Goal: Task Accomplishment & Management: Manage account settings

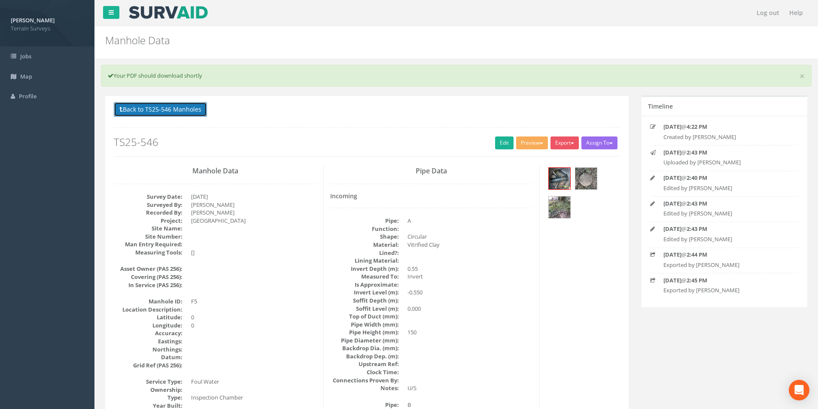
click at [178, 114] on button "Back to TS25-546 Manholes" at bounding box center [160, 109] width 93 height 15
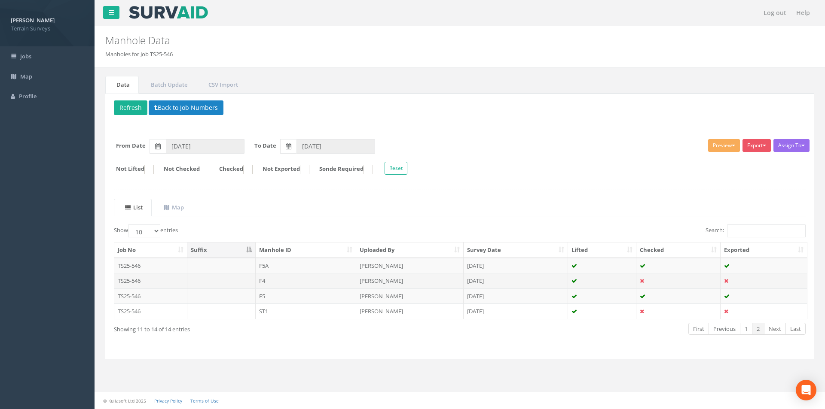
click at [447, 283] on td "[PERSON_NAME]" at bounding box center [409, 280] width 107 height 15
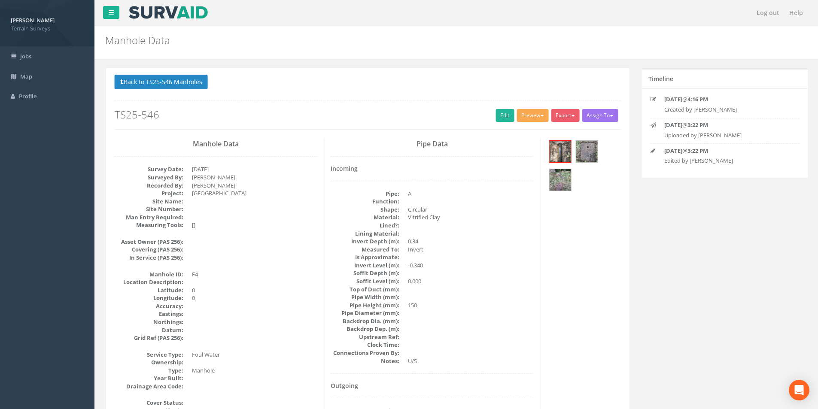
click at [530, 120] on button "Preview" at bounding box center [532, 115] width 32 height 13
click at [520, 147] on link "Terrain Manhole 3 Photo" at bounding box center [510, 148] width 76 height 13
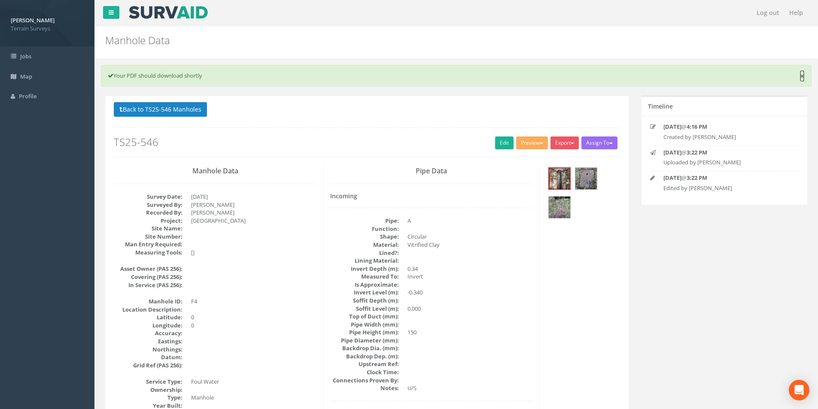
click at [800, 77] on link "×" at bounding box center [802, 76] width 5 height 9
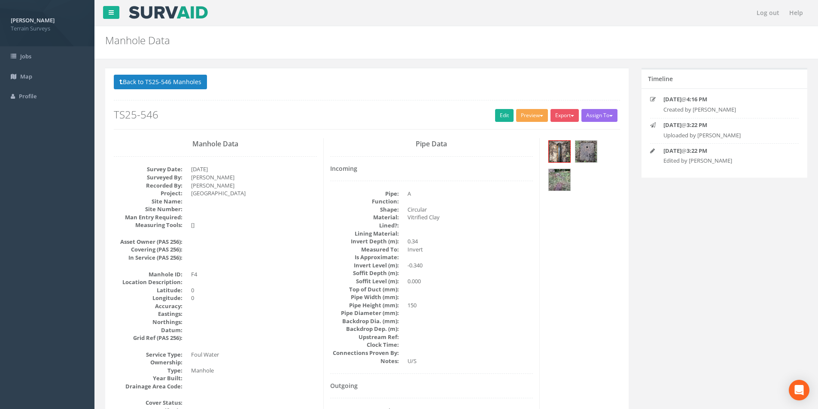
click at [532, 116] on button "Preview" at bounding box center [532, 115] width 32 height 13
click at [528, 147] on link "Terrain Manhole 3 Photo" at bounding box center [510, 148] width 76 height 13
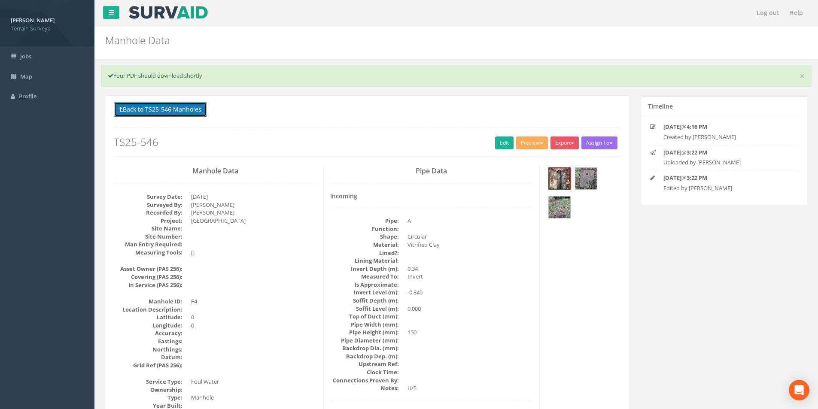
click at [181, 113] on button "Back to TS25-546 Manholes" at bounding box center [160, 109] width 93 height 15
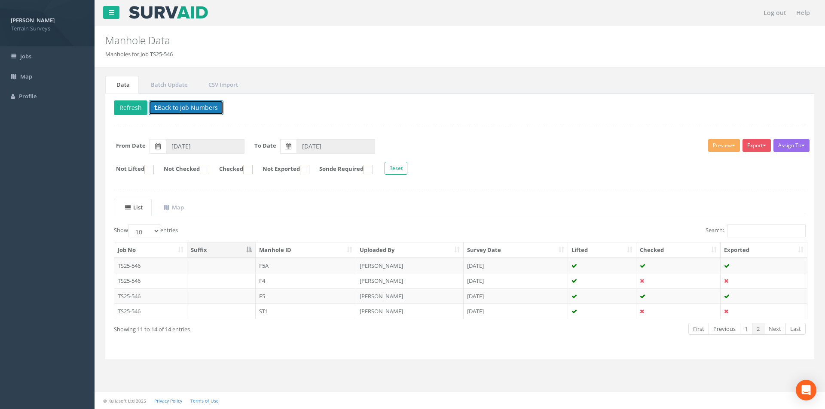
click at [195, 113] on button "Back to Job Numbers" at bounding box center [186, 107] width 75 height 15
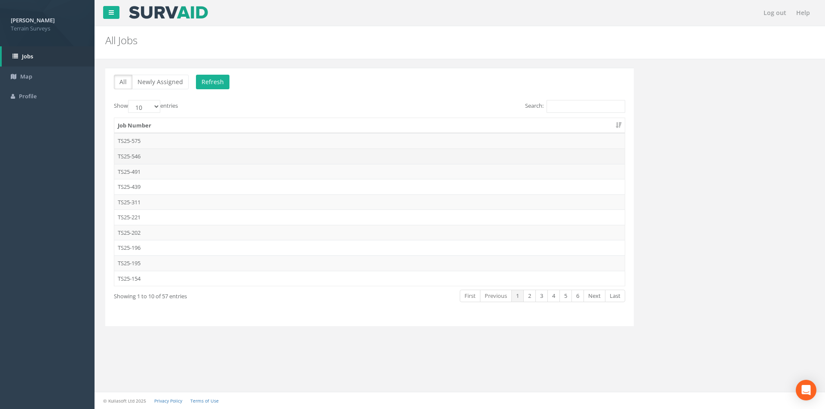
click at [137, 155] on td "TS25-546" at bounding box center [369, 156] width 510 height 15
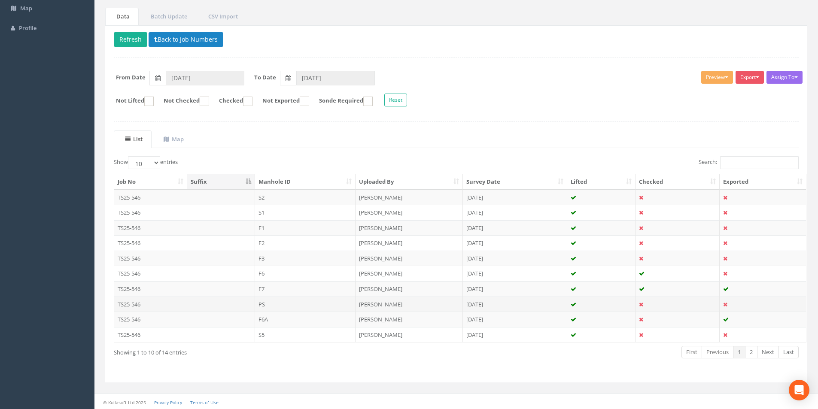
scroll to position [70, 0]
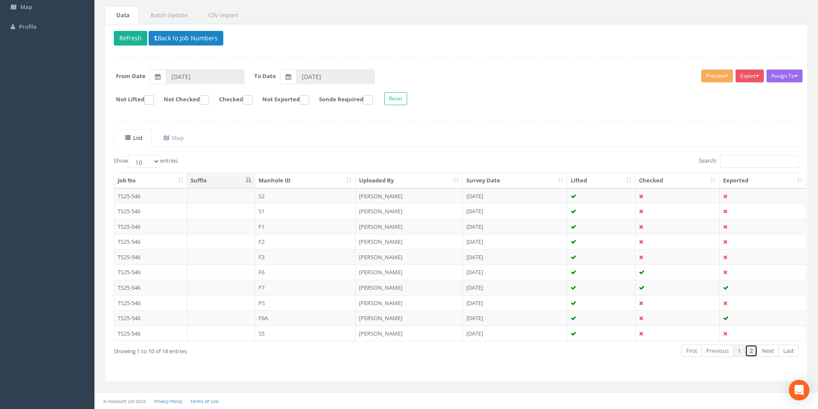
click at [750, 353] on link "2" at bounding box center [751, 351] width 12 height 12
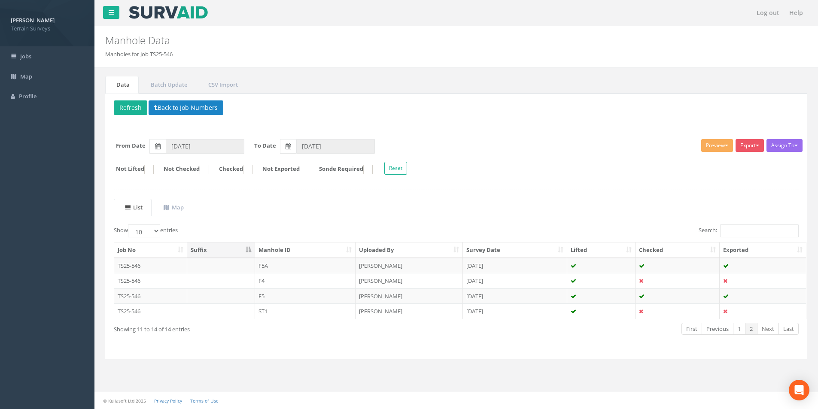
scroll to position [0, 0]
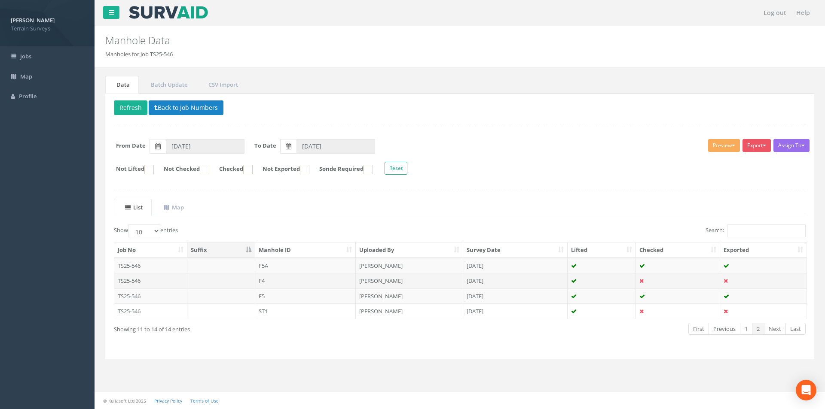
click at [309, 281] on td "F4" at bounding box center [305, 280] width 101 height 15
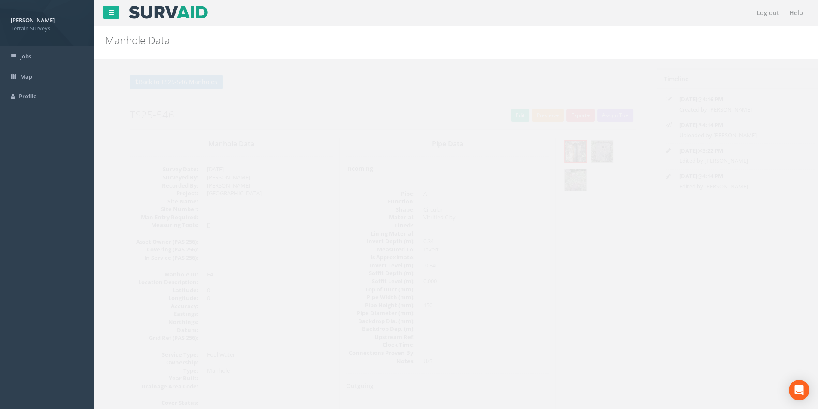
click at [531, 118] on button "Preview" at bounding box center [532, 115] width 32 height 13
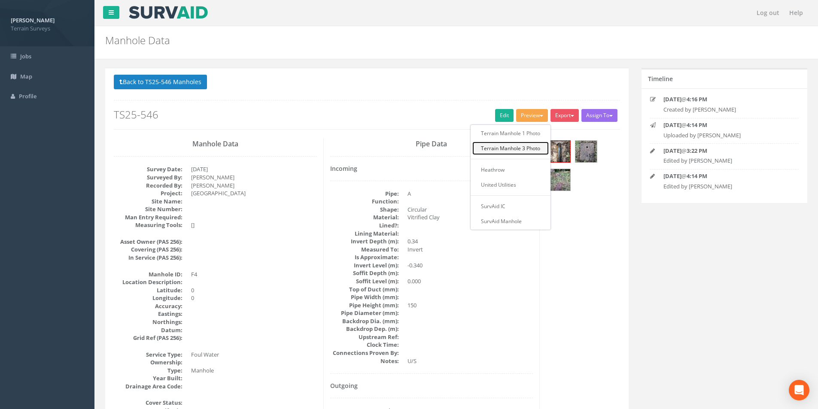
click at [515, 145] on link "Terrain Manhole 3 Photo" at bounding box center [510, 148] width 76 height 13
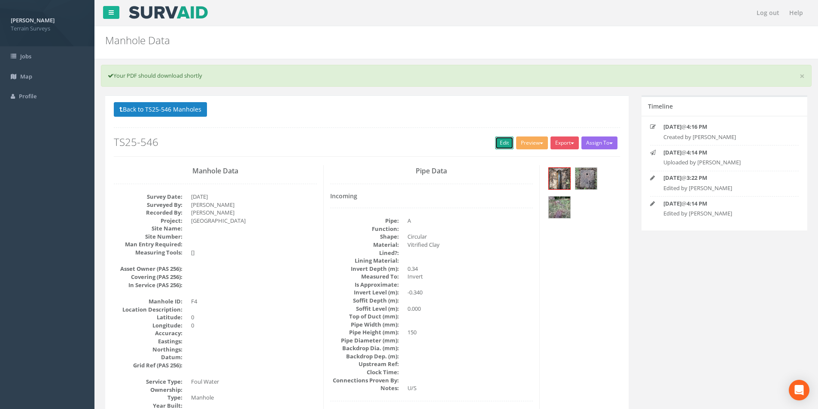
click at [499, 141] on link "Edit" at bounding box center [504, 143] width 18 height 13
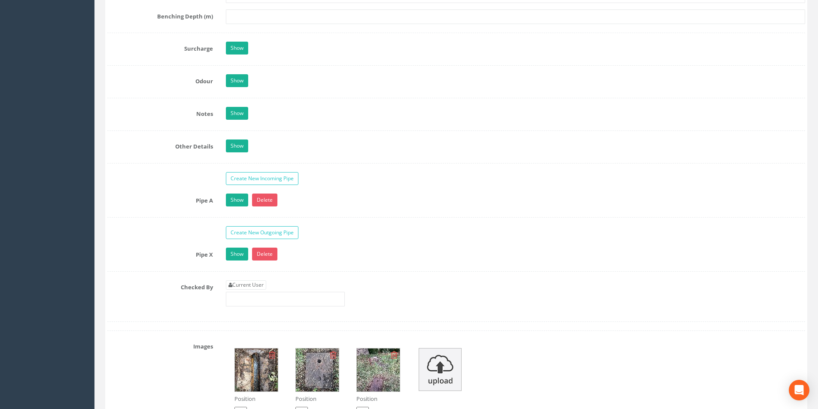
scroll to position [1417, 0]
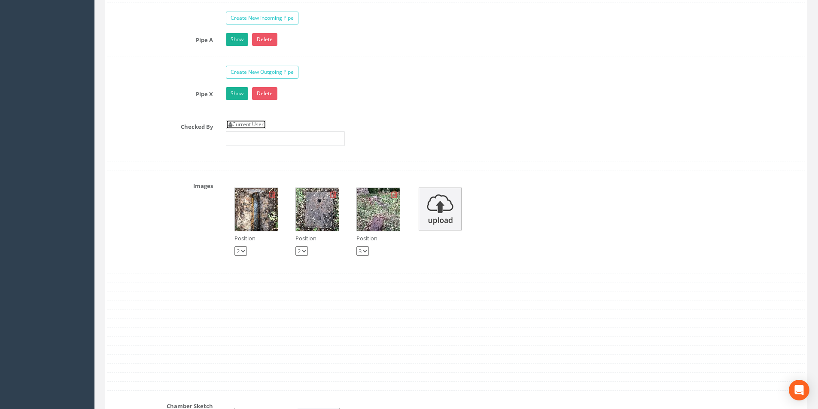
click at [253, 123] on link "Current User" at bounding box center [246, 124] width 40 height 9
type input "[PERSON_NAME]"
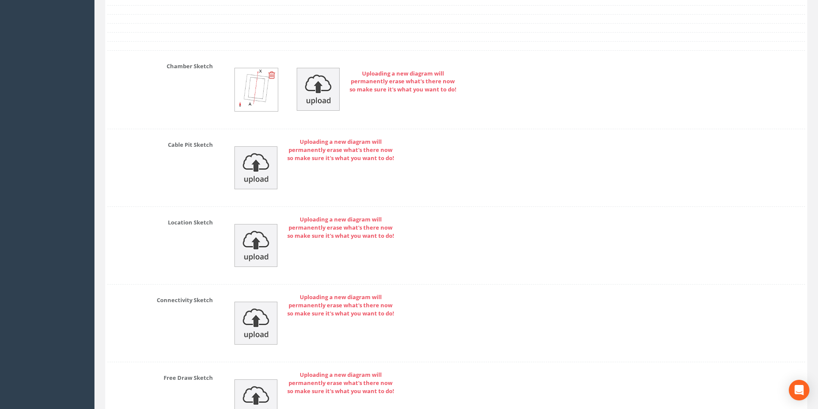
scroll to position [1857, 0]
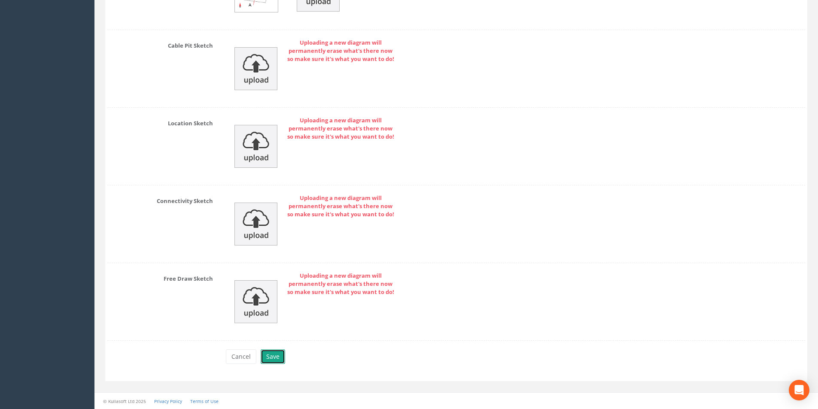
click at [280, 352] on button "Save" at bounding box center [273, 357] width 24 height 15
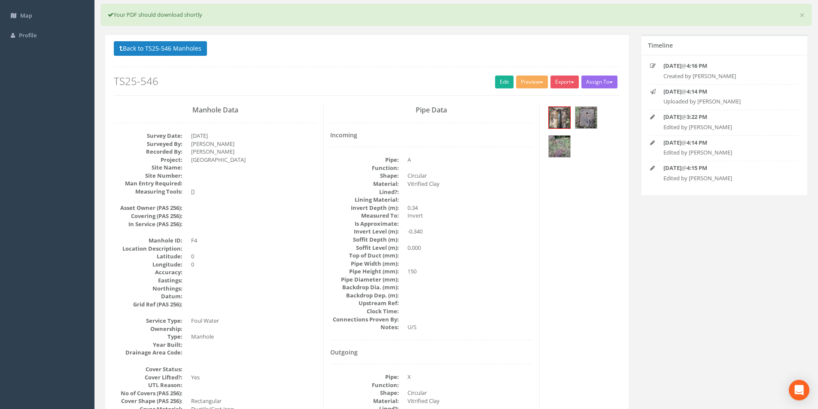
scroll to position [0, 0]
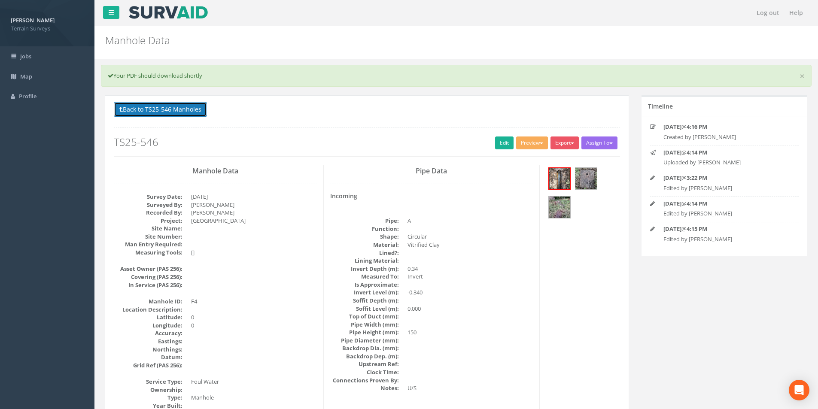
click at [197, 105] on button "Back to TS25-546 Manholes" at bounding box center [160, 109] width 93 height 15
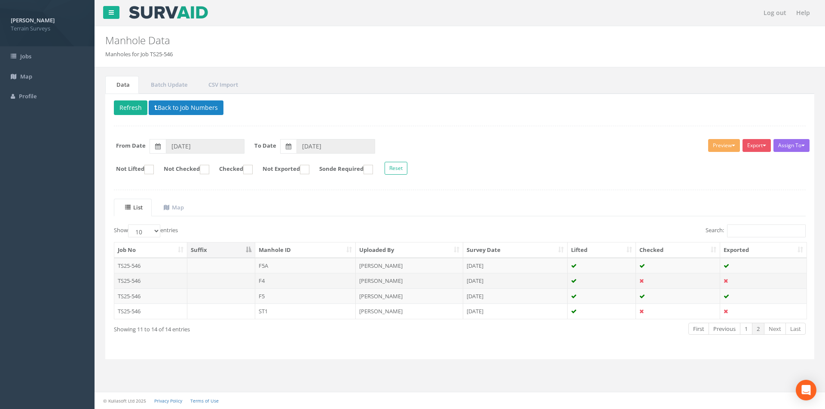
click at [297, 275] on td "F4" at bounding box center [305, 280] width 101 height 15
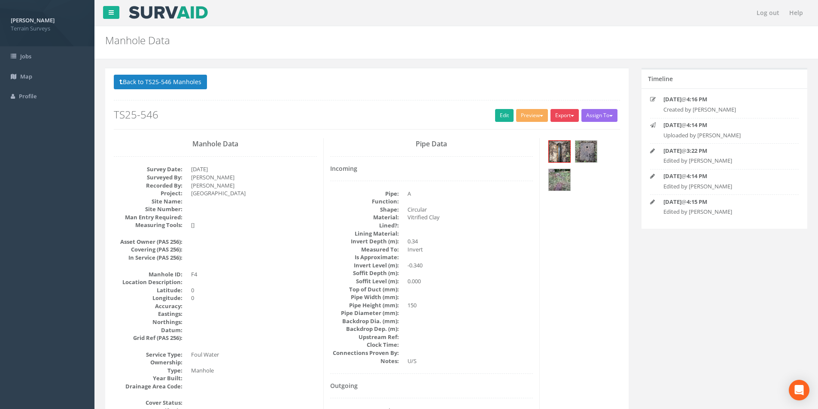
click at [559, 116] on button "Export" at bounding box center [565, 115] width 28 height 13
click at [546, 147] on link "Terrain Manhole 3 Photo" at bounding box center [541, 148] width 76 height 13
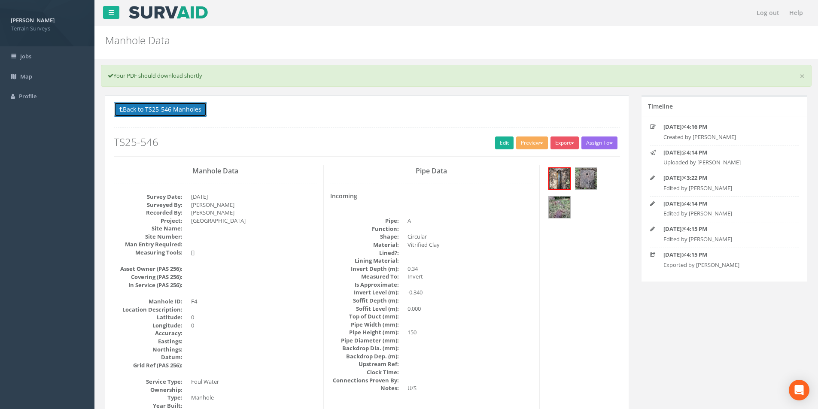
click at [188, 109] on button "Back to TS25-546 Manholes" at bounding box center [160, 109] width 93 height 15
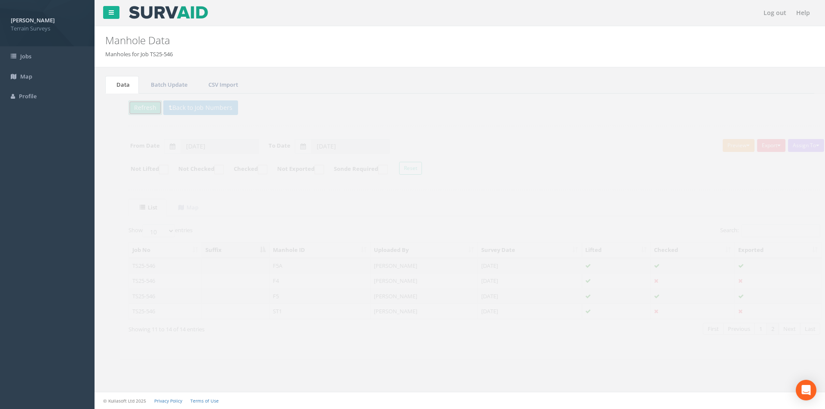
click at [123, 112] on button "Refresh" at bounding box center [130, 107] width 33 height 15
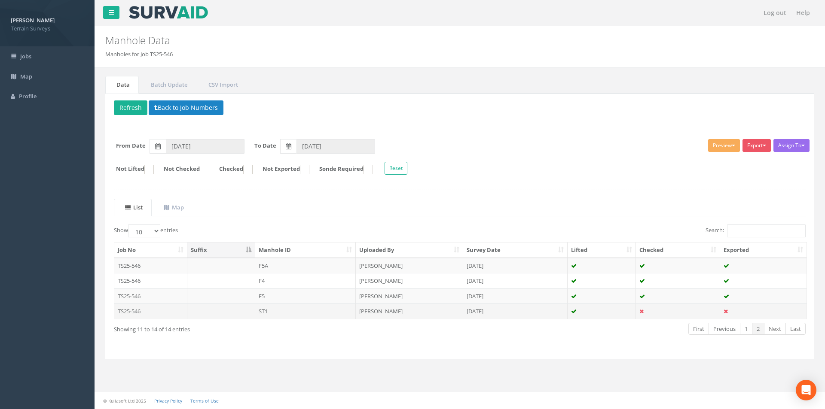
click at [327, 314] on td "ST1" at bounding box center [305, 311] width 101 height 15
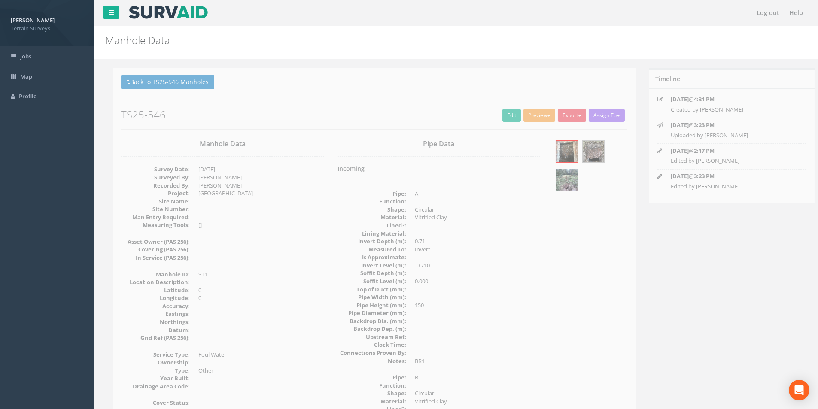
click at [538, 114] on button "Preview" at bounding box center [532, 115] width 32 height 13
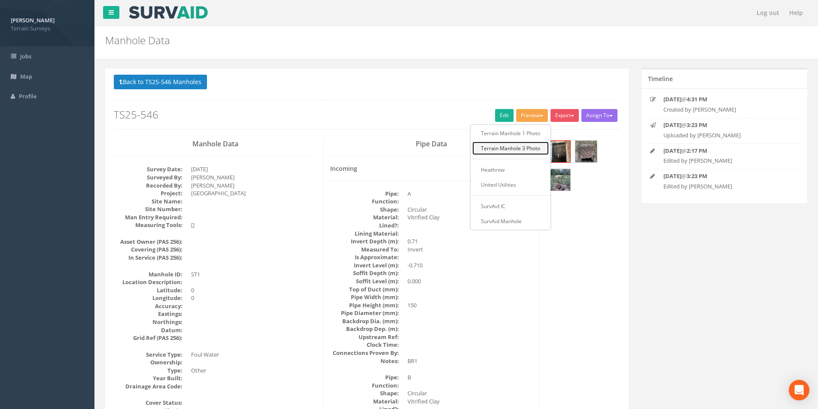
click at [519, 146] on link "Terrain Manhole 3 Photo" at bounding box center [510, 148] width 76 height 13
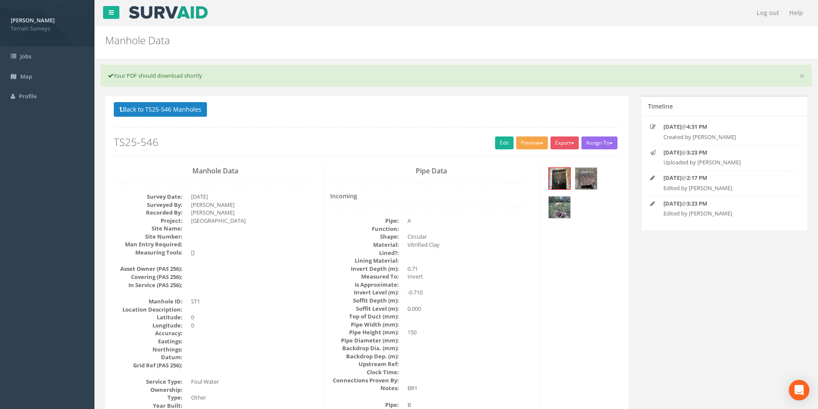
click at [537, 140] on button "Preview" at bounding box center [532, 143] width 32 height 13
click at [522, 173] on link "Terrain Manhole 3 Photo" at bounding box center [510, 175] width 76 height 13
click at [177, 111] on button "Back to TS25-546 Manholes" at bounding box center [160, 109] width 93 height 15
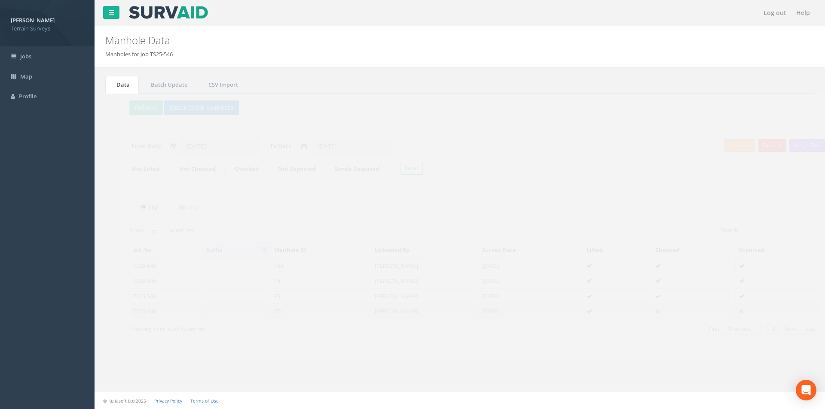
click at [228, 313] on td at bounding box center [221, 311] width 68 height 15
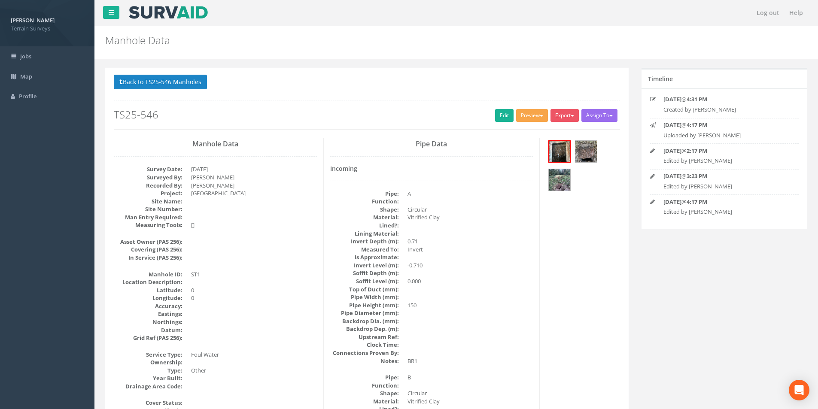
click at [534, 110] on button "Preview" at bounding box center [532, 115] width 32 height 13
click at [520, 146] on link "Terrain Manhole 3 Photo" at bounding box center [510, 148] width 76 height 13
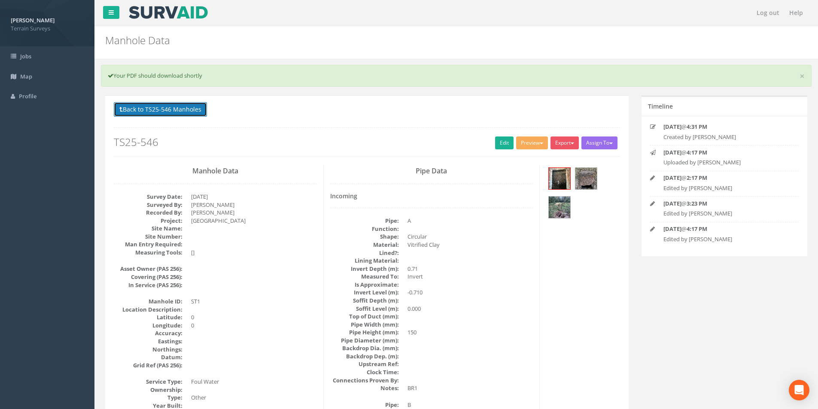
click at [157, 115] on button "Back to TS25-546 Manholes" at bounding box center [160, 109] width 93 height 15
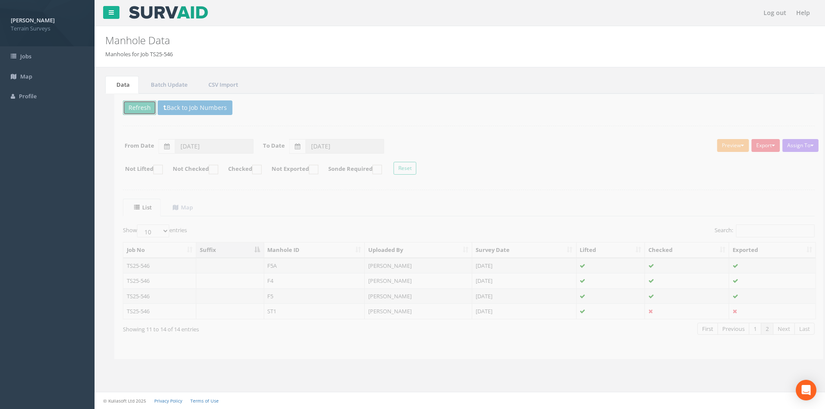
click at [132, 111] on button "Refresh" at bounding box center [130, 107] width 33 height 15
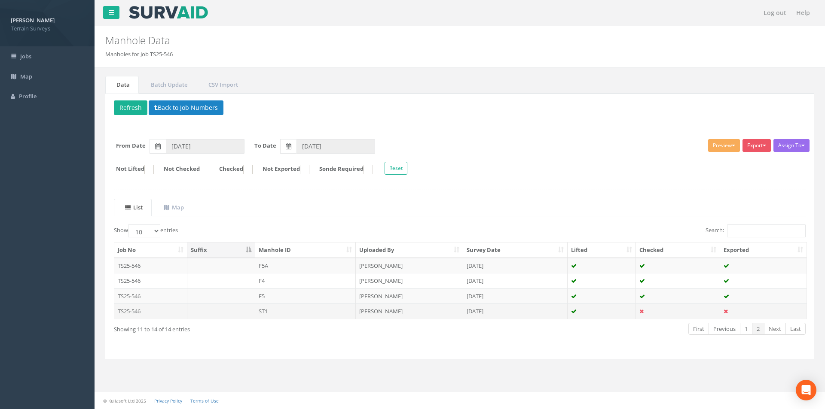
click at [388, 309] on td "[PERSON_NAME]" at bounding box center [409, 311] width 107 height 15
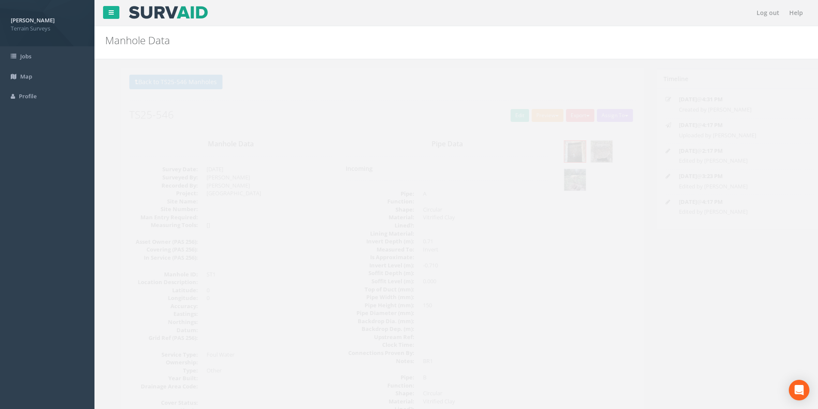
click at [535, 115] on button "Preview" at bounding box center [532, 115] width 32 height 13
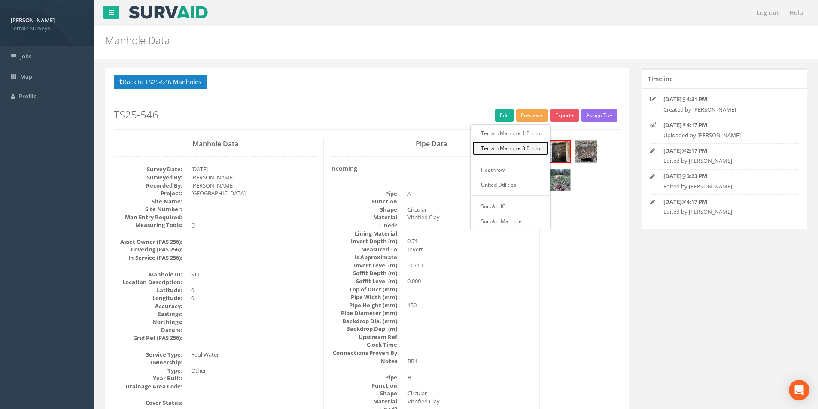
click at [520, 149] on link "Terrain Manhole 3 Photo" at bounding box center [510, 148] width 76 height 13
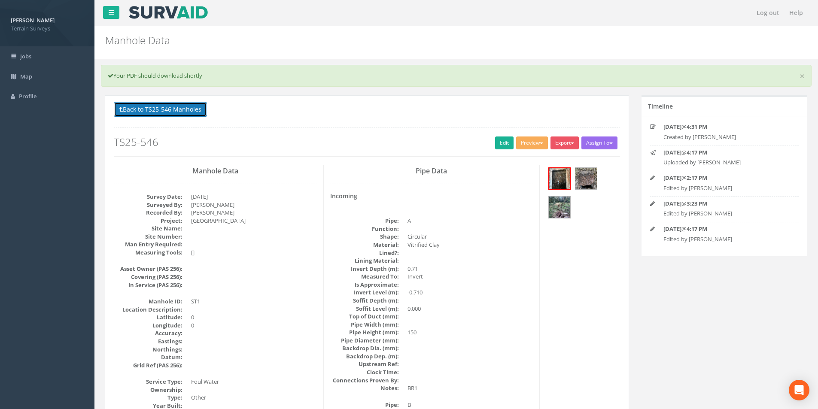
click at [149, 114] on button "Back to TS25-546 Manholes" at bounding box center [160, 109] width 93 height 15
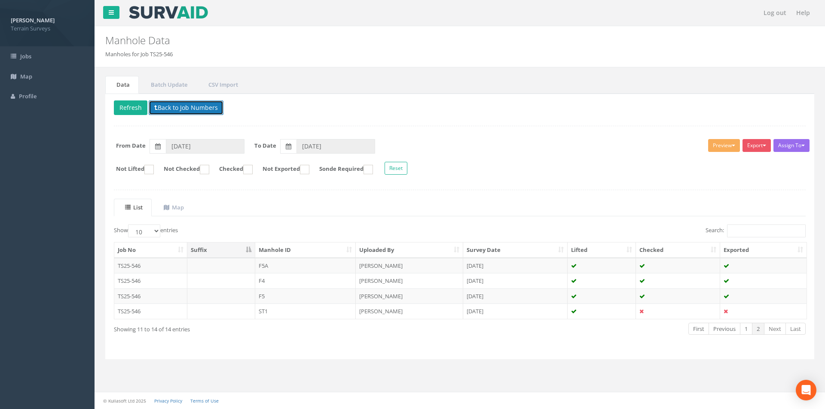
click at [196, 103] on button "Back to Job Numbers" at bounding box center [186, 107] width 75 height 15
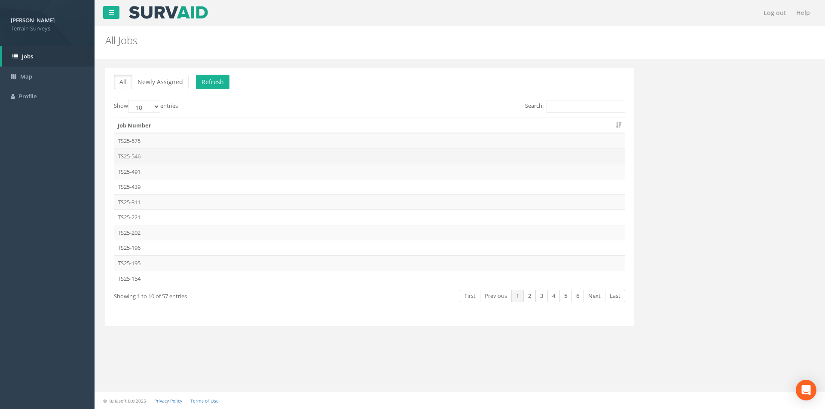
click at [146, 157] on td "TS25-546" at bounding box center [369, 156] width 510 height 15
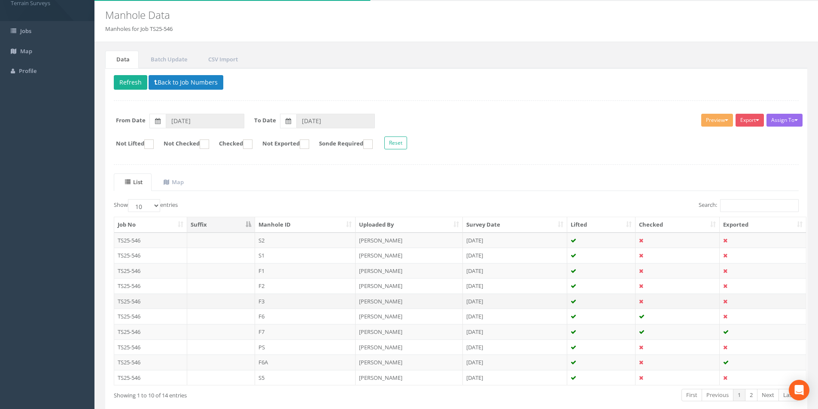
scroll to position [70, 0]
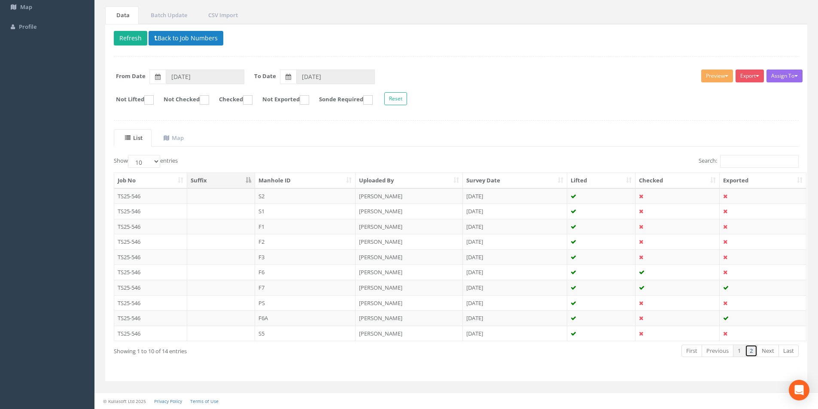
click at [752, 354] on link "2" at bounding box center [751, 351] width 12 height 12
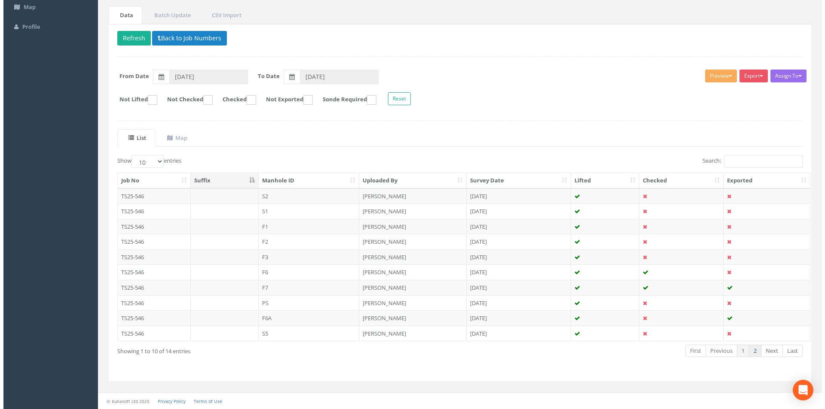
scroll to position [0, 0]
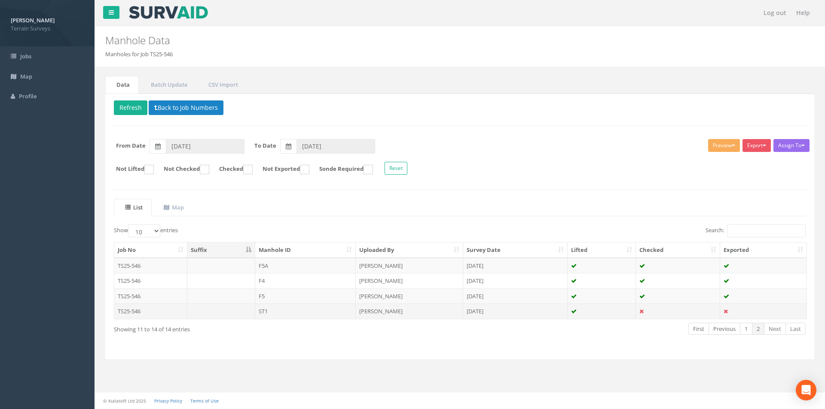
click at [595, 313] on td at bounding box center [601, 311] width 69 height 15
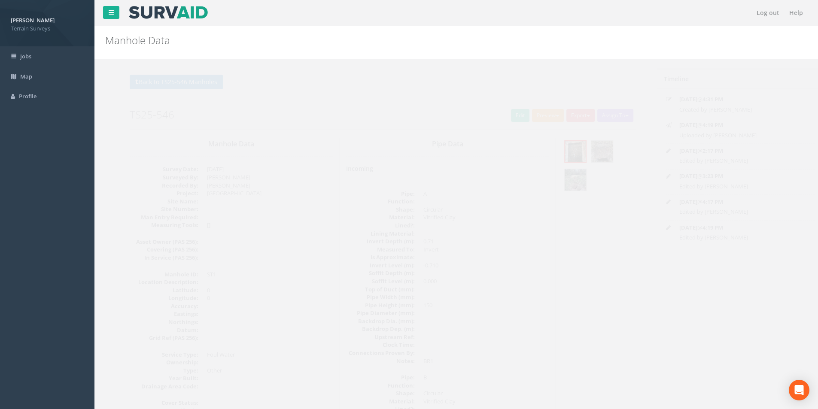
click at [534, 120] on button "Preview" at bounding box center [532, 115] width 32 height 13
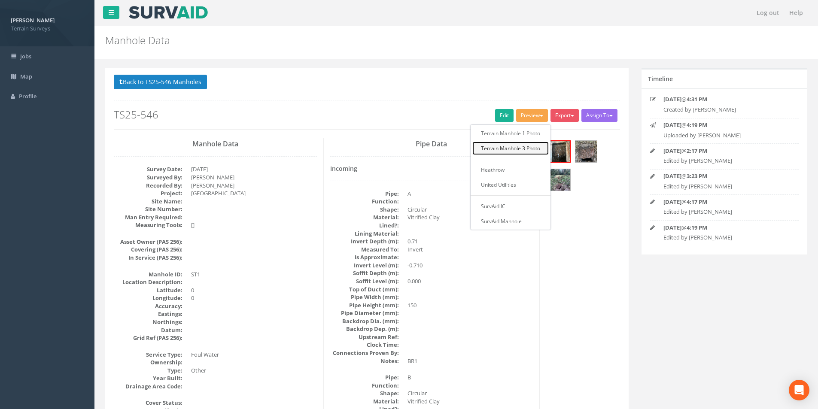
click at [524, 148] on link "Terrain Manhole 3 Photo" at bounding box center [510, 148] width 76 height 13
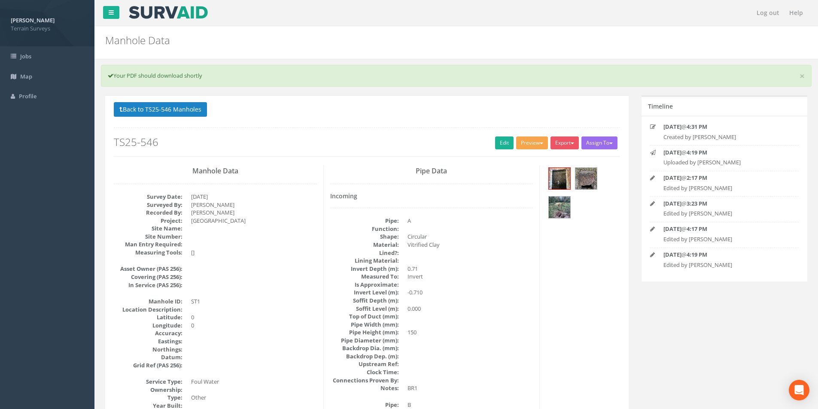
click at [532, 143] on button "Preview" at bounding box center [532, 143] width 32 height 13
click at [523, 171] on link "Terrain Manhole 3 Photo" at bounding box center [510, 175] width 76 height 13
click at [531, 147] on button "Preview" at bounding box center [532, 143] width 32 height 13
click at [527, 173] on link "Terrain Manhole 3 Photo" at bounding box center [510, 175] width 76 height 13
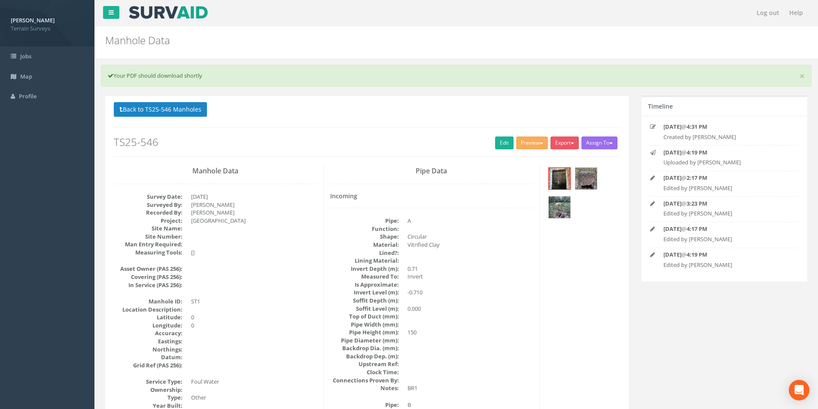
click at [524, 112] on p "Back to TS25-546 Manholes Back to Map" at bounding box center [367, 110] width 506 height 17
click at [563, 146] on button "Export" at bounding box center [565, 143] width 28 height 13
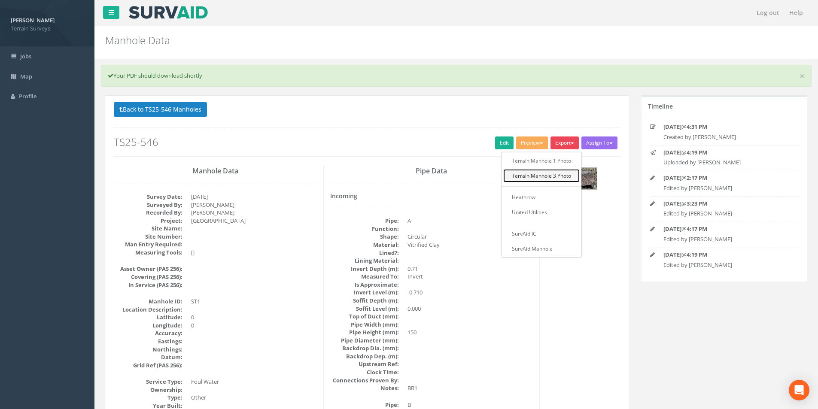
click at [549, 177] on link "Terrain Manhole 3 Photo" at bounding box center [541, 175] width 76 height 13
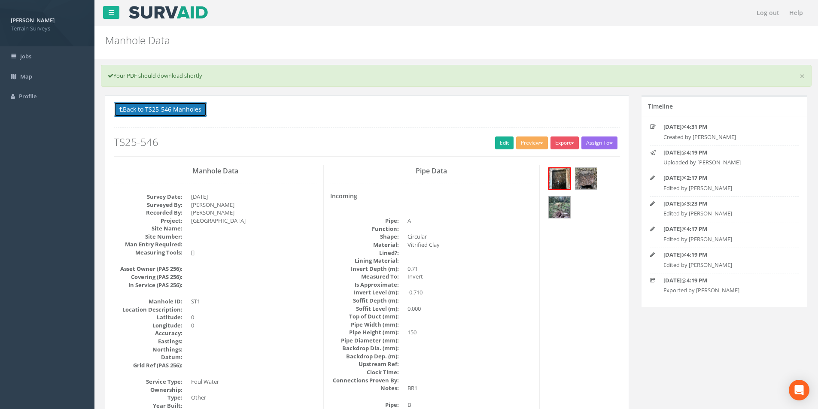
click at [191, 113] on button "Back to TS25-546 Manholes" at bounding box center [160, 109] width 93 height 15
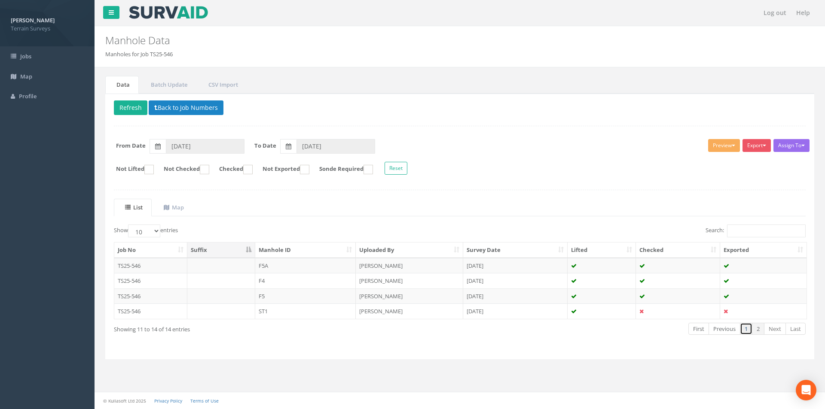
click at [743, 327] on link "1" at bounding box center [746, 329] width 12 height 12
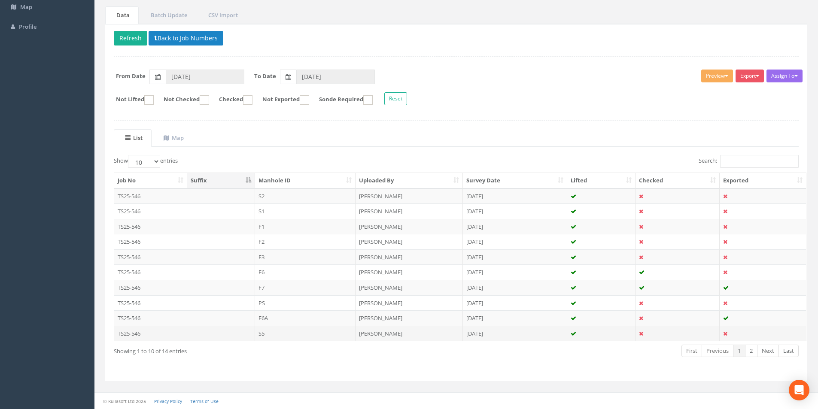
scroll to position [66, 0]
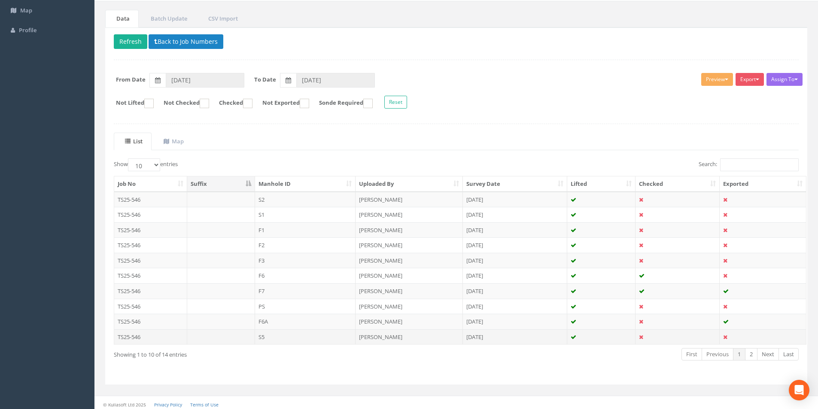
click at [434, 339] on td "[PERSON_NAME]" at bounding box center [409, 336] width 107 height 15
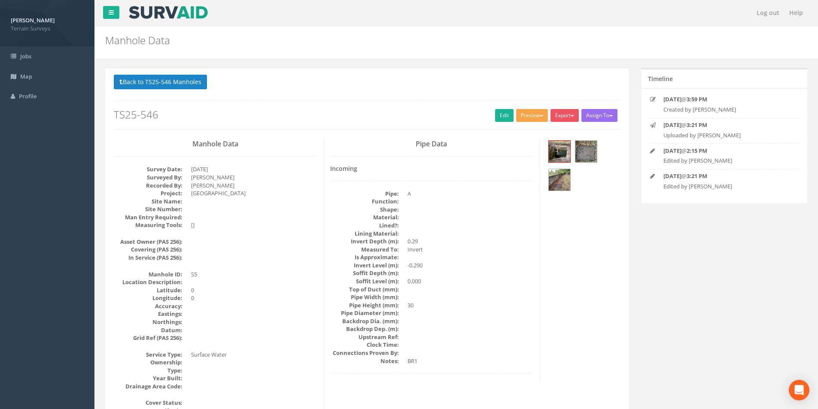
click at [527, 120] on button "Preview" at bounding box center [532, 115] width 32 height 13
click at [519, 148] on link "Terrain Manhole 3 Photo" at bounding box center [510, 148] width 76 height 13
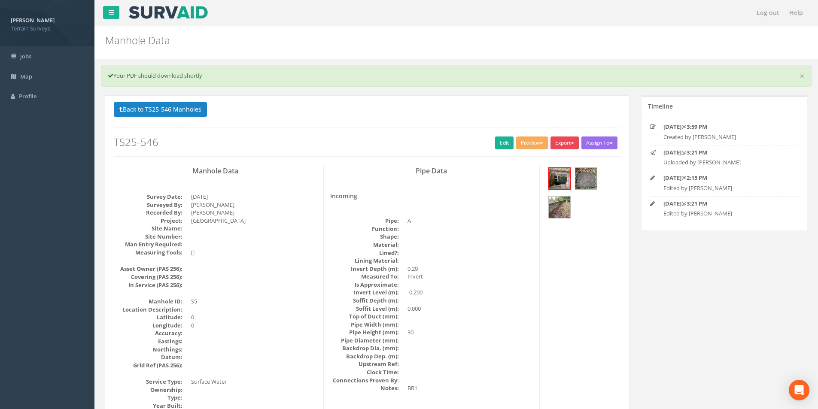
click at [558, 146] on button "Export" at bounding box center [565, 143] width 28 height 13
click at [550, 174] on link "Terrain Manhole 3 Photo" at bounding box center [541, 175] width 76 height 13
click at [528, 297] on dd at bounding box center [471, 301] width 126 height 8
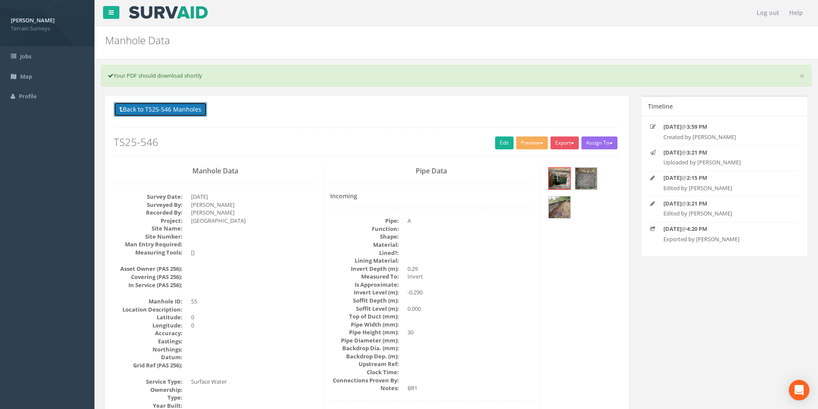
click at [165, 111] on button "Back to TS25-546 Manholes" at bounding box center [160, 109] width 93 height 15
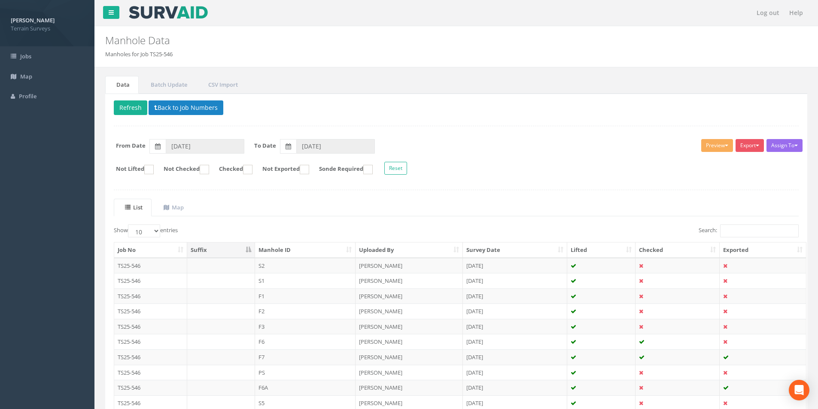
click at [177, 116] on p "Delete Refresh Back to Job Numbers" at bounding box center [456, 108] width 685 height 17
click at [177, 112] on button "Back to Job Numbers" at bounding box center [186, 107] width 75 height 15
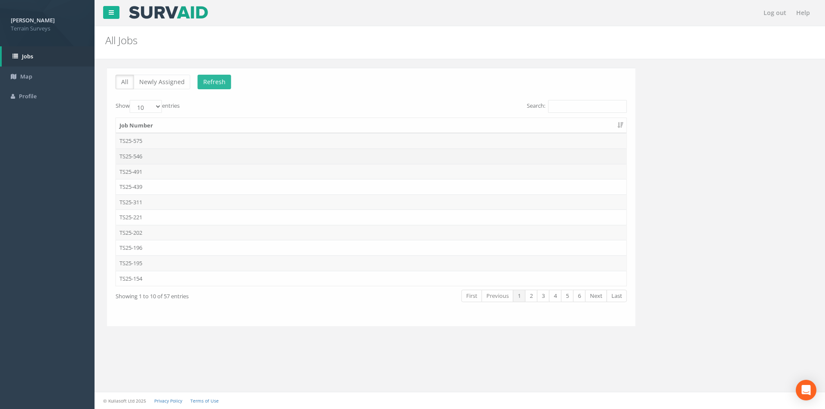
click at [145, 157] on td "TS25-546" at bounding box center [369, 156] width 510 height 15
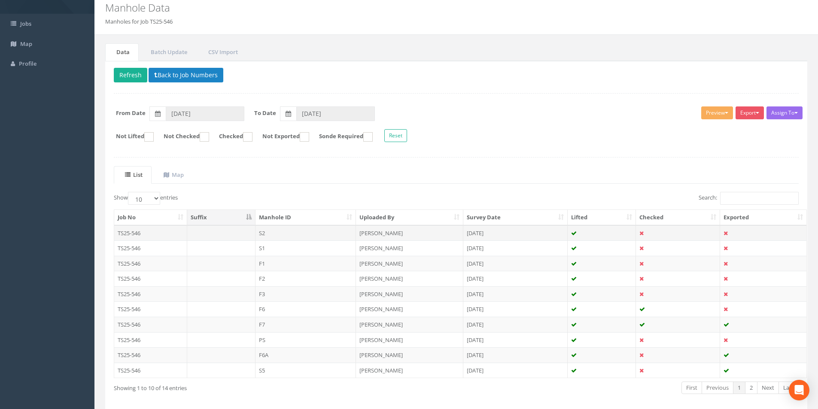
scroll to position [70, 0]
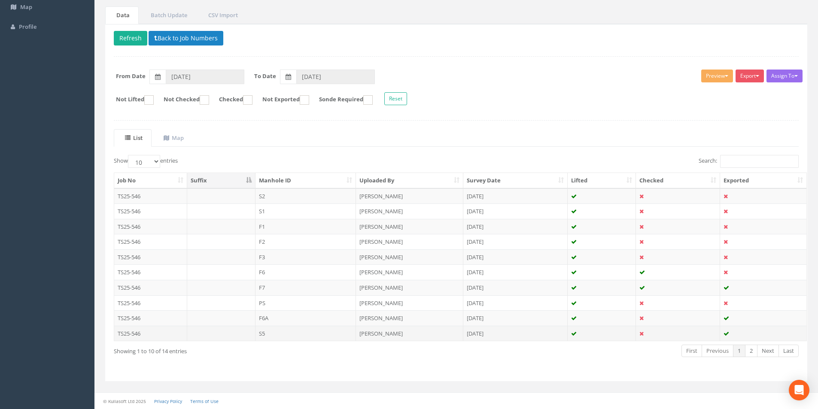
click at [585, 335] on td at bounding box center [602, 333] width 69 height 15
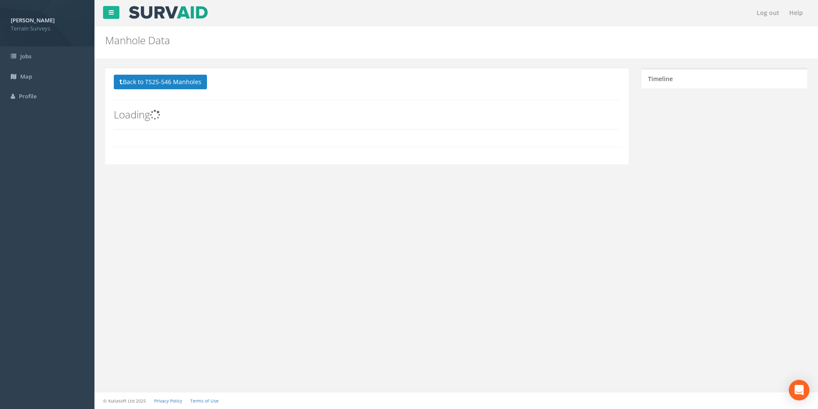
scroll to position [0, 0]
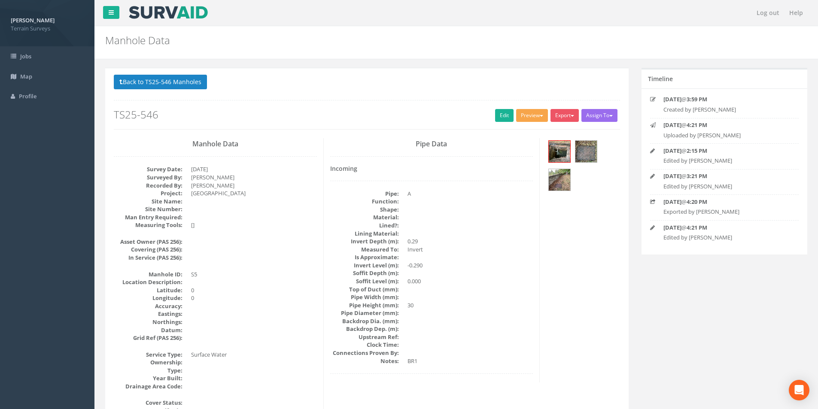
click at [535, 117] on button "Preview" at bounding box center [532, 115] width 32 height 13
click at [522, 148] on link "Terrain Manhole 3 Photo" at bounding box center [510, 148] width 76 height 13
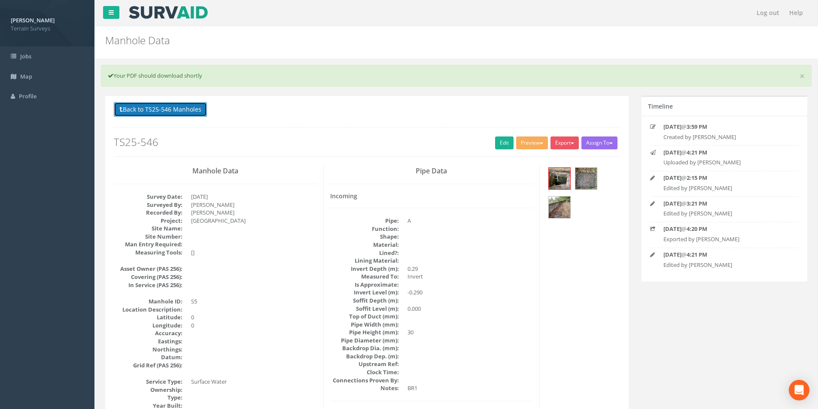
click at [174, 107] on button "Back to TS25-546 Manholes" at bounding box center [160, 109] width 93 height 15
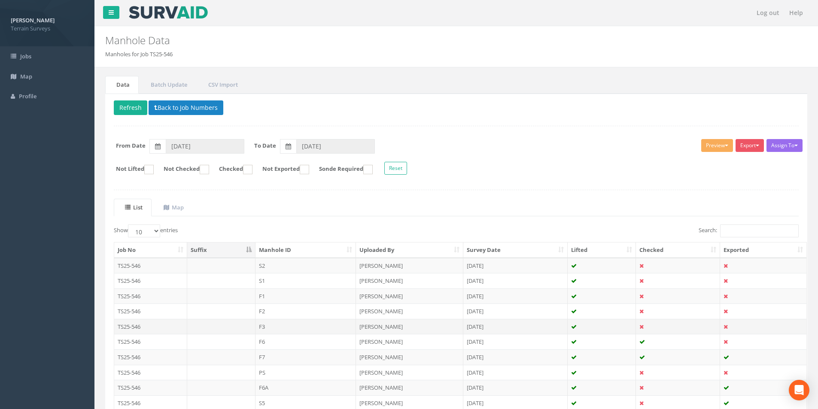
scroll to position [70, 0]
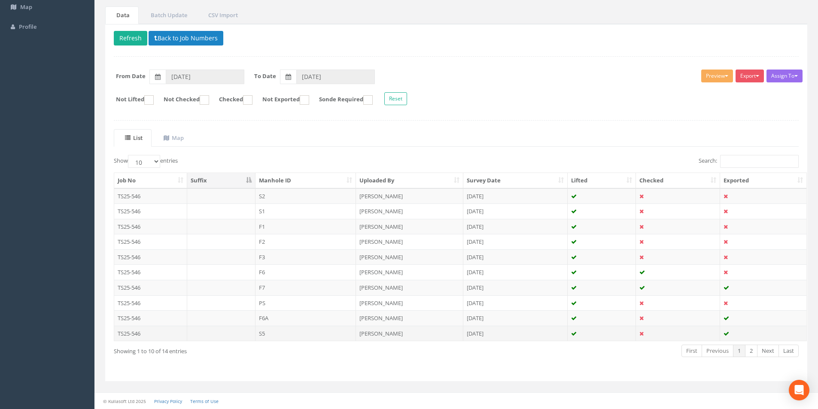
click at [443, 339] on td "[PERSON_NAME]" at bounding box center [409, 333] width 107 height 15
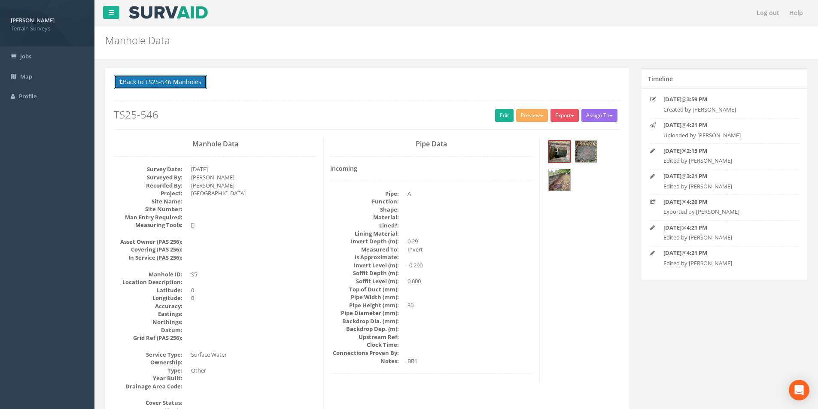
click at [178, 85] on button "Back to TS25-546 Manholes" at bounding box center [160, 82] width 93 height 15
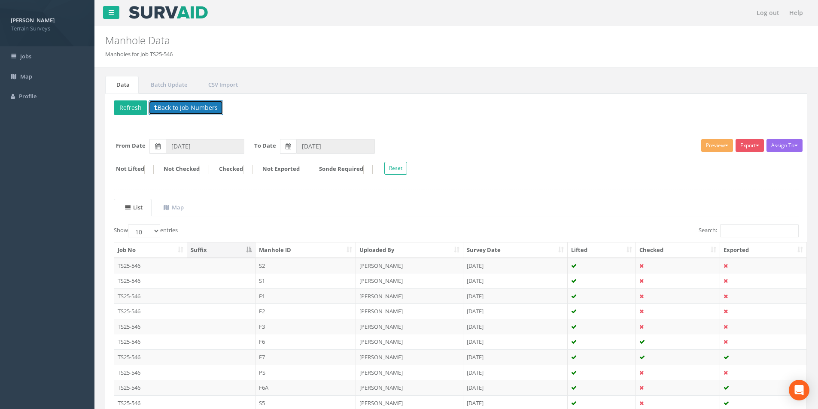
click at [190, 106] on button "Back to Job Numbers" at bounding box center [186, 107] width 75 height 15
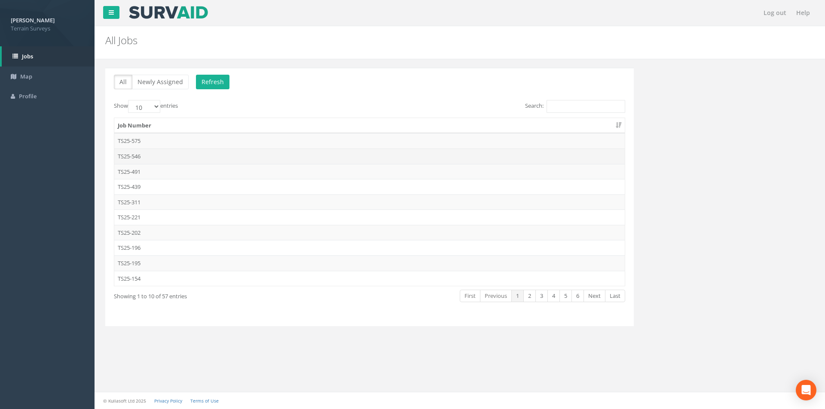
click at [140, 155] on td "TS25-546" at bounding box center [369, 156] width 510 height 15
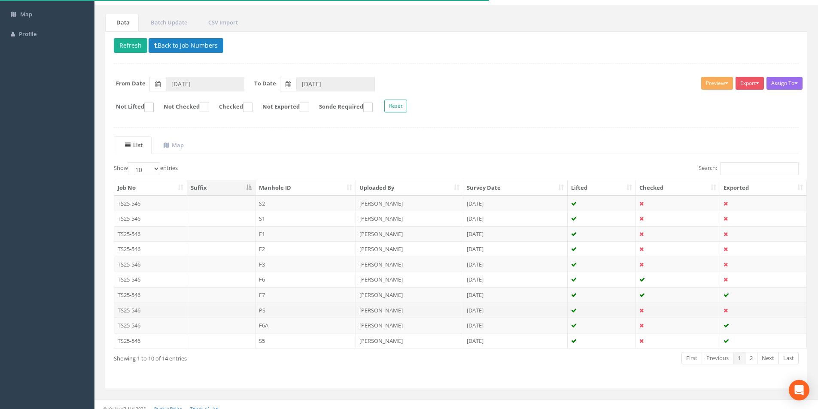
scroll to position [70, 0]
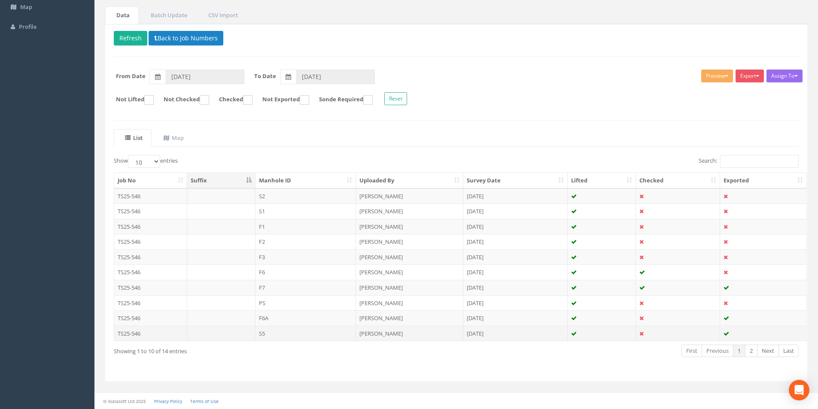
click at [310, 335] on td "S5" at bounding box center [306, 333] width 101 height 15
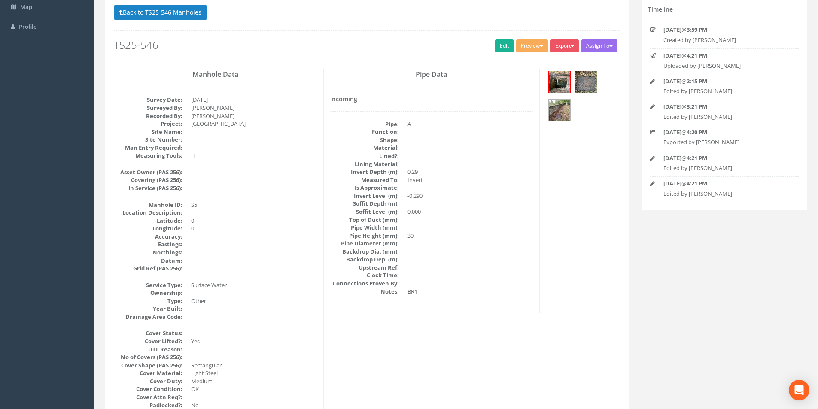
scroll to position [0, 0]
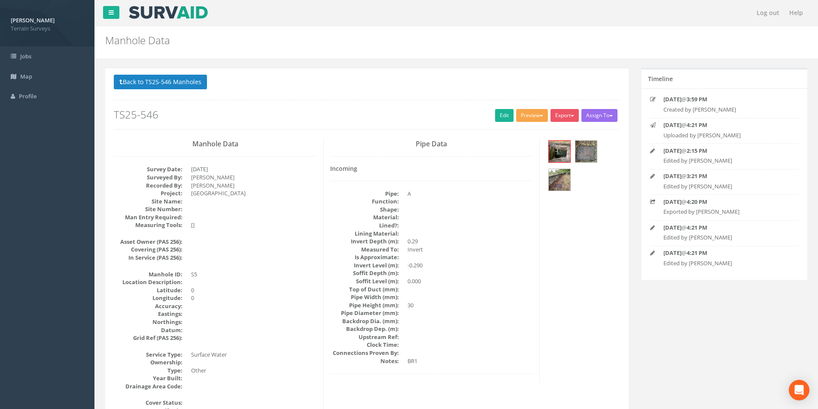
click at [540, 116] on span "button" at bounding box center [541, 116] width 3 height 2
click at [512, 148] on link "Terrain Manhole 3 Photo" at bounding box center [510, 148] width 76 height 13
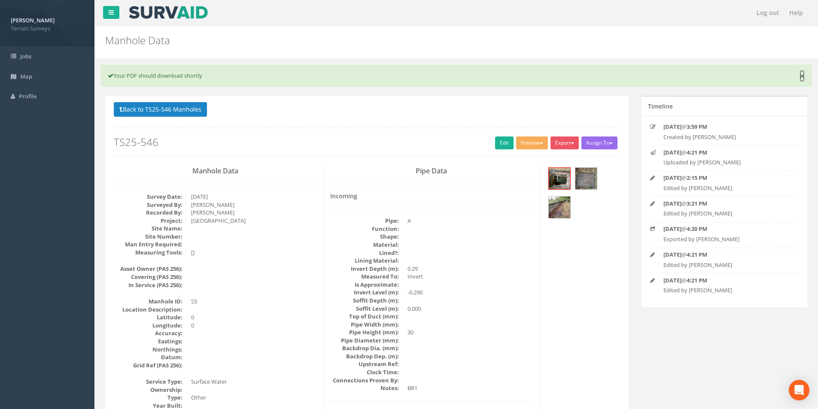
click at [804, 76] on link "×" at bounding box center [802, 76] width 5 height 9
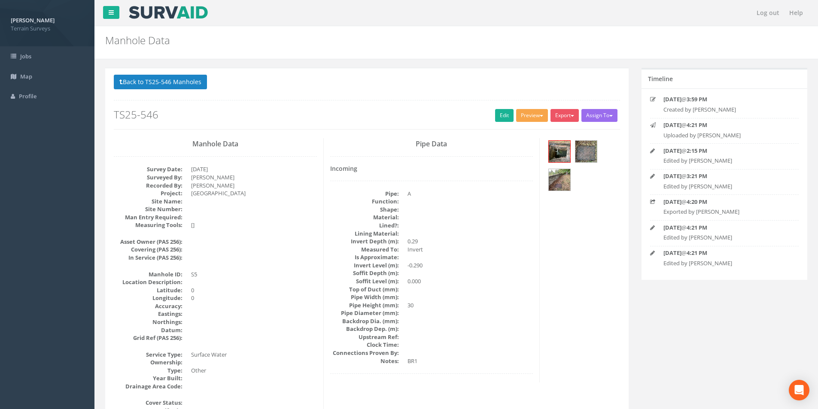
click at [536, 116] on button "Preview" at bounding box center [532, 115] width 32 height 13
click at [519, 145] on link "Terrain Manhole 3 Photo" at bounding box center [510, 148] width 76 height 13
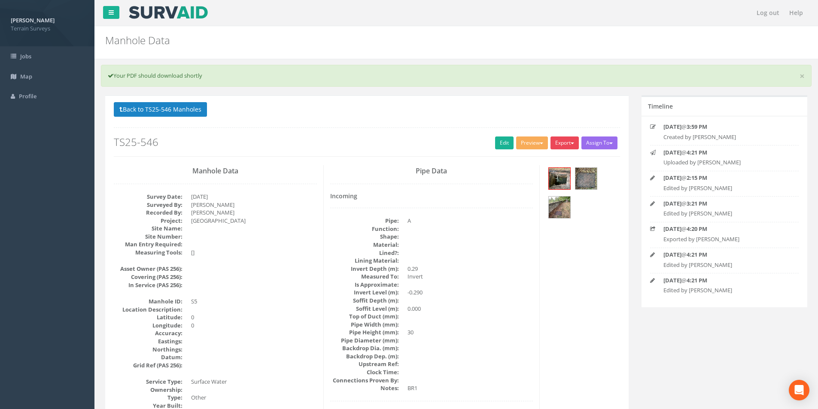
click at [564, 143] on button "Export" at bounding box center [565, 143] width 28 height 13
click at [556, 174] on link "Terrain Manhole 3 Photo" at bounding box center [541, 175] width 76 height 13
click at [503, 146] on link "Edit" at bounding box center [504, 143] width 18 height 13
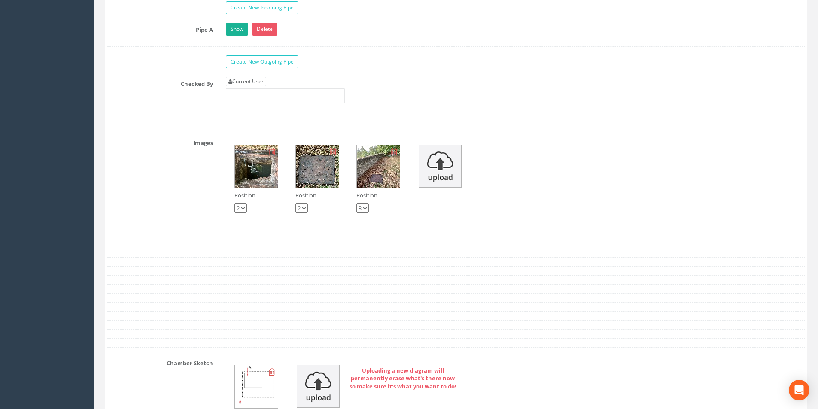
scroll to position [1460, 0]
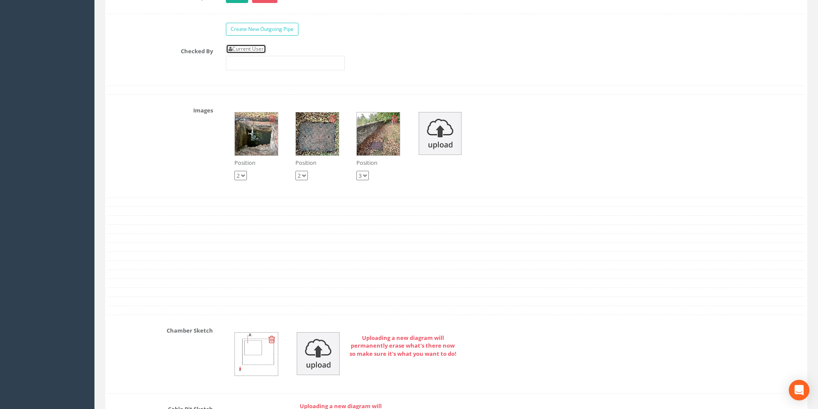
click at [246, 46] on link "Current User" at bounding box center [246, 48] width 40 height 9
type input "[PERSON_NAME]"
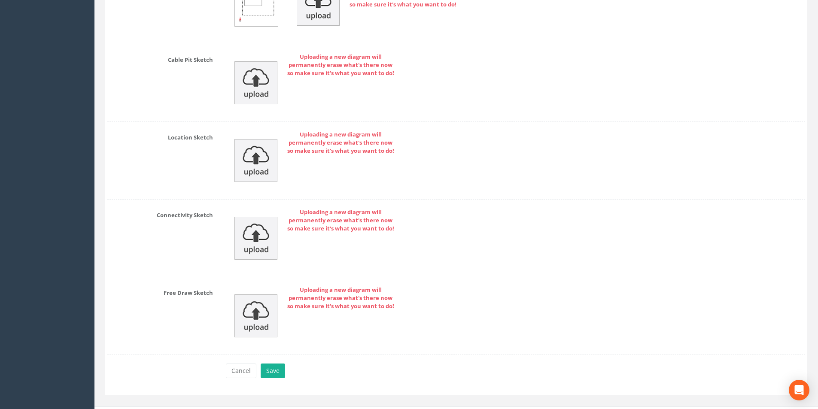
scroll to position [1824, 0]
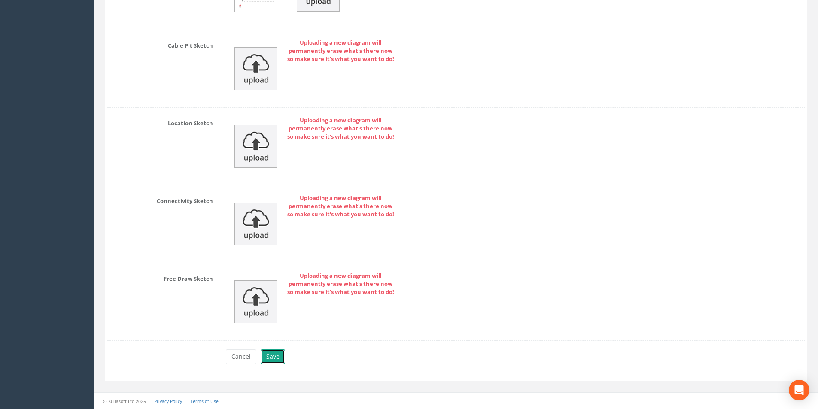
click at [271, 363] on button "Save" at bounding box center [273, 357] width 24 height 15
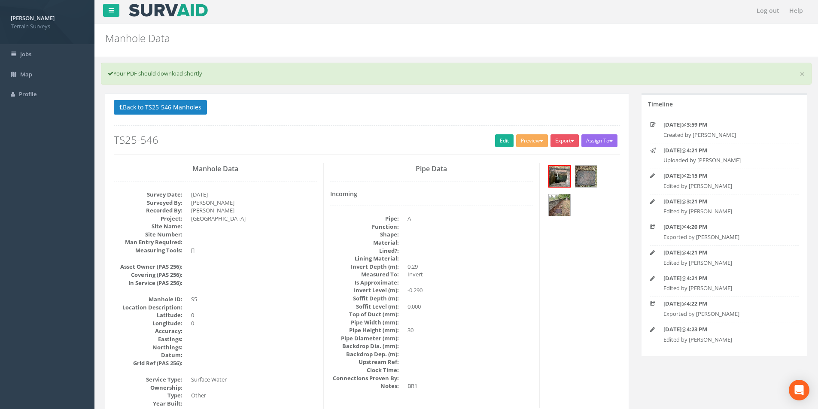
scroll to position [0, 0]
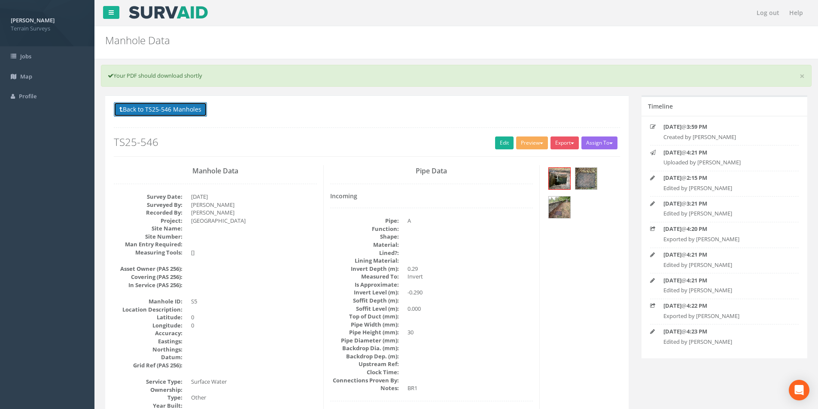
click at [170, 112] on button "Back to TS25-546 Manholes" at bounding box center [160, 109] width 93 height 15
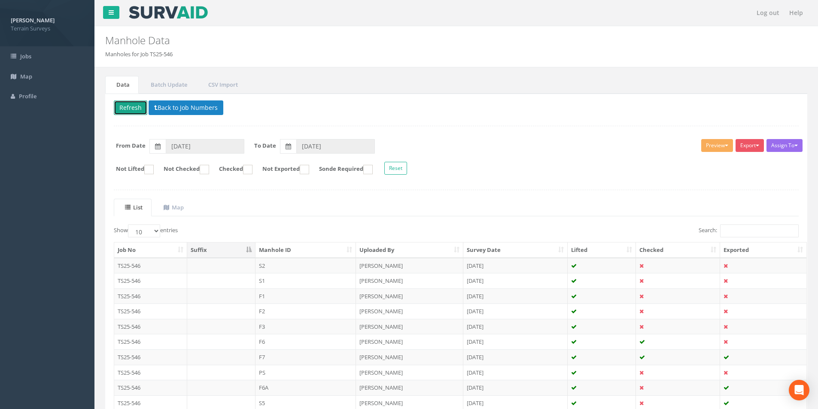
click at [120, 106] on button "Refresh" at bounding box center [130, 107] width 33 height 15
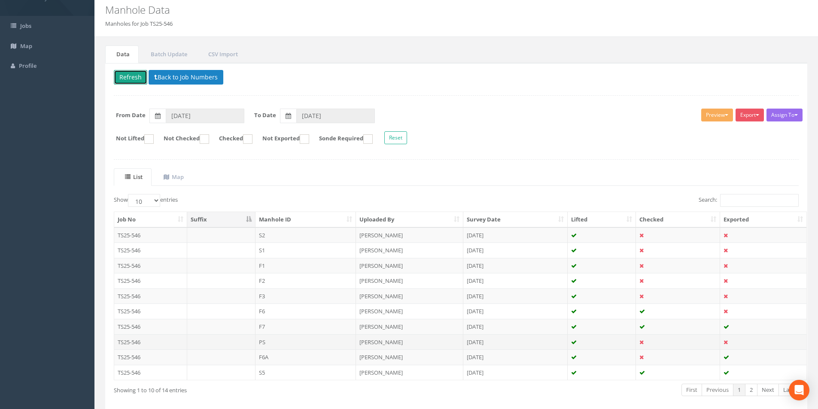
scroll to position [70, 0]
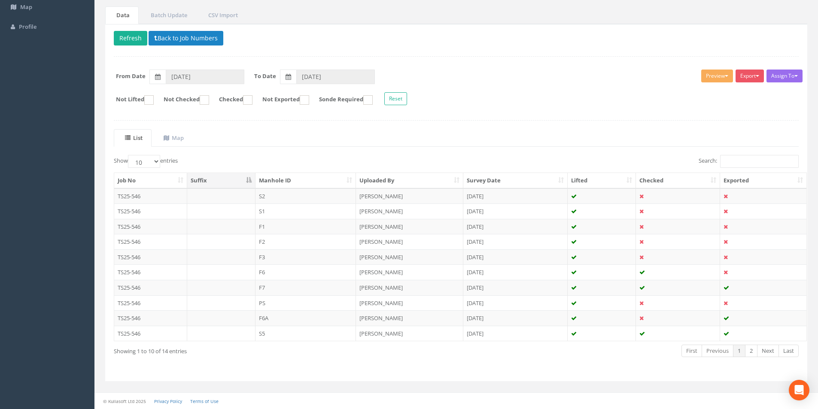
click at [260, 314] on td "F6A" at bounding box center [306, 318] width 101 height 15
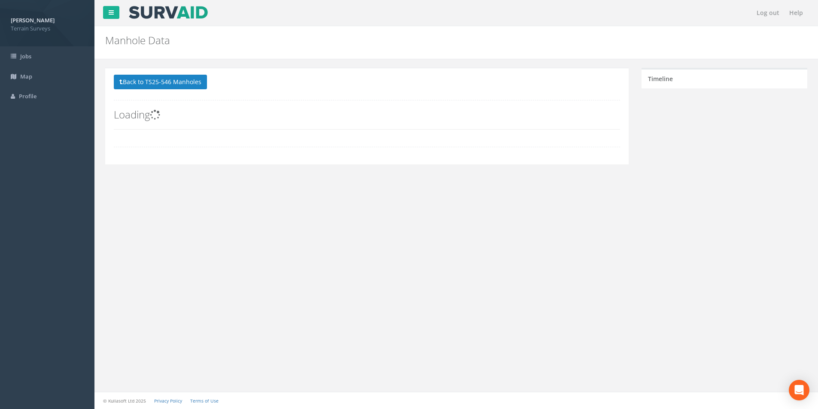
scroll to position [0, 0]
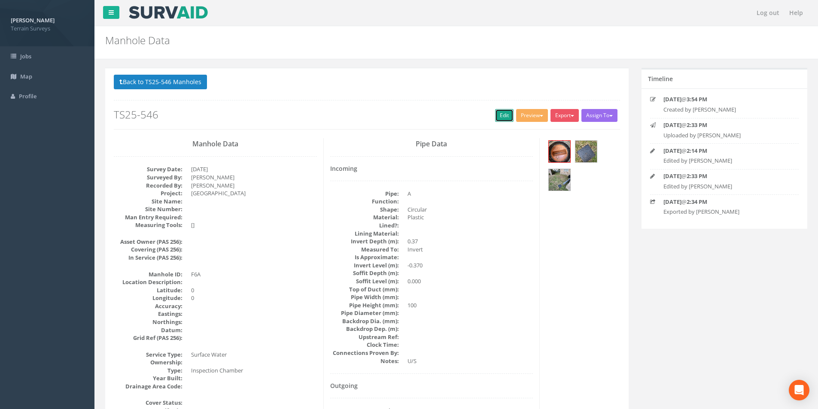
click at [495, 119] on link "Edit" at bounding box center [504, 115] width 18 height 13
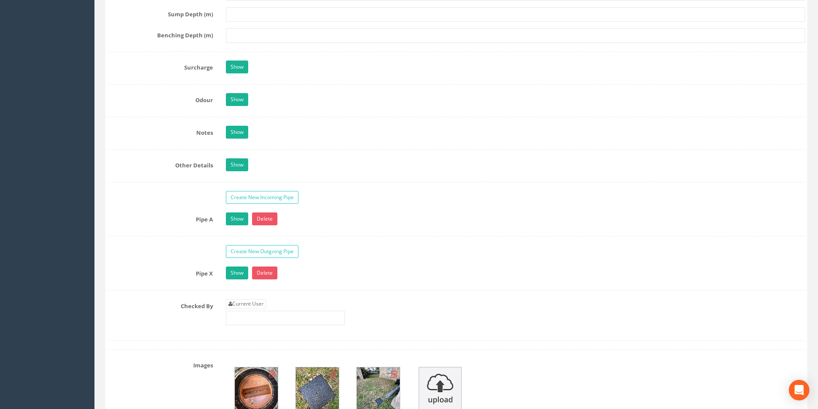
scroll to position [1374, 0]
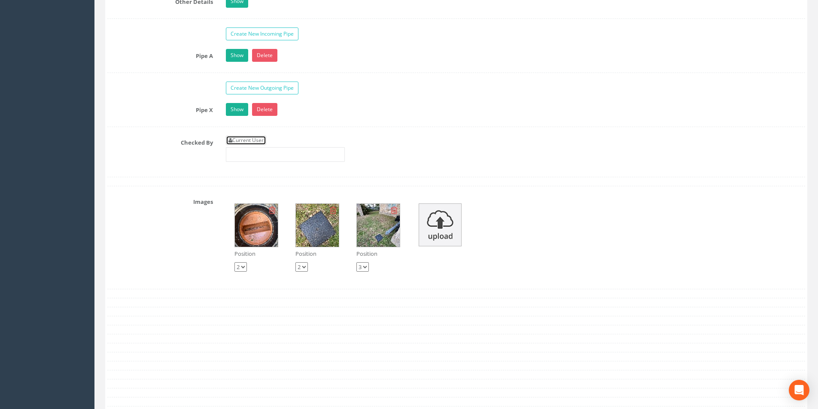
click at [259, 140] on link "Current User" at bounding box center [246, 140] width 40 height 9
type input "[PERSON_NAME]"
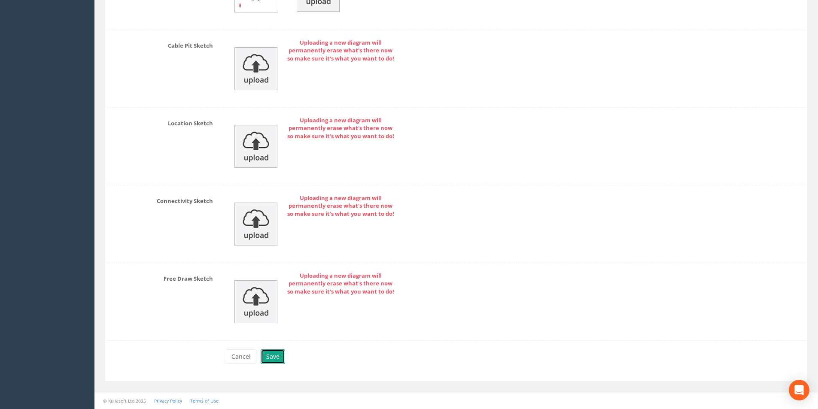
click at [269, 354] on button "Save" at bounding box center [273, 357] width 24 height 15
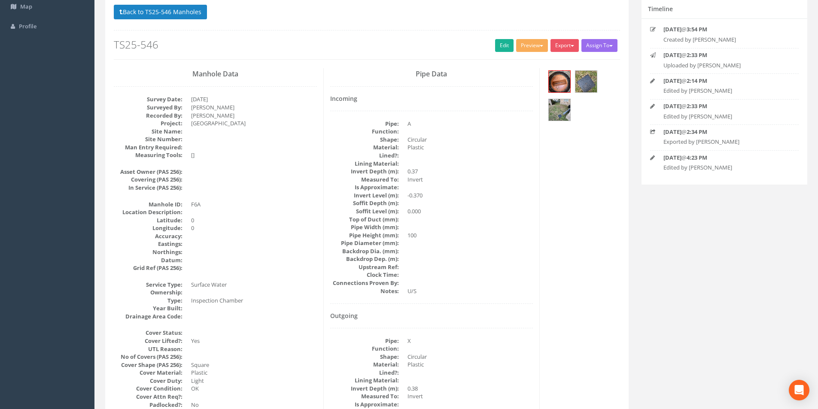
scroll to position [0, 0]
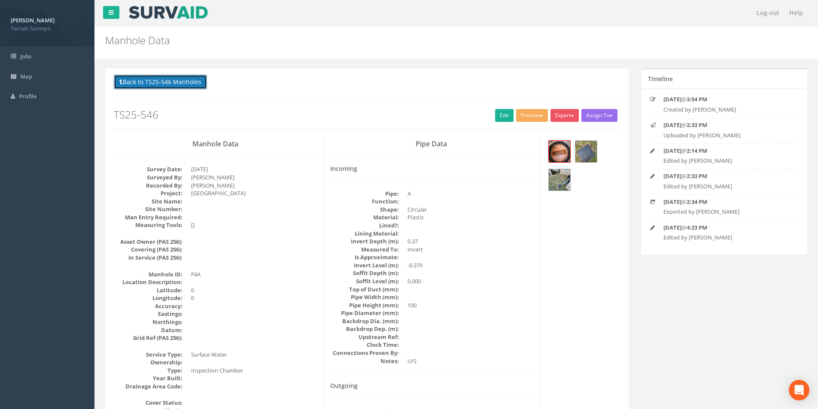
click at [181, 83] on button "Back to TS25-546 Manholes" at bounding box center [160, 82] width 93 height 15
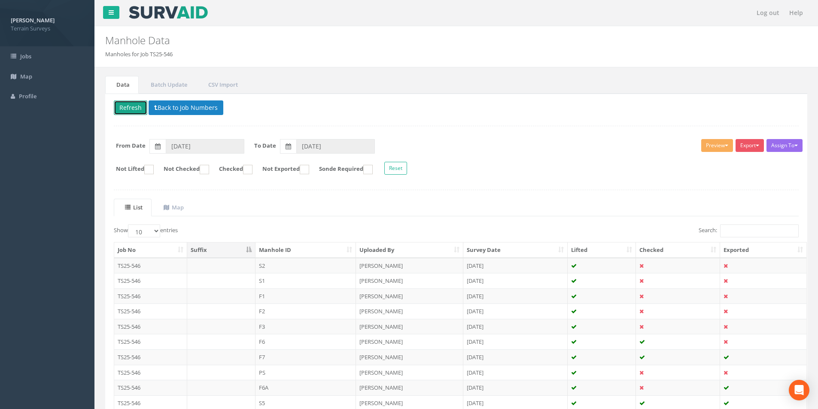
click at [119, 107] on button "Refresh" at bounding box center [130, 107] width 33 height 15
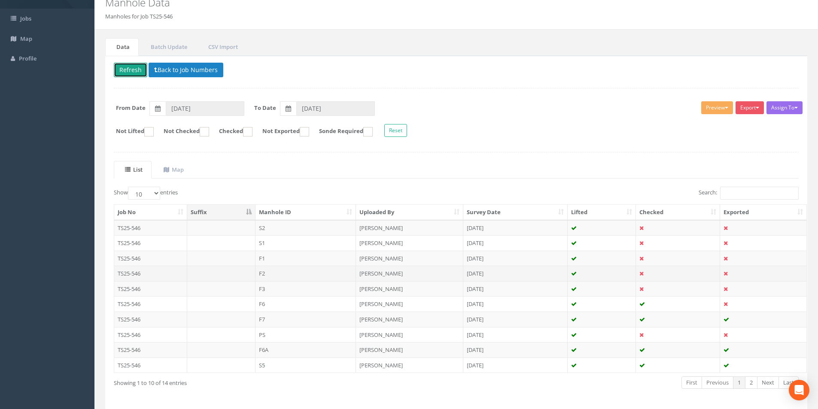
scroll to position [70, 0]
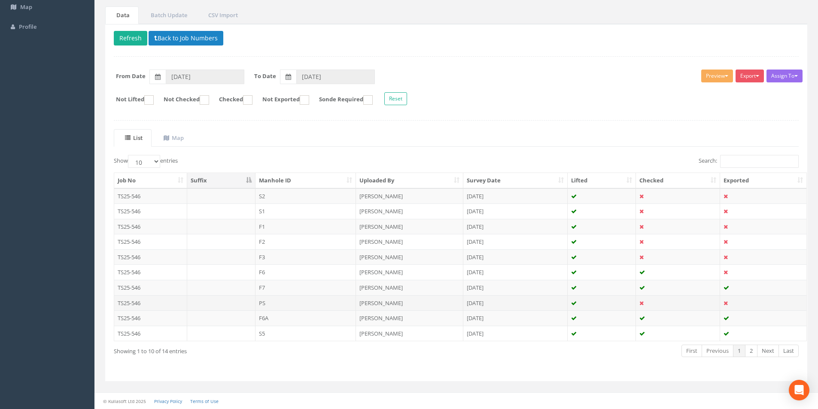
click at [308, 303] on td "PS" at bounding box center [306, 302] width 101 height 15
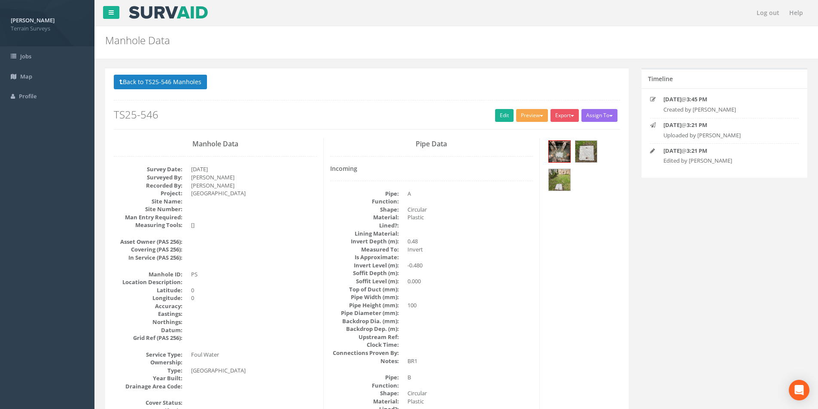
click at [524, 118] on button "Preview" at bounding box center [532, 115] width 32 height 13
click at [522, 147] on link "Terrain Manhole 3 Photo" at bounding box center [510, 148] width 76 height 13
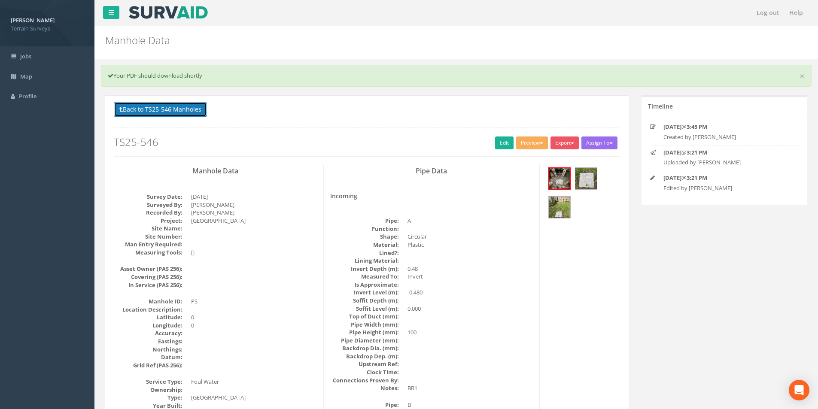
click at [176, 114] on button "Back to TS25-546 Manholes" at bounding box center [160, 109] width 93 height 15
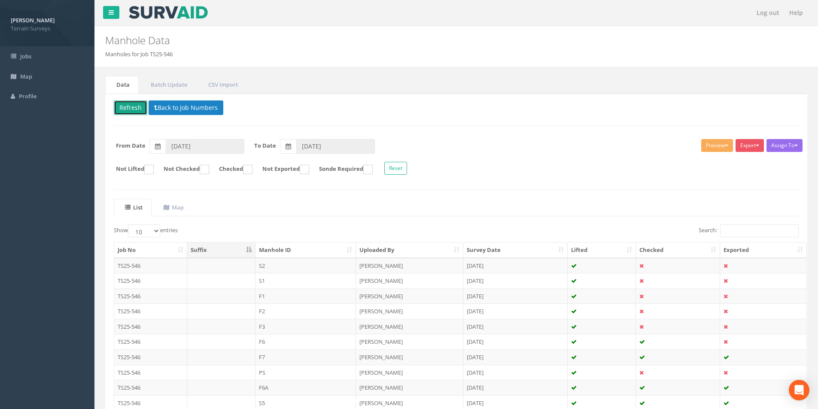
click at [135, 107] on button "Refresh" at bounding box center [130, 107] width 33 height 15
click at [175, 110] on button "Back to Job Numbers" at bounding box center [186, 107] width 75 height 15
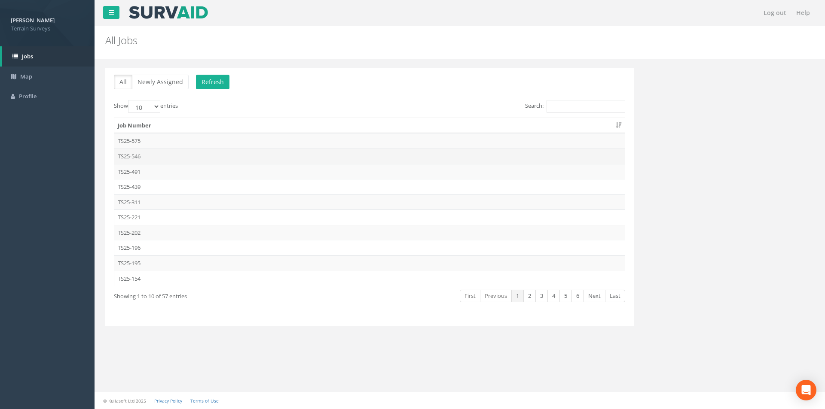
click at [144, 156] on td "TS25-546" at bounding box center [369, 156] width 510 height 15
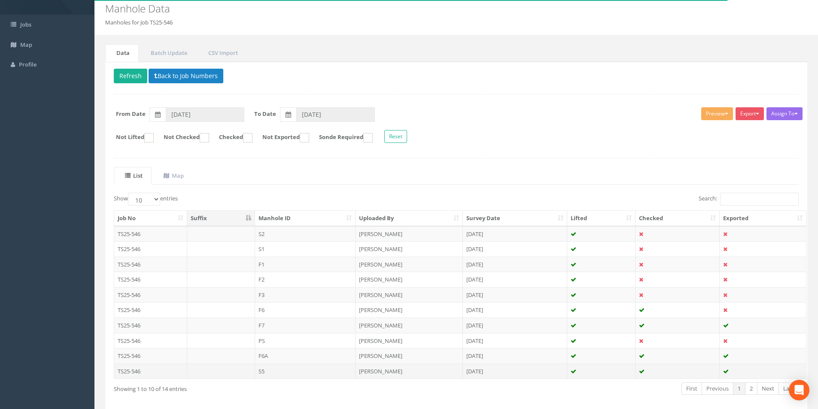
scroll to position [70, 0]
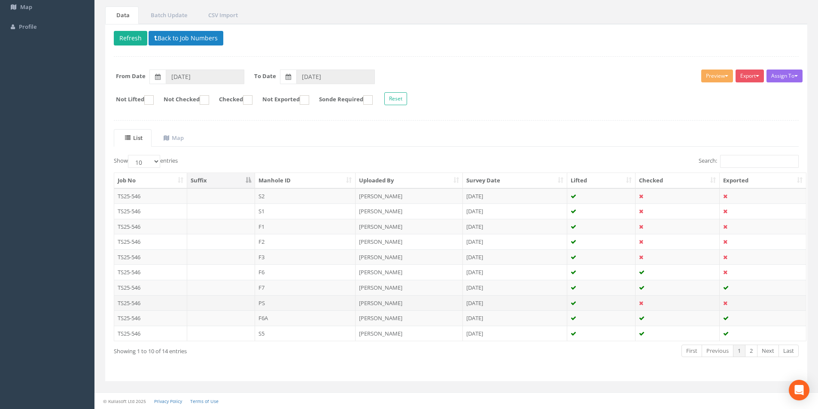
click at [328, 303] on td "PS" at bounding box center [305, 302] width 101 height 15
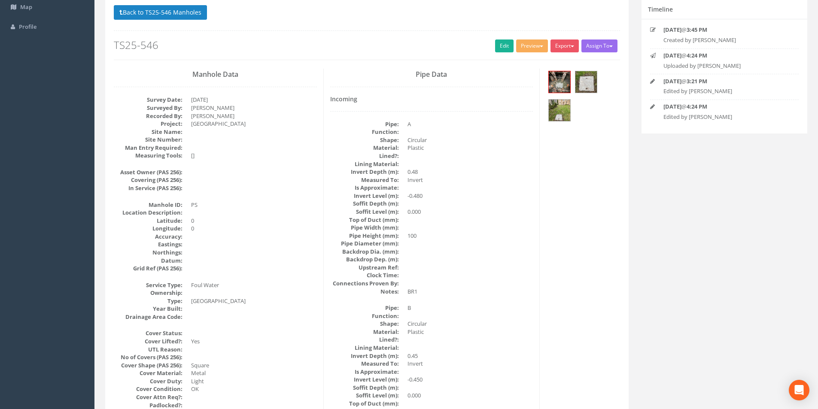
scroll to position [0, 0]
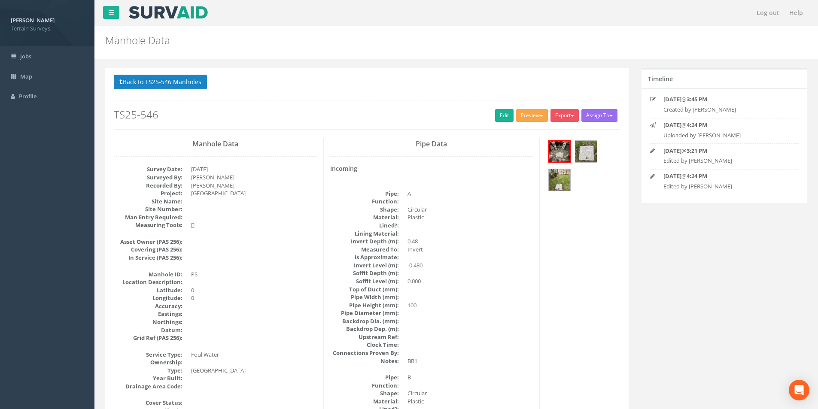
click at [536, 118] on button "Preview" at bounding box center [532, 115] width 32 height 13
click at [508, 150] on link "Terrain Manhole 3 Photo" at bounding box center [510, 148] width 76 height 13
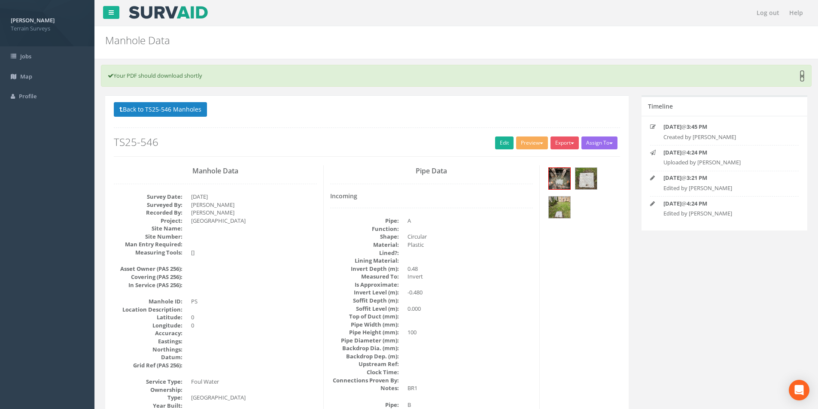
click at [803, 78] on link "×" at bounding box center [802, 76] width 5 height 9
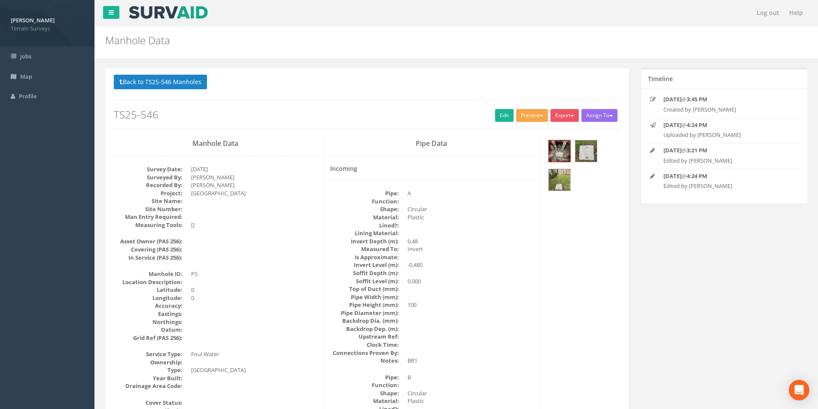
click at [535, 111] on button "Preview" at bounding box center [532, 115] width 32 height 13
click at [523, 149] on link "Terrain Manhole 3 Photo" at bounding box center [510, 148] width 76 height 13
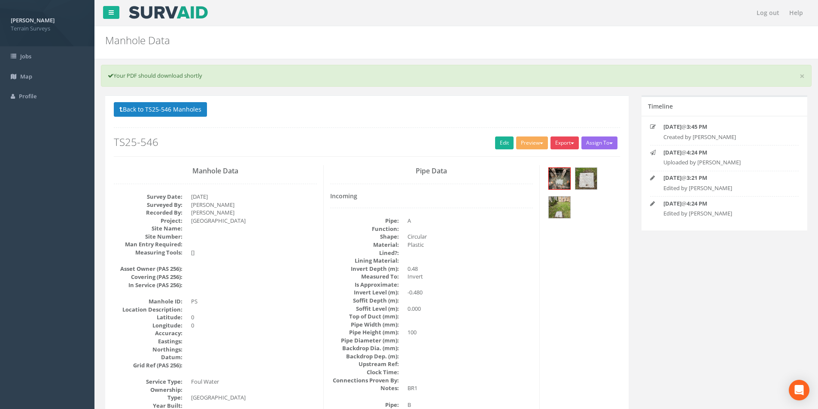
click at [566, 142] on button "Export" at bounding box center [565, 143] width 28 height 13
click at [556, 180] on link "Terrain Manhole 3 Photo" at bounding box center [541, 175] width 76 height 13
click at [502, 147] on link "Edit" at bounding box center [504, 143] width 18 height 13
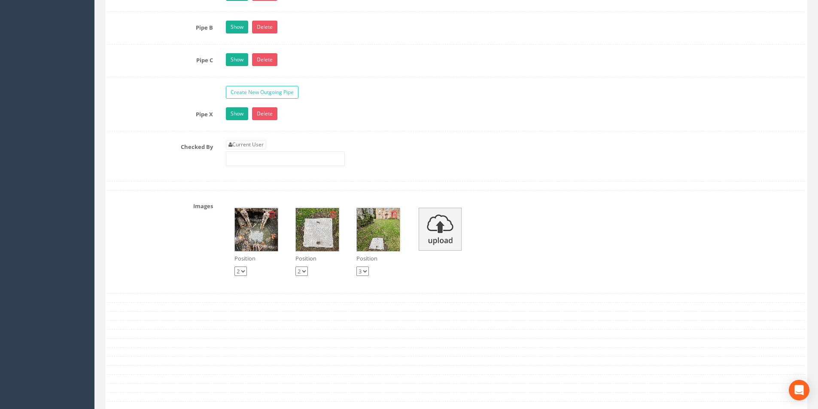
scroll to position [1460, 0]
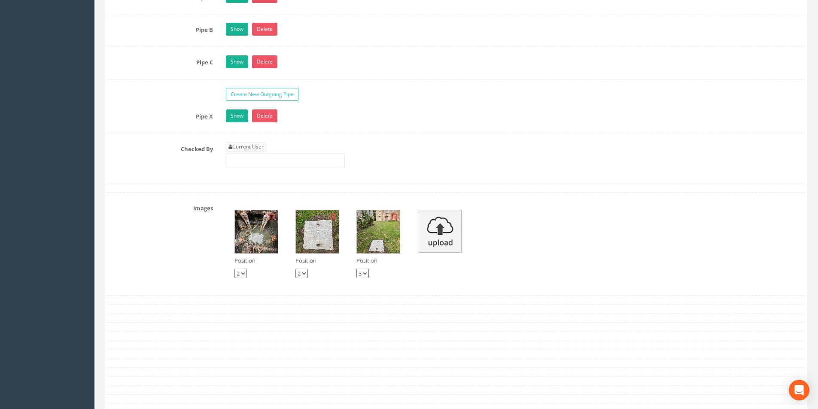
click at [253, 153] on div "Current User" at bounding box center [285, 155] width 119 height 26
click at [256, 147] on link "Current User" at bounding box center [246, 146] width 40 height 9
type input "[PERSON_NAME]"
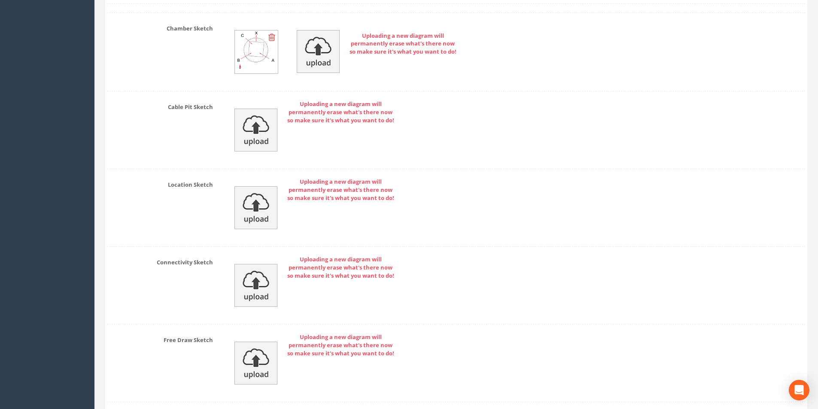
scroll to position [1922, 0]
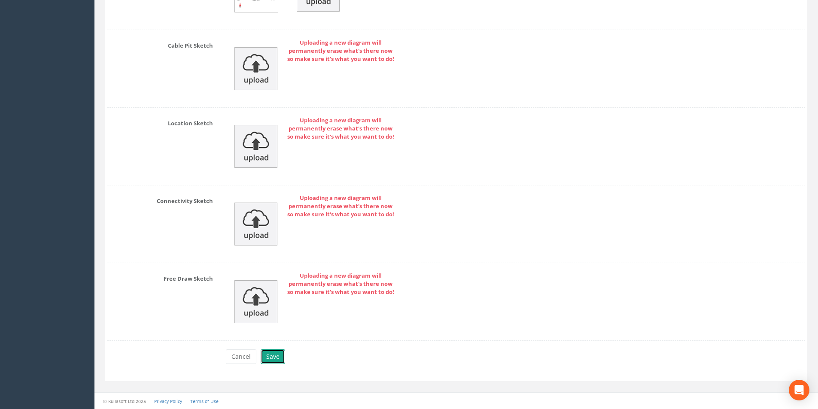
click at [277, 360] on button "Save" at bounding box center [273, 357] width 24 height 15
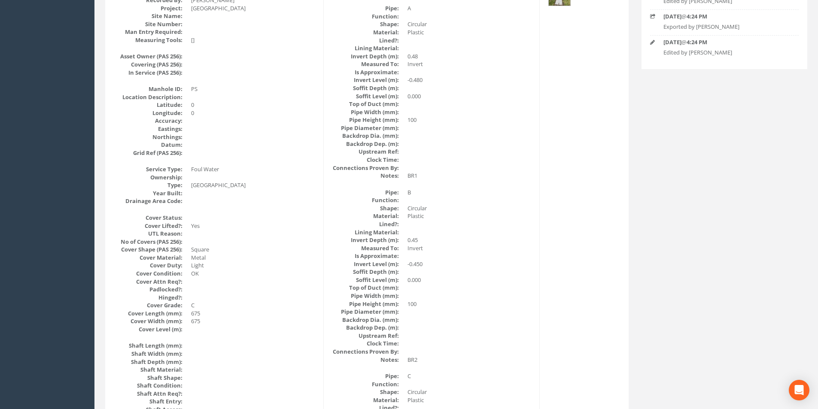
scroll to position [0, 0]
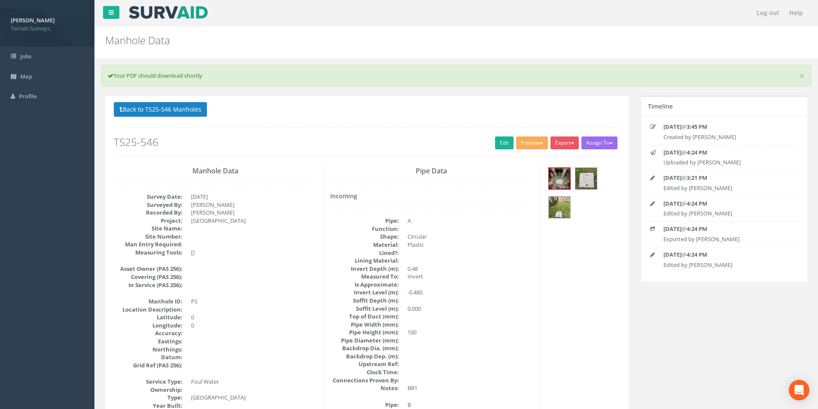
click at [186, 118] on p "Back to TS25-546 Manholes Back to Map" at bounding box center [367, 110] width 506 height 17
click at [186, 113] on button "Back to TS25-546 Manholes" at bounding box center [160, 109] width 93 height 15
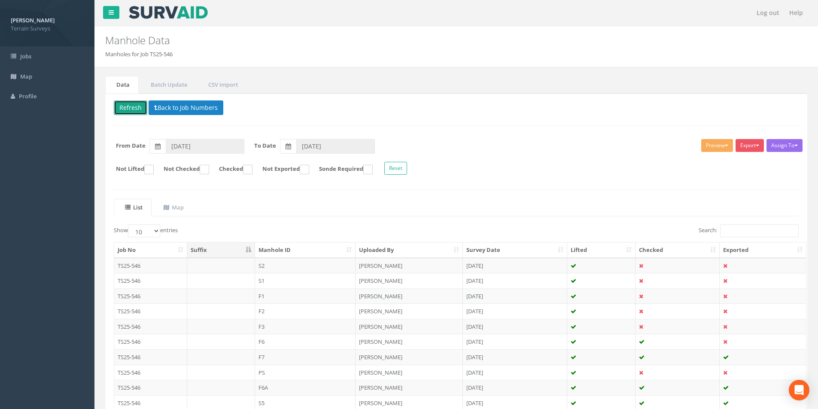
click at [125, 108] on button "Refresh" at bounding box center [130, 107] width 33 height 15
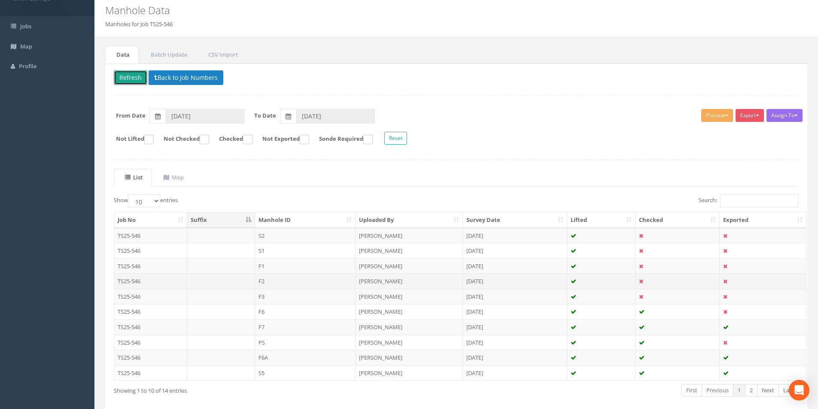
scroll to position [70, 0]
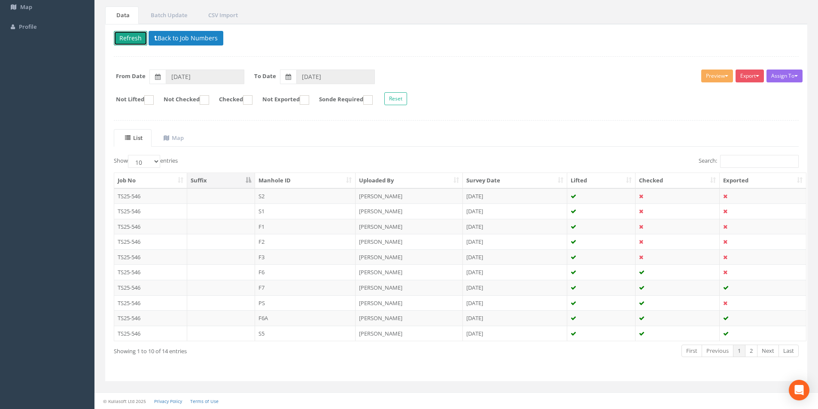
click at [132, 41] on button "Refresh" at bounding box center [130, 38] width 33 height 15
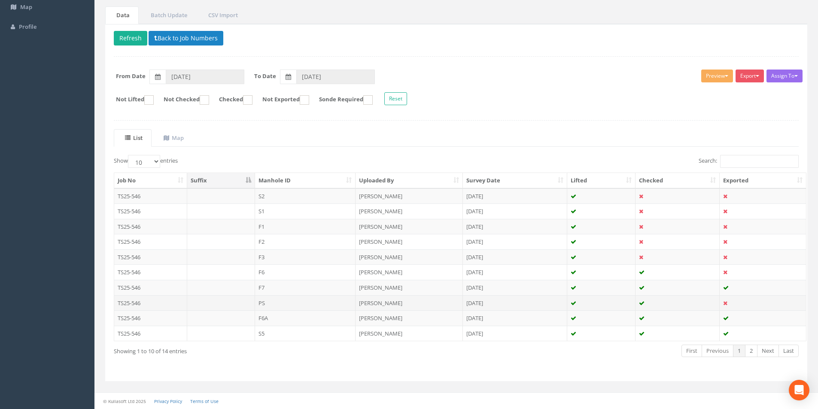
click at [309, 304] on td "PS" at bounding box center [305, 302] width 101 height 15
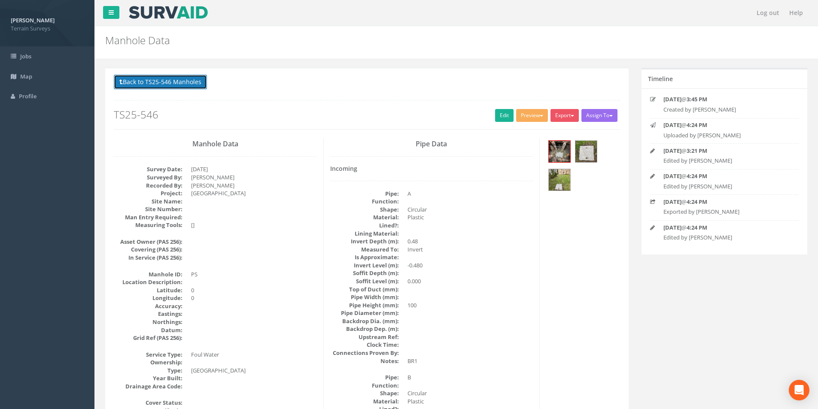
click at [169, 80] on button "Back to TS25-546 Manholes" at bounding box center [160, 82] width 93 height 15
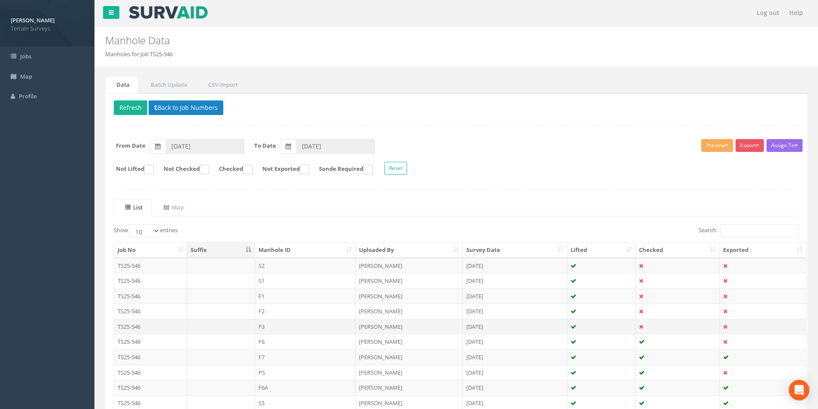
click at [589, 327] on td at bounding box center [601, 326] width 69 height 15
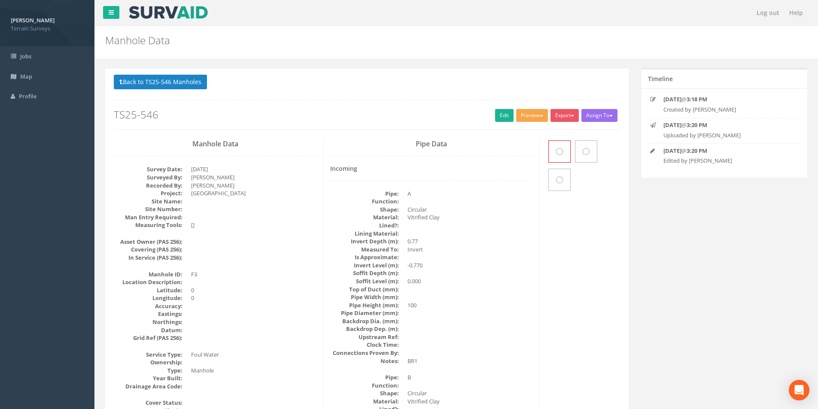
click at [535, 116] on button "Preview" at bounding box center [532, 115] width 32 height 13
click at [195, 81] on button "Back to TS25-546 Manholes" at bounding box center [160, 82] width 93 height 15
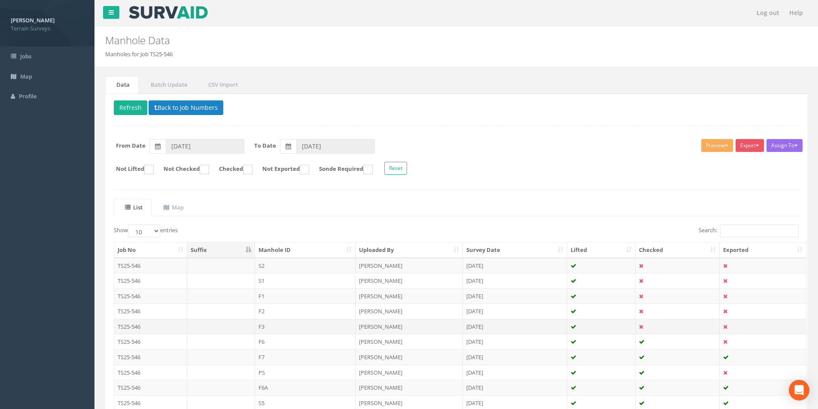
click at [281, 323] on td "F3" at bounding box center [305, 326] width 101 height 15
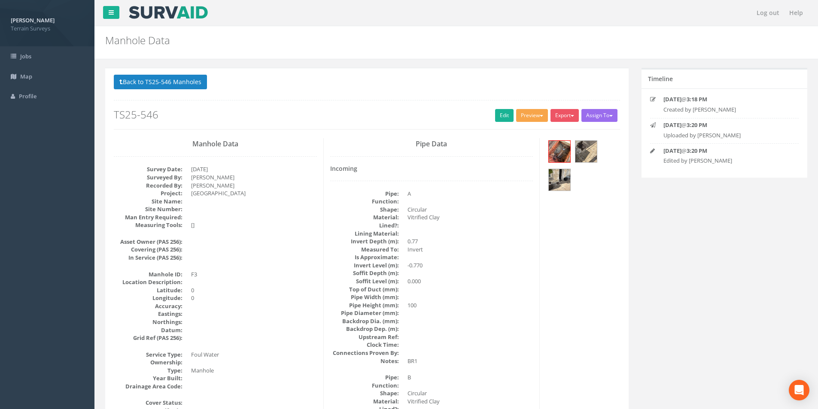
click at [533, 115] on button "Preview" at bounding box center [532, 115] width 32 height 13
click at [520, 150] on link "Terrain Manhole 3 Photo" at bounding box center [510, 148] width 76 height 13
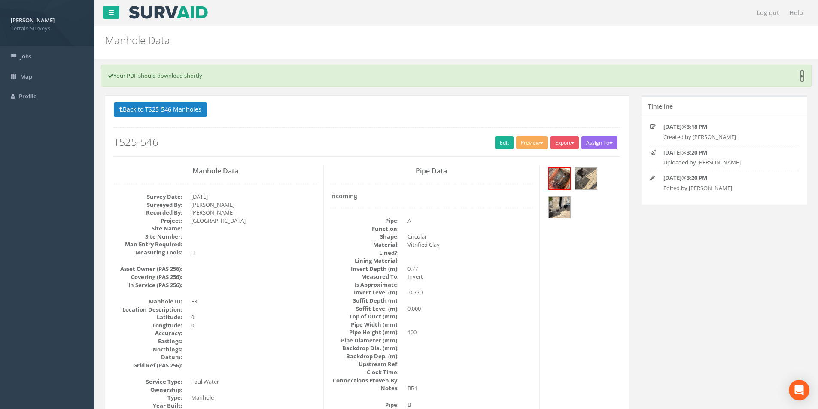
click at [804, 77] on link "×" at bounding box center [802, 76] width 5 height 9
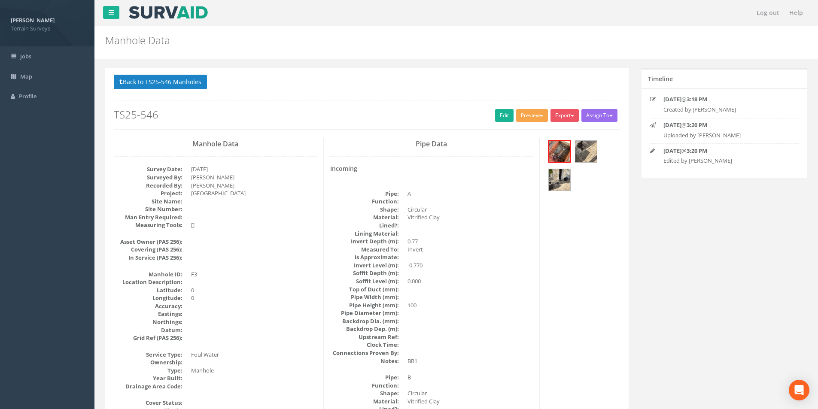
click at [532, 113] on button "Preview" at bounding box center [532, 115] width 32 height 13
click at [514, 144] on link "Terrain Manhole 3 Photo" at bounding box center [510, 148] width 76 height 13
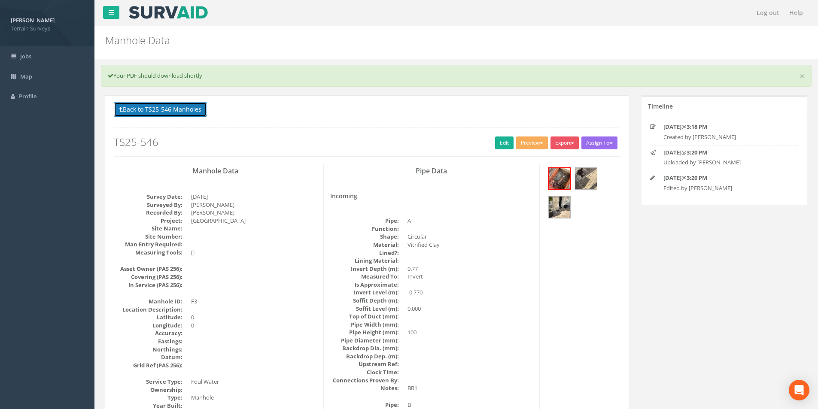
click at [161, 112] on button "Back to TS25-546 Manholes" at bounding box center [160, 109] width 93 height 15
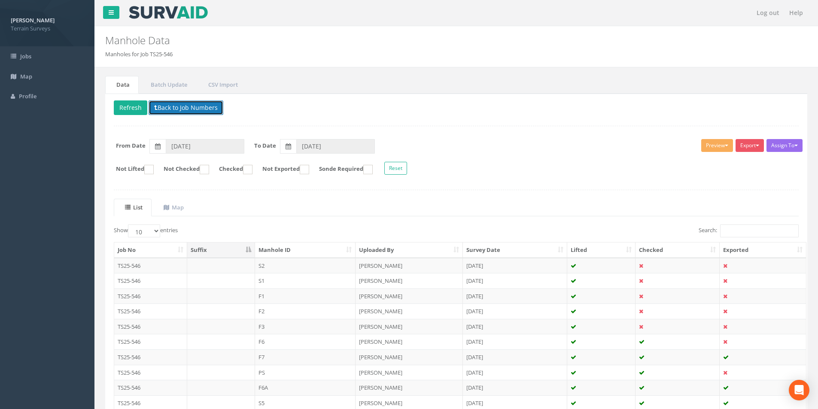
click at [174, 108] on button "Back to Job Numbers" at bounding box center [186, 107] width 75 height 15
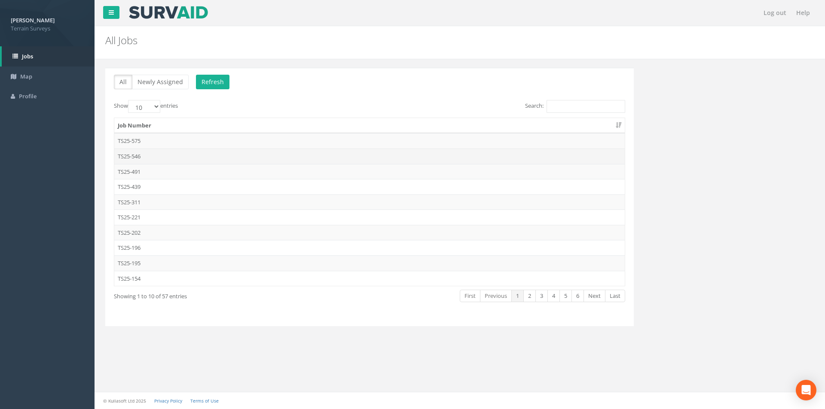
click at [144, 151] on td "TS25-546" at bounding box center [369, 156] width 510 height 15
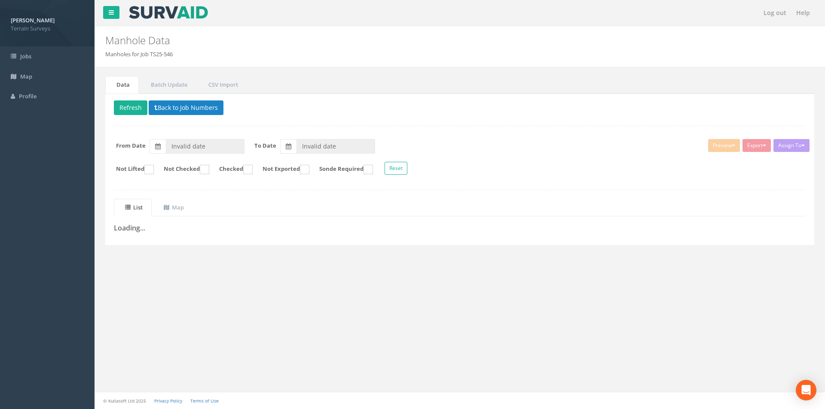
type input "[DATE]"
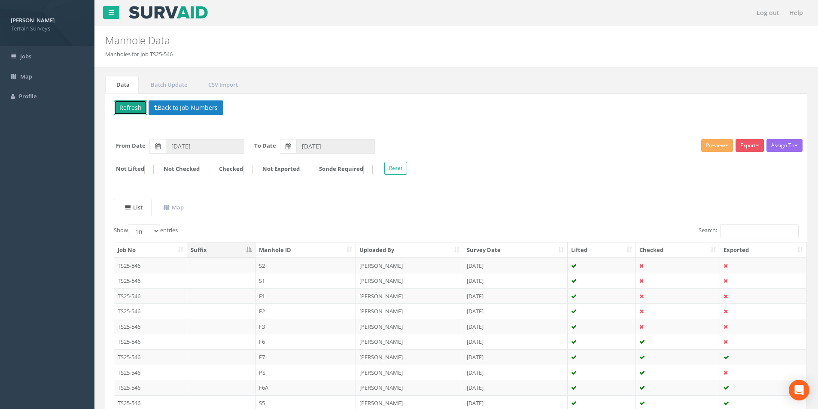
click at [134, 109] on button "Refresh" at bounding box center [130, 107] width 33 height 15
click at [304, 325] on td "F3" at bounding box center [306, 326] width 101 height 15
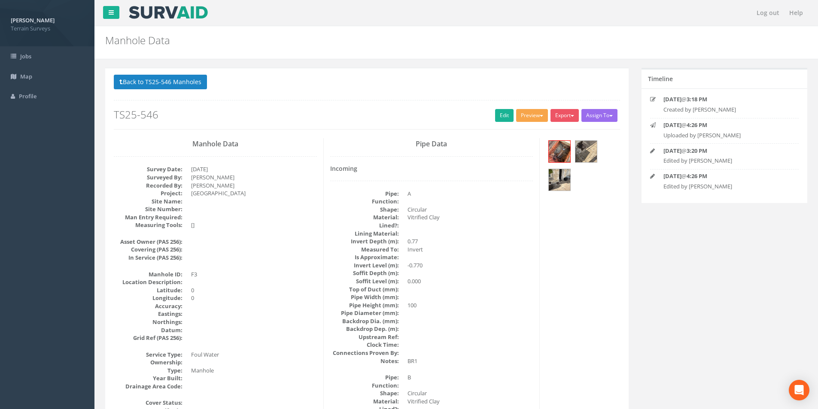
click at [534, 117] on button "Preview" at bounding box center [532, 115] width 32 height 13
click at [519, 144] on link "Terrain Manhole 3 Photo" at bounding box center [510, 148] width 76 height 13
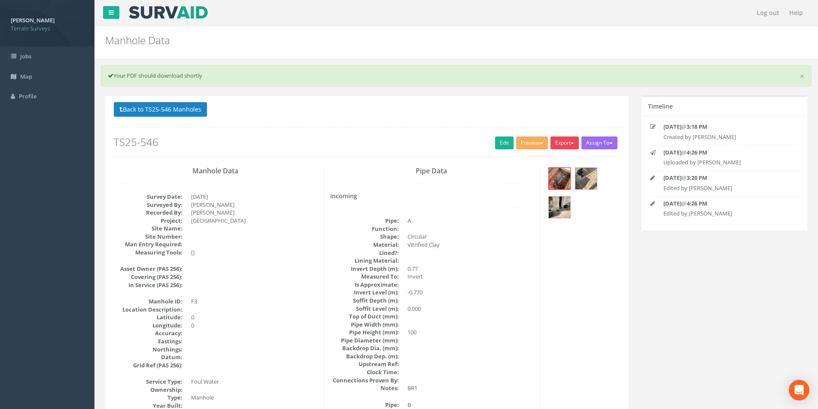
click at [566, 140] on button "Export" at bounding box center [565, 143] width 28 height 13
click at [546, 177] on link "Terrain Manhole 3 Photo" at bounding box center [541, 175] width 76 height 13
click at [158, 111] on button "Back to TS25-546 Manholes" at bounding box center [160, 109] width 93 height 15
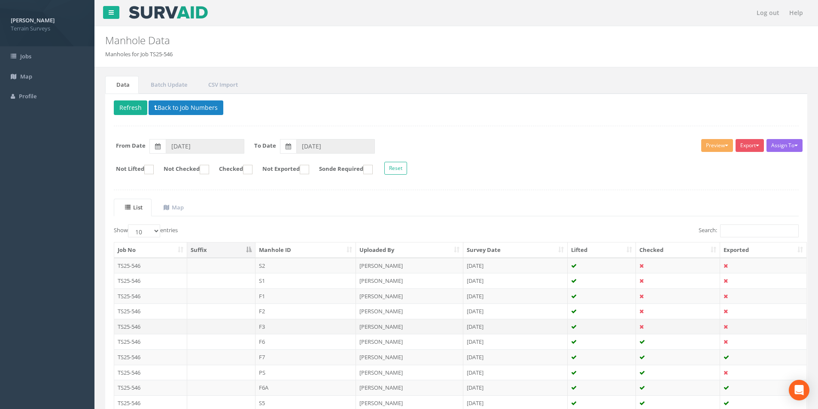
click at [284, 322] on td "F3" at bounding box center [306, 326] width 101 height 15
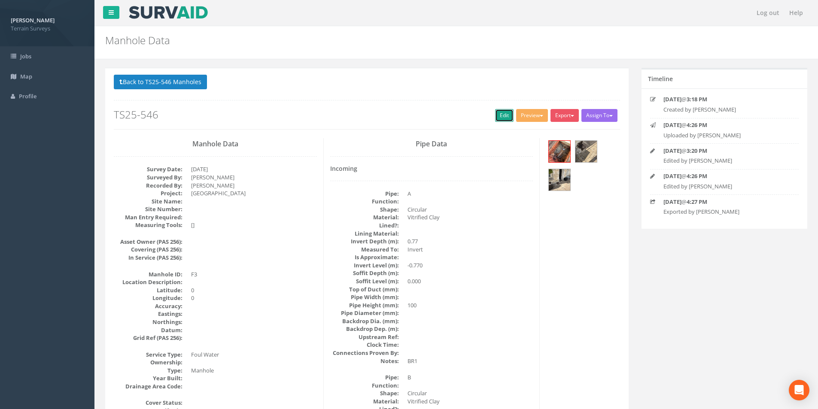
click at [495, 117] on link "Edit" at bounding box center [504, 115] width 18 height 13
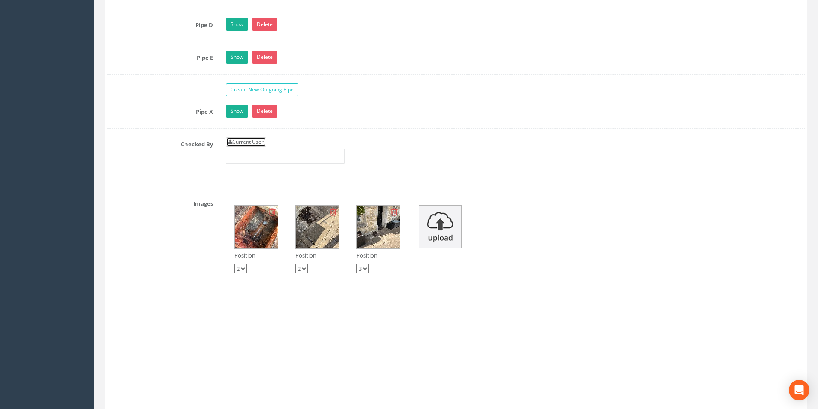
click at [250, 140] on link "Current User" at bounding box center [246, 141] width 40 height 9
type input "[PERSON_NAME]"
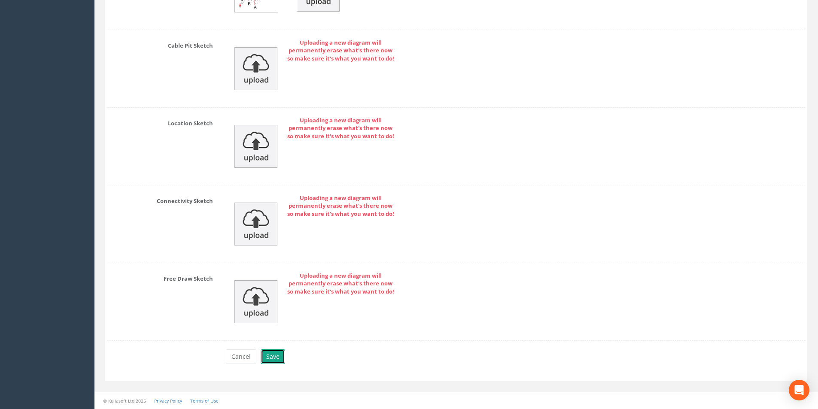
click at [275, 355] on button "Save" at bounding box center [273, 357] width 24 height 15
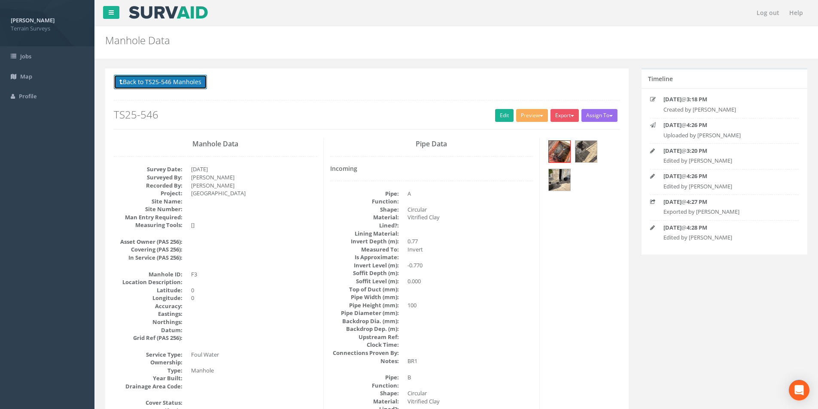
click at [177, 83] on button "Back to TS25-546 Manholes" at bounding box center [160, 82] width 93 height 15
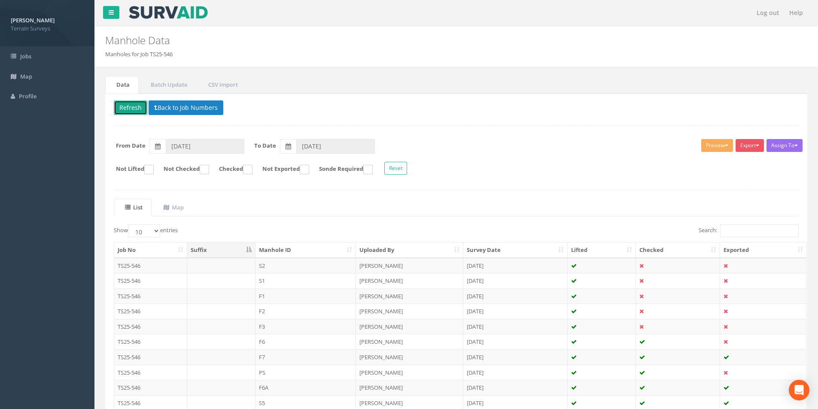
click at [132, 104] on button "Refresh" at bounding box center [130, 107] width 33 height 15
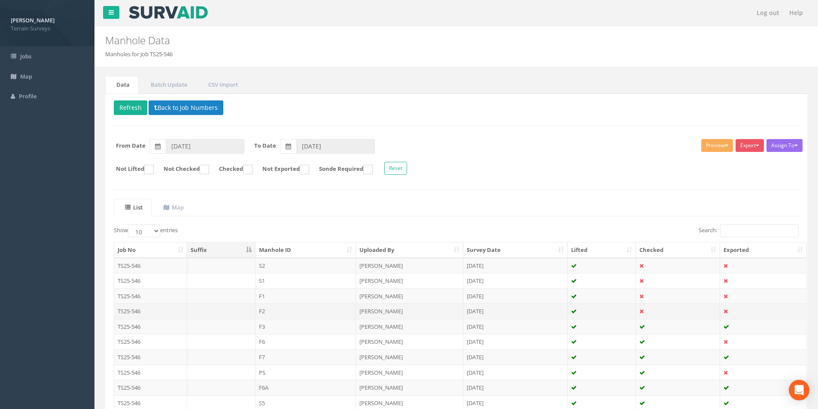
click at [320, 307] on td "F2" at bounding box center [306, 311] width 101 height 15
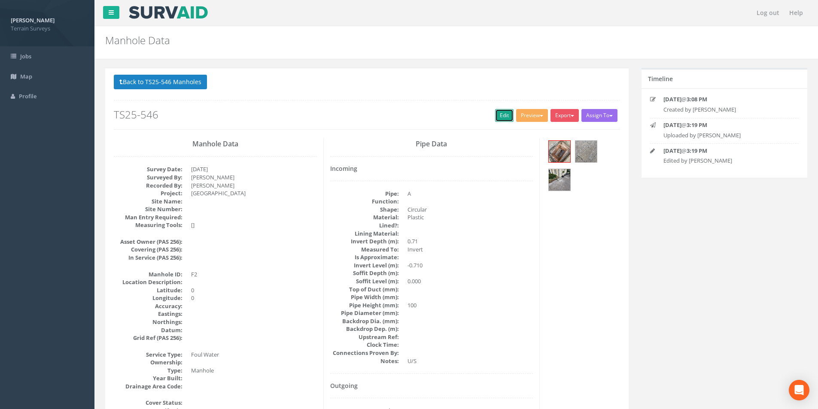
click at [506, 116] on link "Edit" at bounding box center [504, 115] width 18 height 13
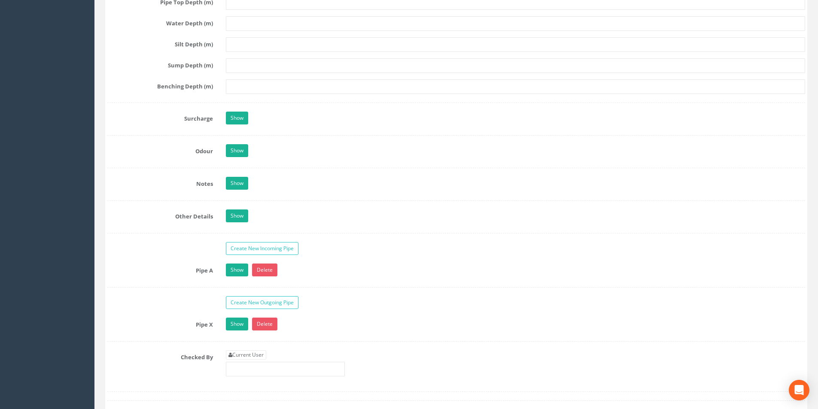
scroll to position [1417, 0]
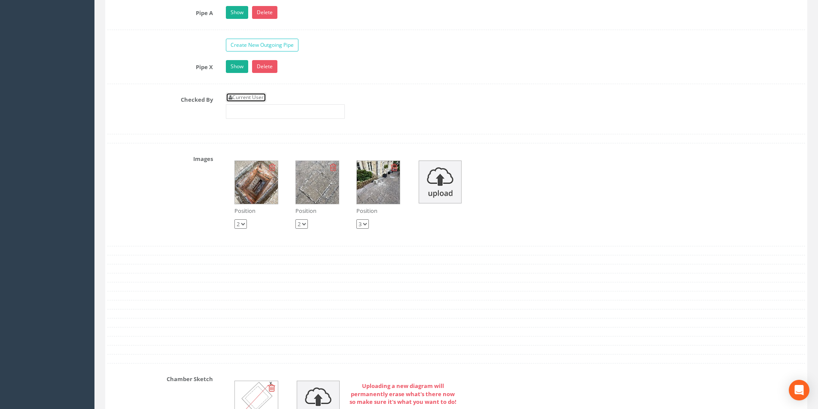
click at [235, 96] on link "Current User" at bounding box center [246, 97] width 40 height 9
type input "[PERSON_NAME]"
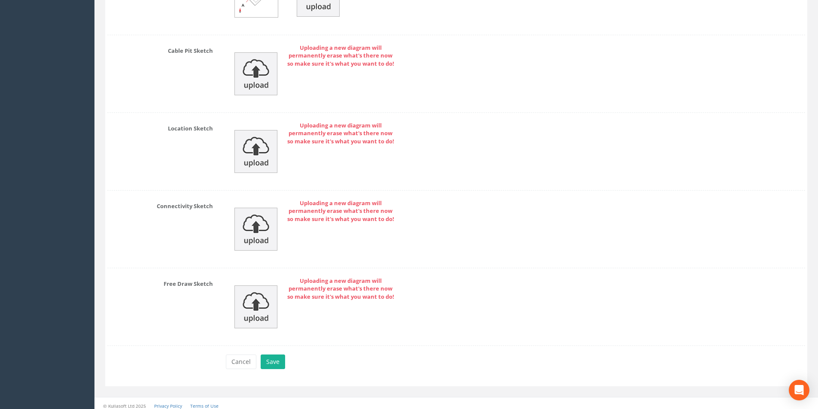
scroll to position [1830, 0]
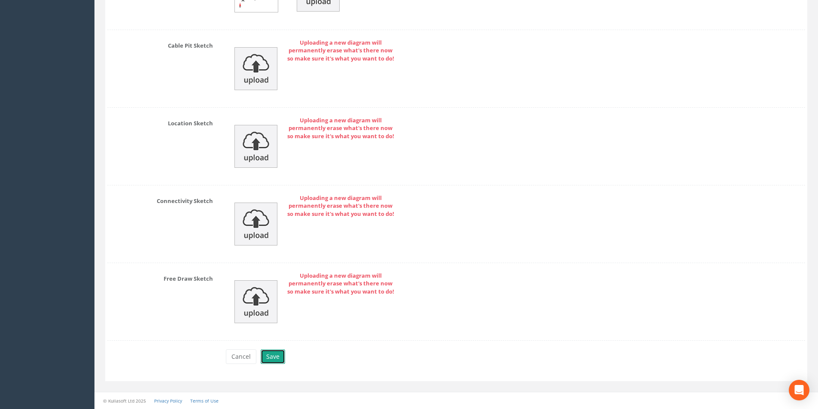
click at [274, 355] on button "Save" at bounding box center [273, 357] width 24 height 15
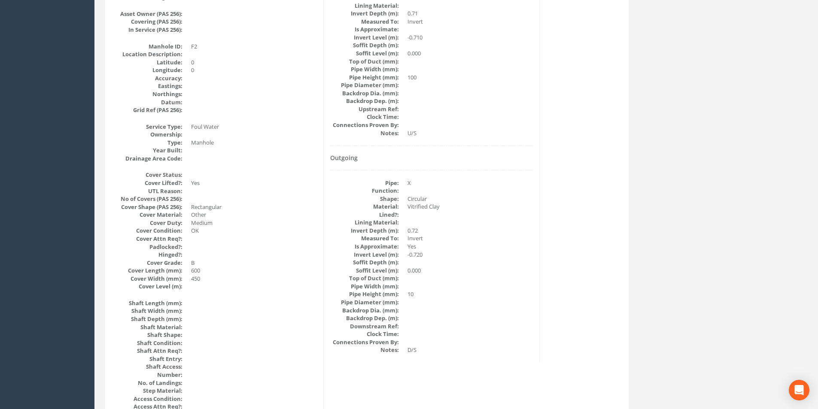
scroll to position [0, 0]
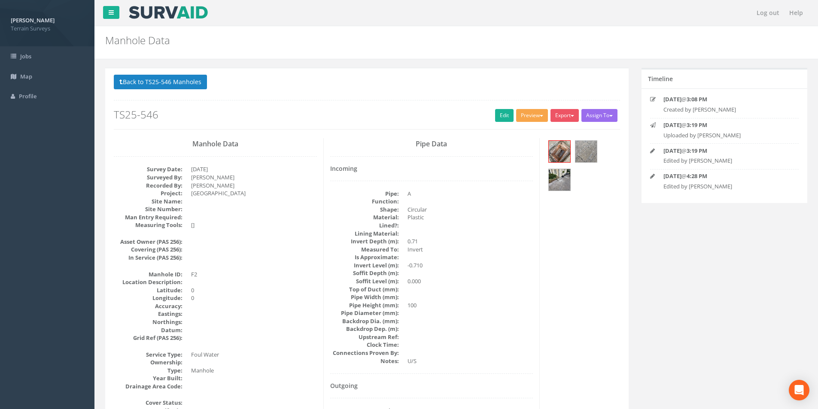
click at [530, 112] on button "Preview" at bounding box center [532, 115] width 32 height 13
click at [524, 147] on link "Terrain Manhole 3 Photo" at bounding box center [510, 148] width 76 height 13
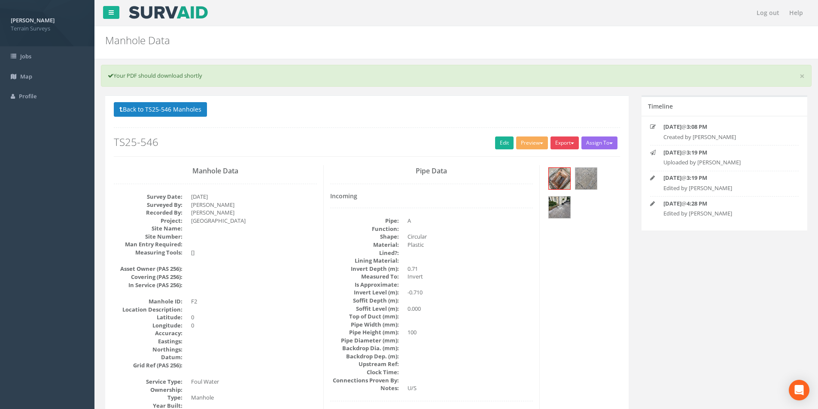
click at [556, 143] on button "Export" at bounding box center [565, 143] width 28 height 13
click at [547, 174] on link "Terrain Manhole 3 Photo" at bounding box center [541, 175] width 76 height 13
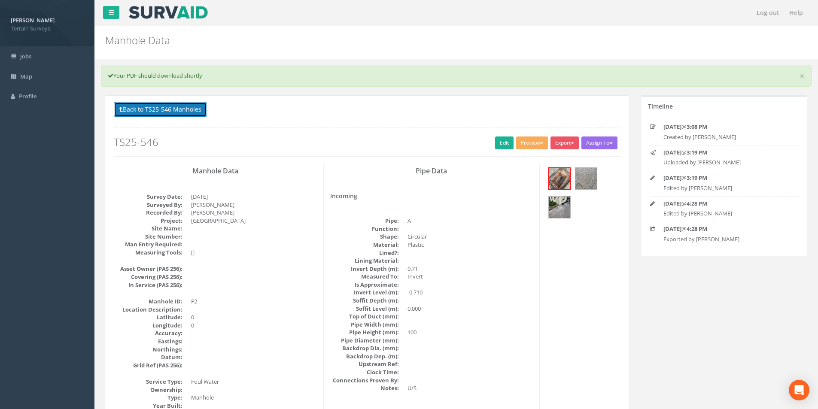
click at [195, 106] on button "Back to TS25-546 Manholes" at bounding box center [160, 109] width 93 height 15
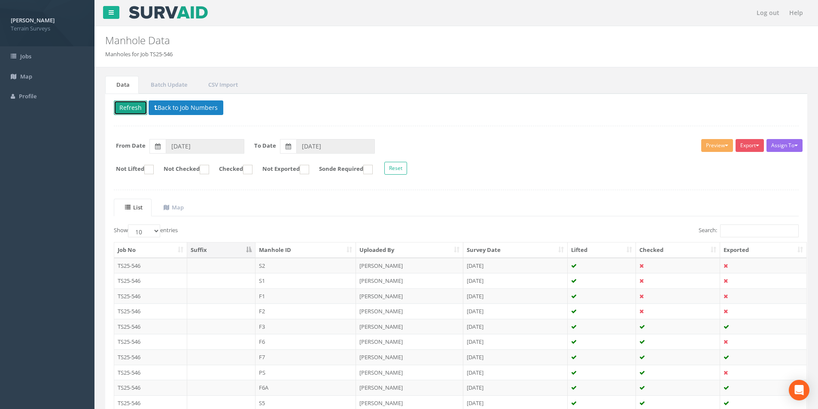
click at [133, 108] on button "Refresh" at bounding box center [130, 107] width 33 height 15
click at [302, 292] on td "F1" at bounding box center [306, 296] width 101 height 15
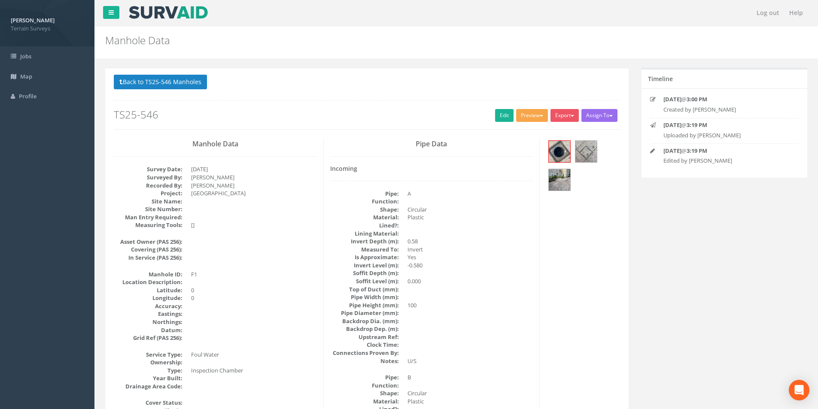
click at [536, 118] on button "Preview" at bounding box center [532, 115] width 32 height 13
click at [515, 151] on link "Terrain Manhole 3 Photo" at bounding box center [510, 148] width 76 height 13
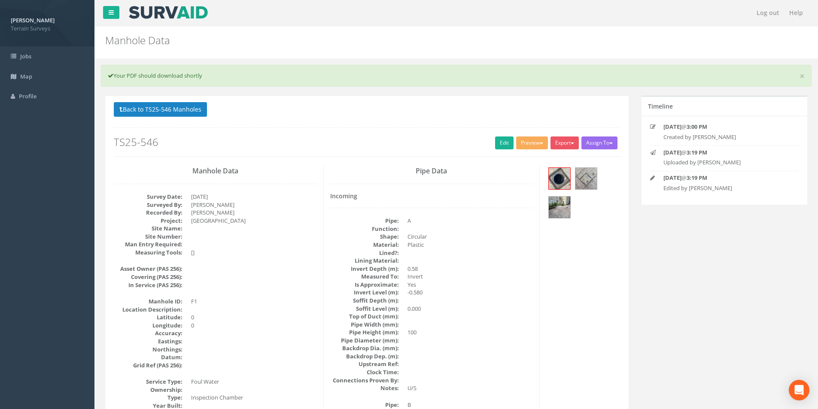
click at [175, 118] on p "Back to TS25-546 Manholes Back to Map" at bounding box center [367, 110] width 506 height 17
click at [175, 113] on button "Back to TS25-546 Manholes" at bounding box center [160, 109] width 93 height 15
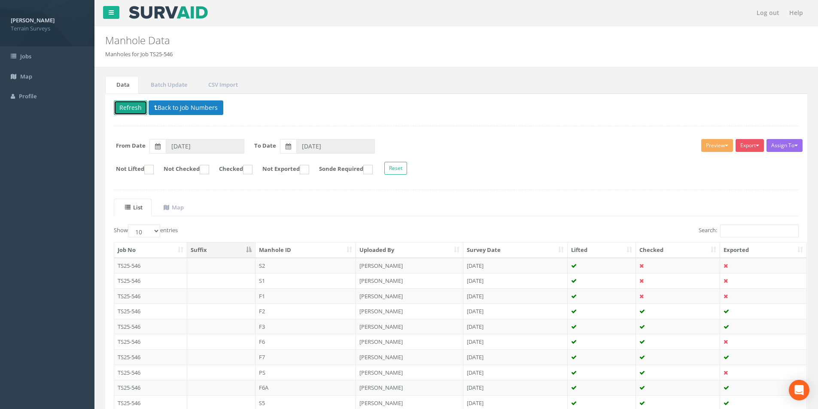
click at [131, 112] on button "Refresh" at bounding box center [130, 107] width 33 height 15
click at [196, 114] on button "Back to Job Numbers" at bounding box center [186, 107] width 75 height 15
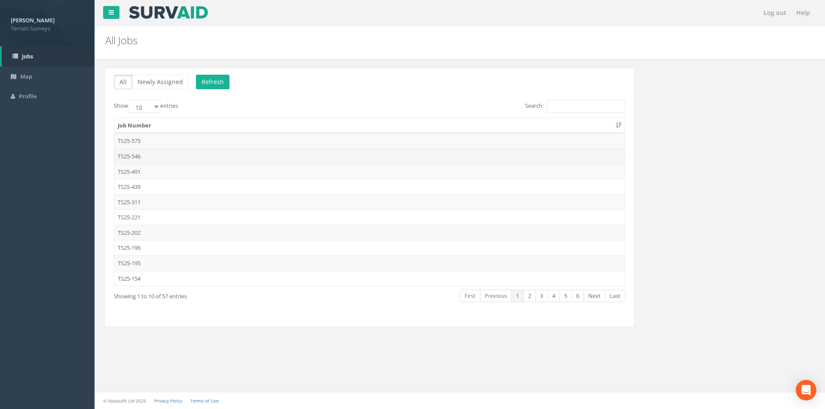
click at [143, 156] on td "TS25-546" at bounding box center [369, 156] width 510 height 15
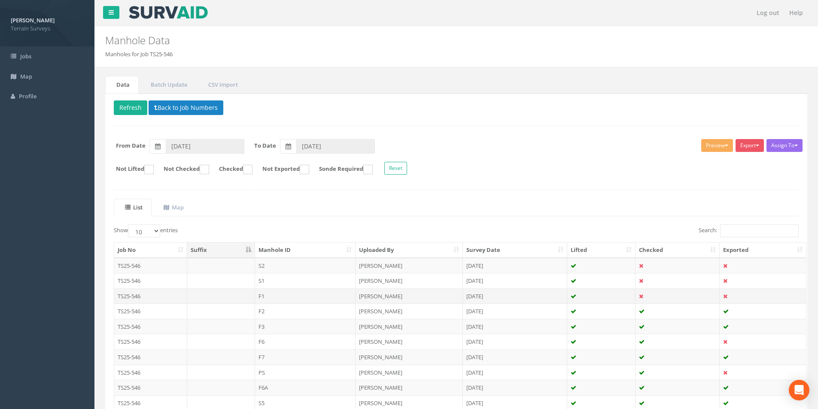
click at [280, 294] on td "F1" at bounding box center [305, 296] width 101 height 15
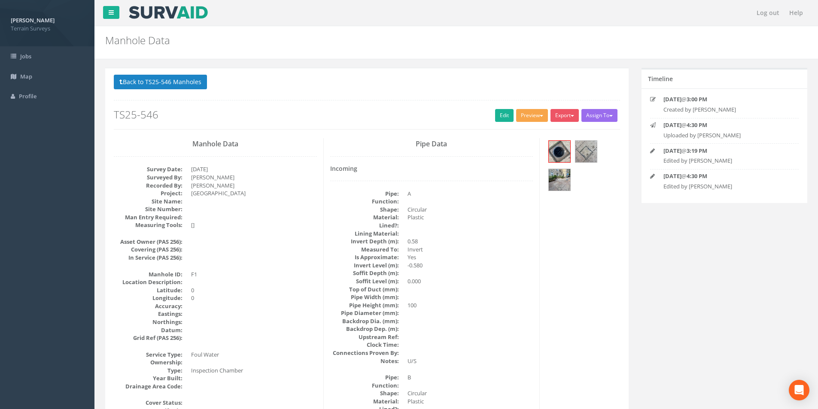
click at [536, 112] on button "Preview" at bounding box center [532, 115] width 32 height 13
click at [515, 151] on link "Terrain Manhole 3 Photo" at bounding box center [510, 148] width 76 height 13
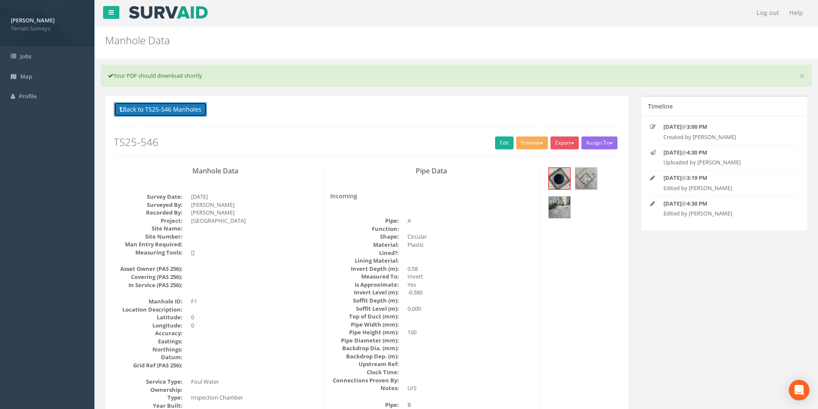
click at [164, 109] on button "Back to TS25-546 Manholes" at bounding box center [160, 109] width 93 height 15
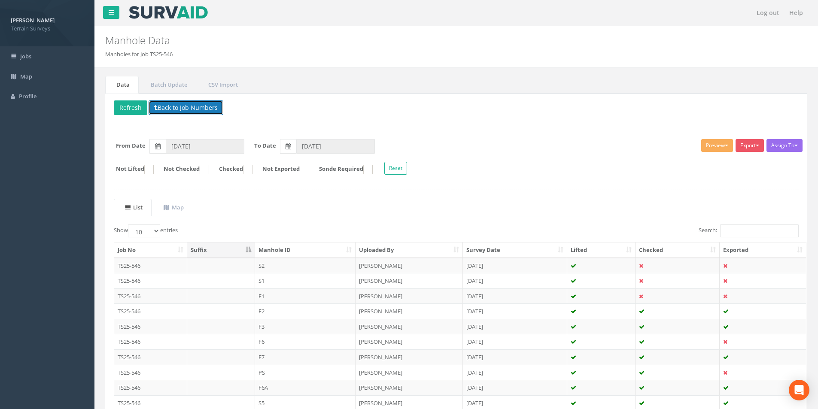
click at [161, 107] on button "Back to Job Numbers" at bounding box center [186, 107] width 75 height 15
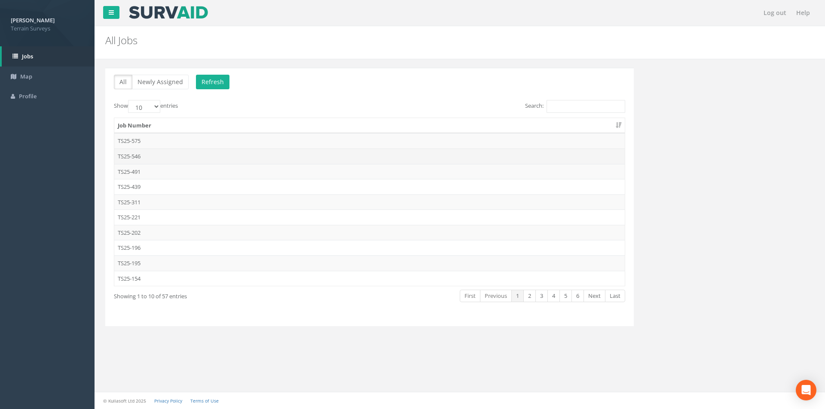
click at [149, 153] on td "TS25-546" at bounding box center [369, 156] width 510 height 15
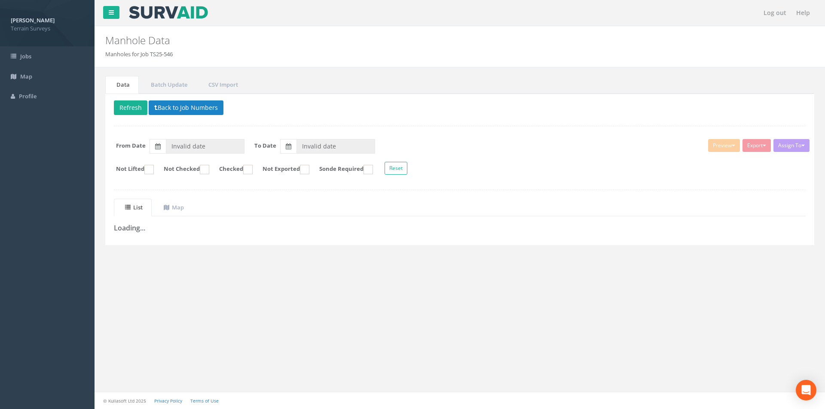
type input "[DATE]"
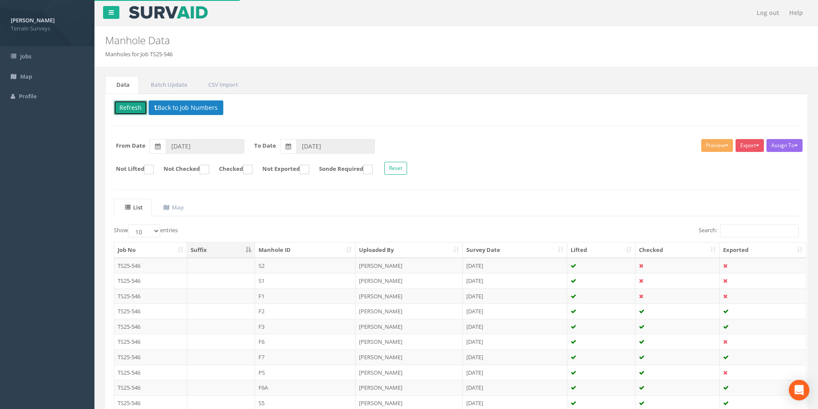
click at [143, 109] on button "Refresh" at bounding box center [130, 107] width 33 height 15
click at [292, 299] on td "F1" at bounding box center [305, 296] width 101 height 15
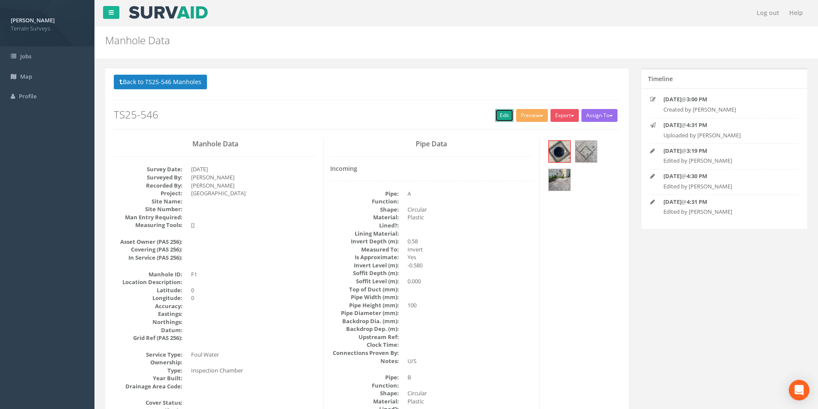
click at [503, 115] on link "Edit" at bounding box center [504, 115] width 18 height 13
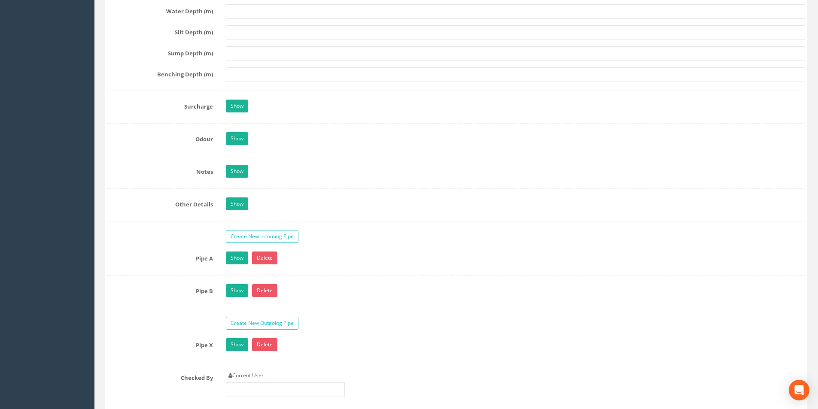
scroll to position [1245, 0]
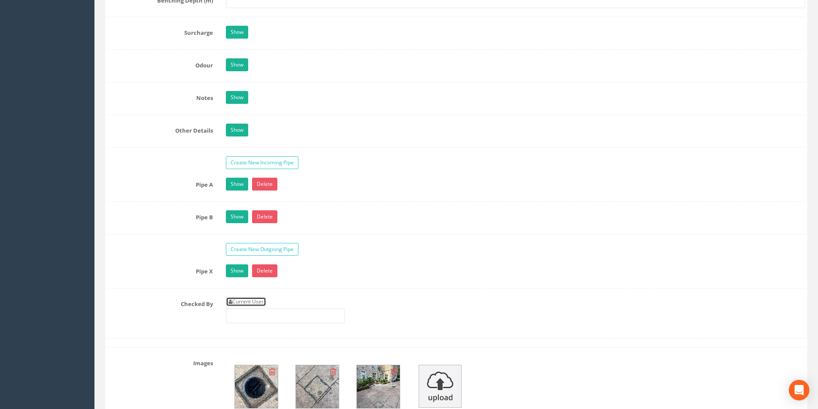
click at [256, 301] on link "Current User" at bounding box center [246, 301] width 40 height 9
type input "[PERSON_NAME]"
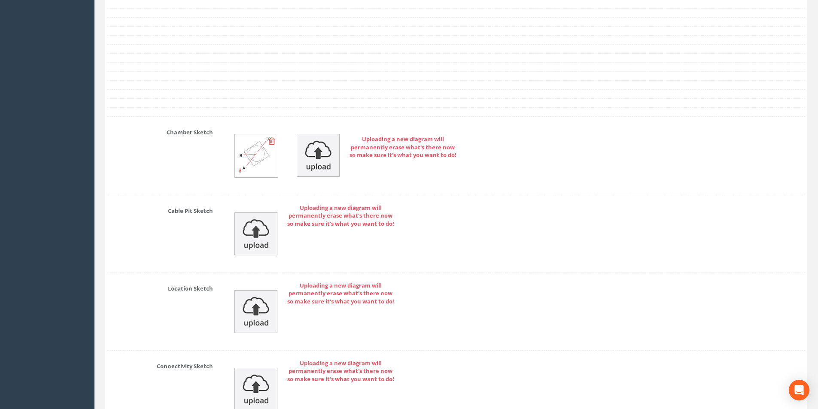
scroll to position [1862, 0]
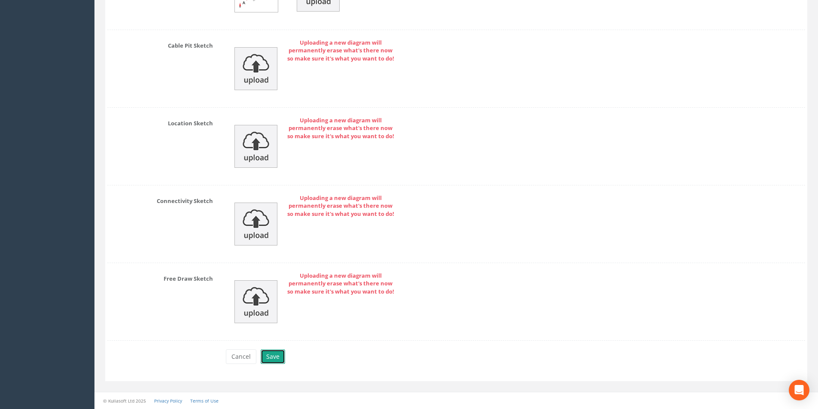
click at [280, 357] on button "Save" at bounding box center [273, 357] width 24 height 15
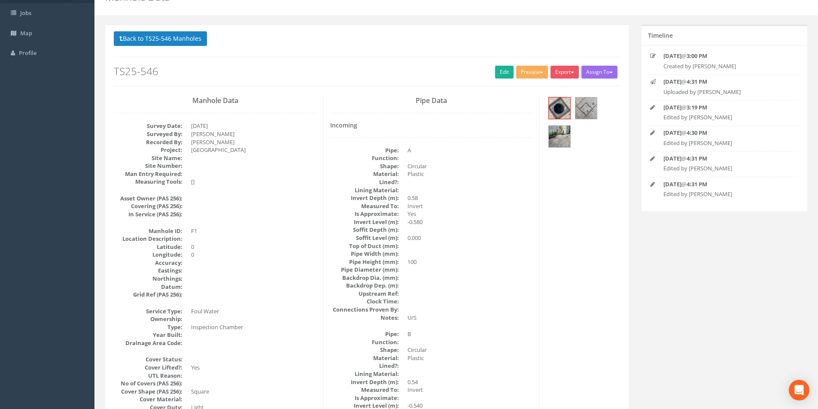
scroll to position [0, 0]
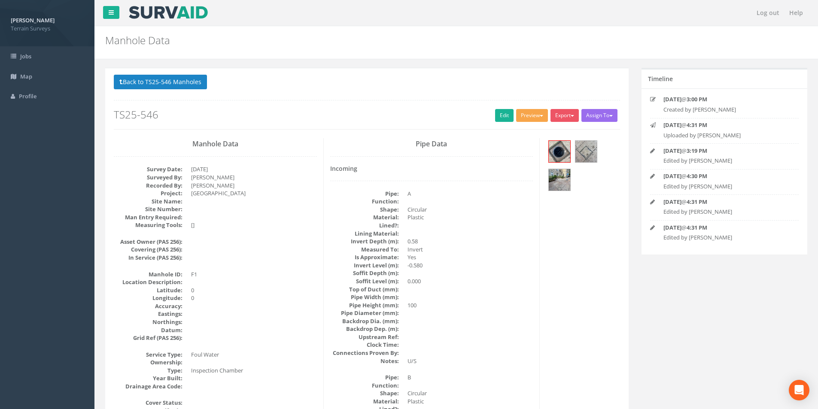
click at [540, 115] on span "button" at bounding box center [541, 116] width 3 height 2
click at [519, 148] on link "Terrain Manhole 3 Photo" at bounding box center [510, 148] width 76 height 13
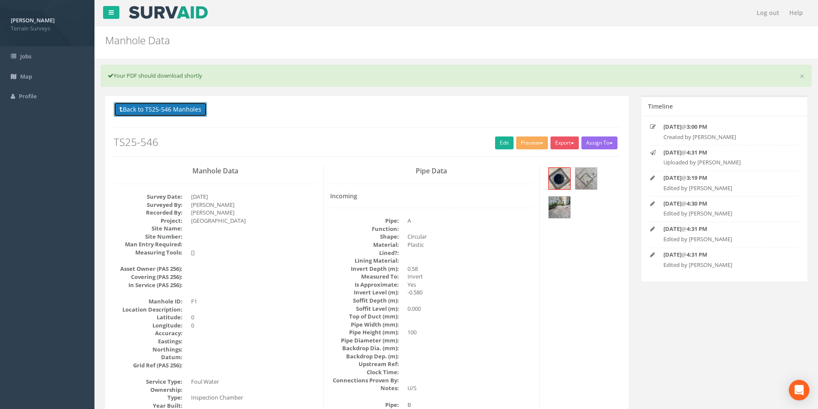
click at [153, 110] on button "Back to TS25-546 Manholes" at bounding box center [160, 109] width 93 height 15
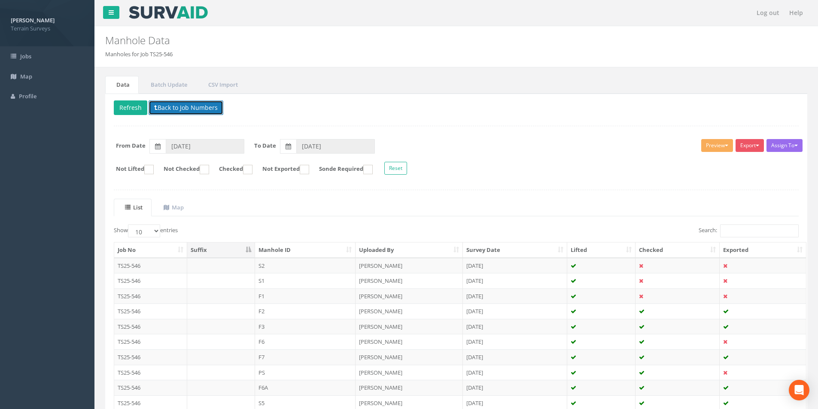
click at [177, 109] on button "Back to Job Numbers" at bounding box center [186, 107] width 75 height 15
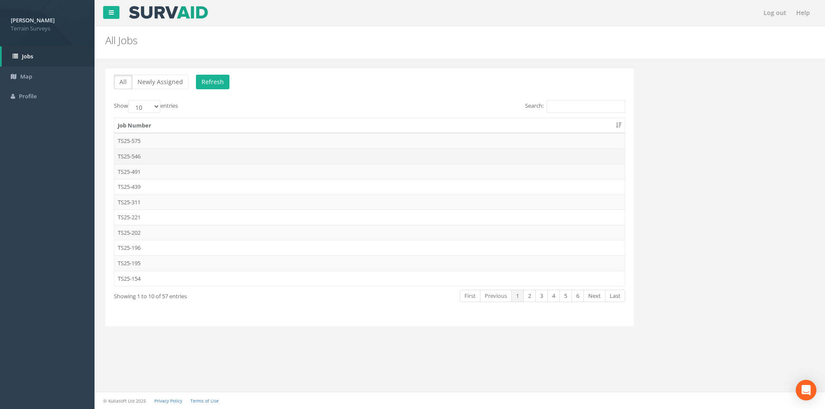
click at [147, 152] on td "TS25-546" at bounding box center [369, 156] width 510 height 15
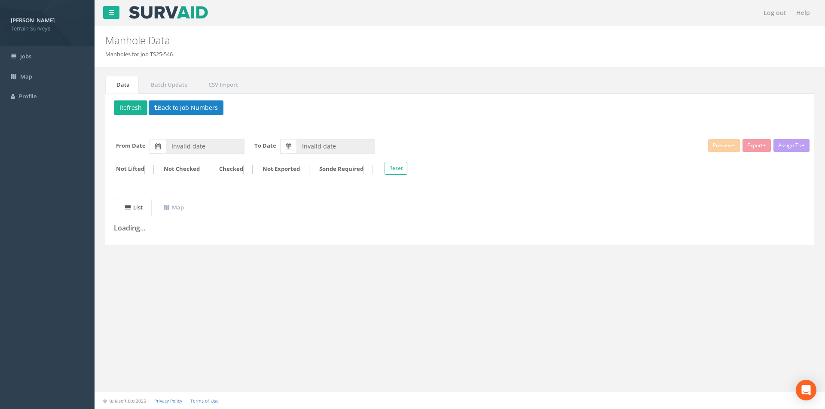
type input "[DATE]"
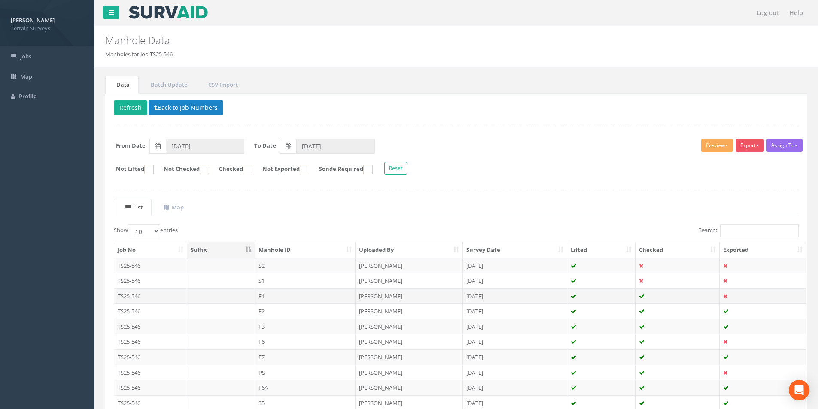
click at [302, 298] on td "F1" at bounding box center [305, 296] width 101 height 15
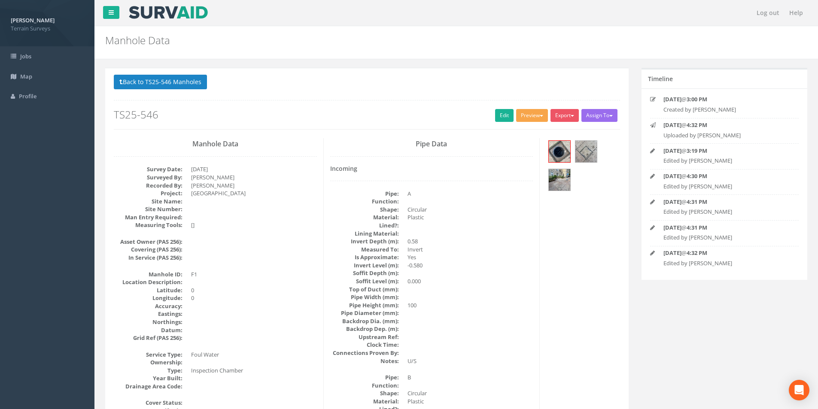
click at [533, 112] on button "Preview" at bounding box center [532, 115] width 32 height 13
click at [517, 148] on link "Terrain Manhole 3 Photo" at bounding box center [510, 148] width 76 height 13
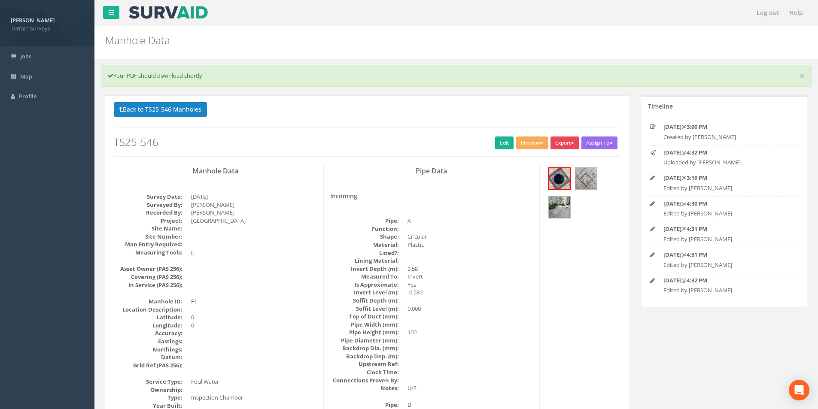
click at [563, 143] on button "Export" at bounding box center [565, 143] width 28 height 13
click at [549, 175] on link "Terrain Manhole 3 Photo" at bounding box center [541, 175] width 76 height 13
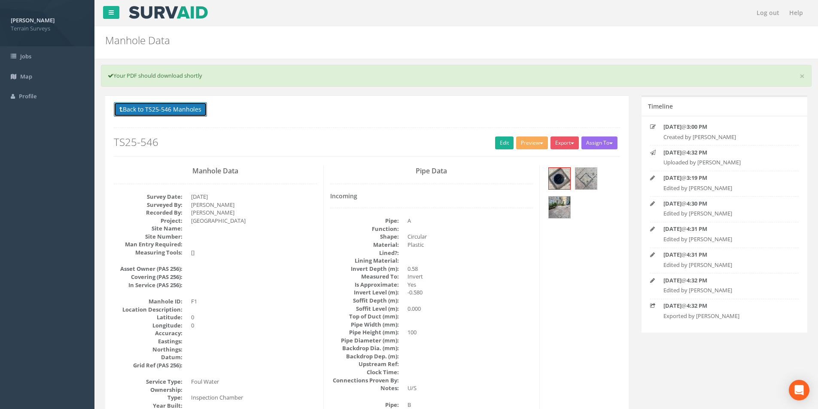
click at [171, 109] on button "Back to TS25-546 Manholes" at bounding box center [160, 109] width 93 height 15
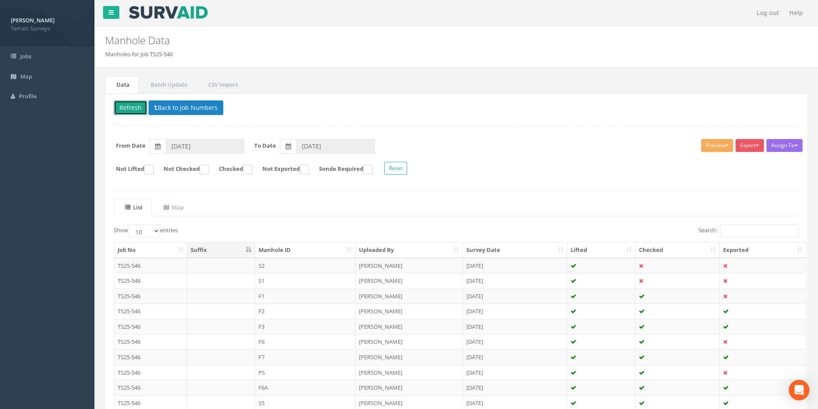
click at [137, 105] on button "Refresh" at bounding box center [130, 107] width 33 height 15
click at [332, 280] on td "S1" at bounding box center [305, 280] width 101 height 15
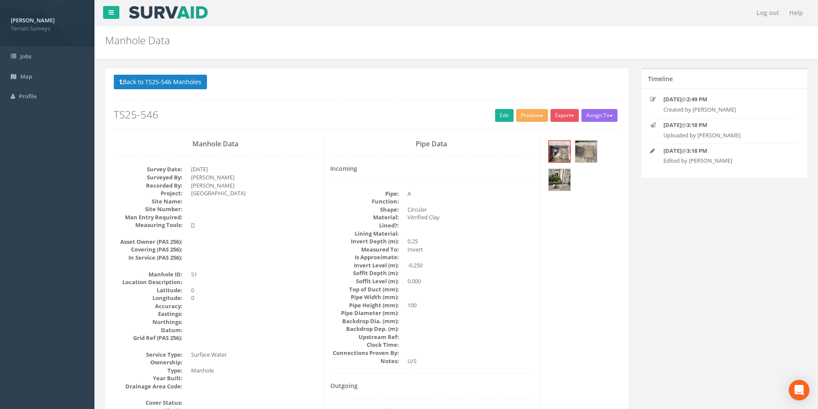
click at [528, 123] on div "Preview Terrain Manhole 1 Photo Terrain Manhole 3 Photo Heathrow United Utiliti…" at bounding box center [533, 116] width 34 height 15
click at [534, 114] on button "Preview" at bounding box center [532, 115] width 32 height 13
click at [522, 145] on link "Terrain Manhole 3 Photo" at bounding box center [510, 148] width 76 height 13
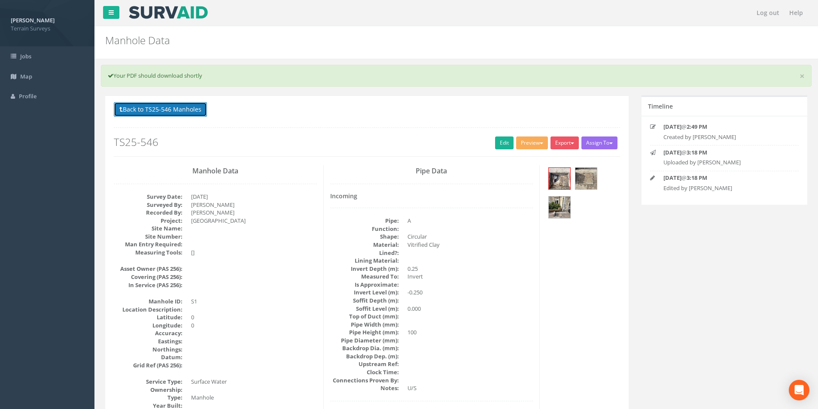
click at [152, 116] on button "Back to TS25-546 Manholes" at bounding box center [160, 109] width 93 height 15
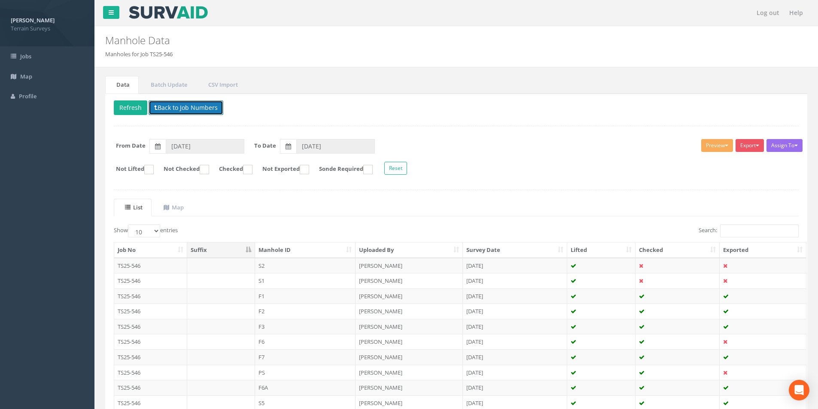
click at [176, 106] on button "Back to Job Numbers" at bounding box center [186, 107] width 75 height 15
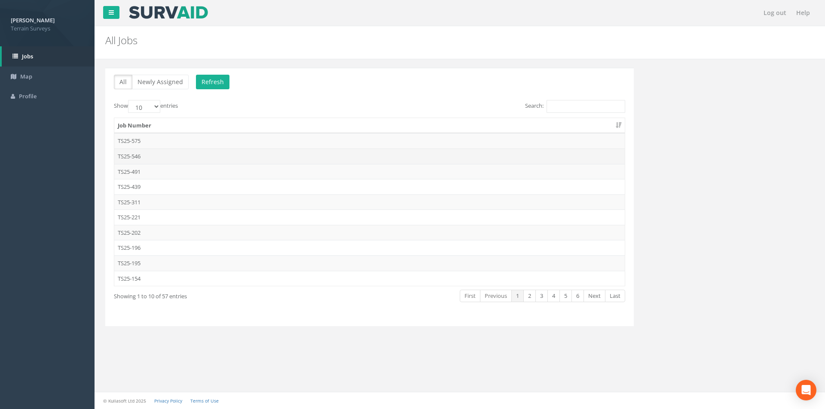
click at [149, 151] on td "TS25-546" at bounding box center [369, 156] width 510 height 15
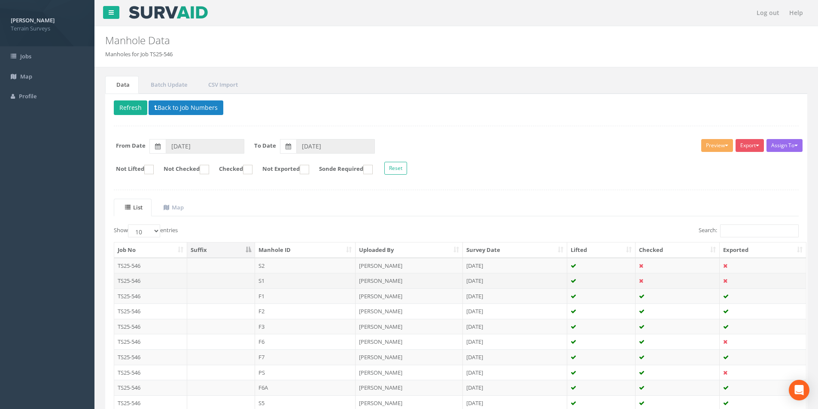
click at [314, 278] on td "S1" at bounding box center [305, 280] width 101 height 15
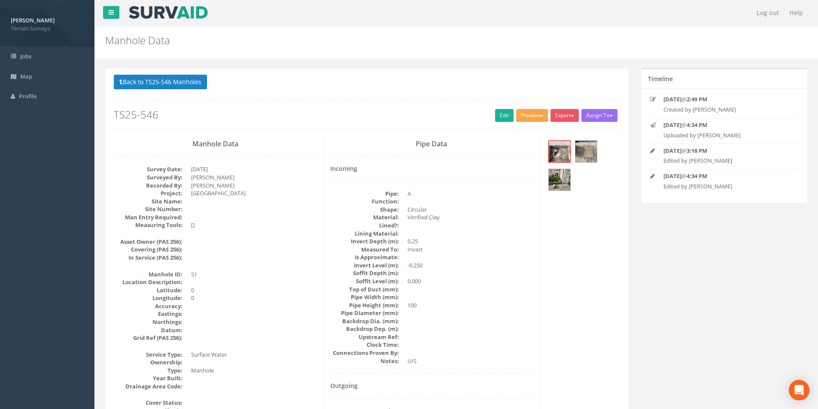
click at [533, 116] on button "Preview" at bounding box center [532, 115] width 32 height 13
click at [518, 149] on link "Terrain Manhole 3 Photo" at bounding box center [510, 148] width 76 height 13
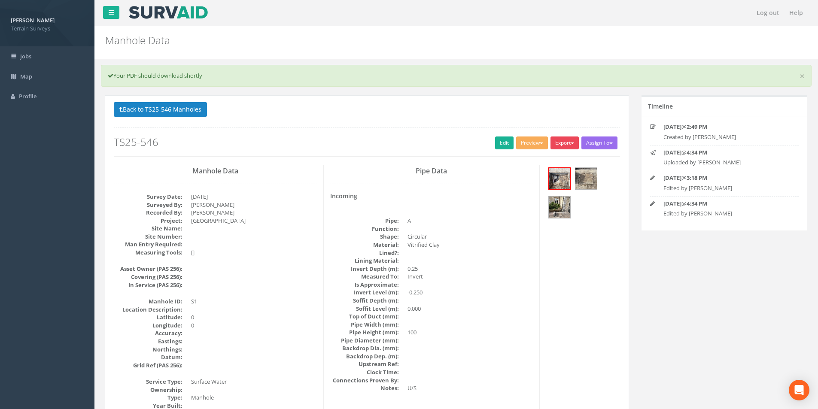
click at [557, 143] on button "Export" at bounding box center [565, 143] width 28 height 13
click at [547, 173] on link "Terrain Manhole 3 Photo" at bounding box center [541, 175] width 76 height 13
click at [496, 139] on link "Edit" at bounding box center [504, 143] width 18 height 13
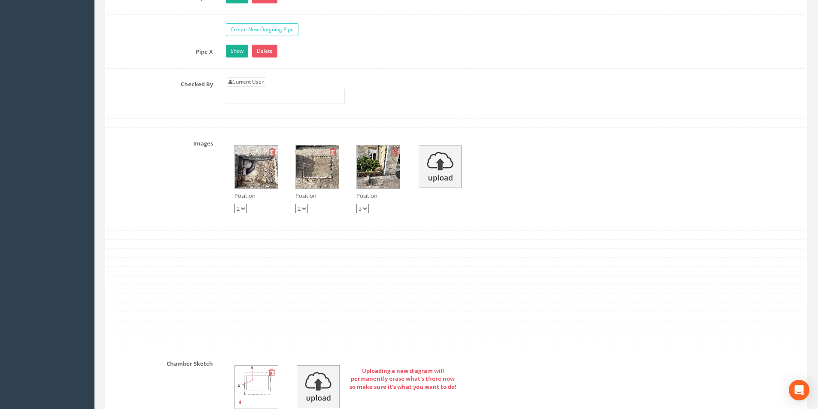
scroll to position [1374, 0]
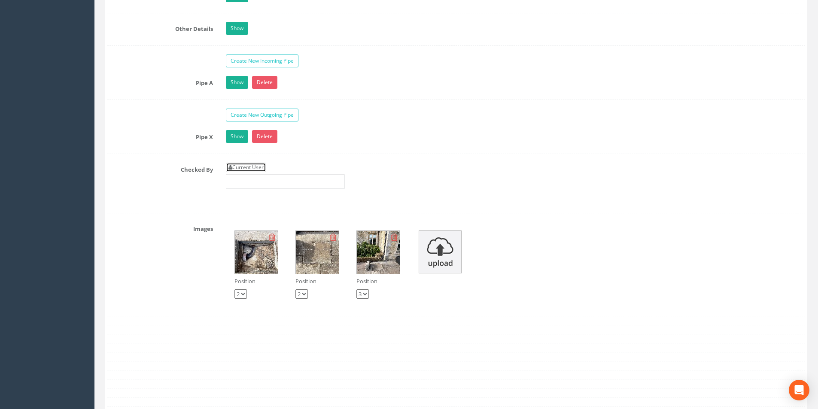
click at [245, 167] on link "Current User" at bounding box center [246, 167] width 40 height 9
type input "[PERSON_NAME]"
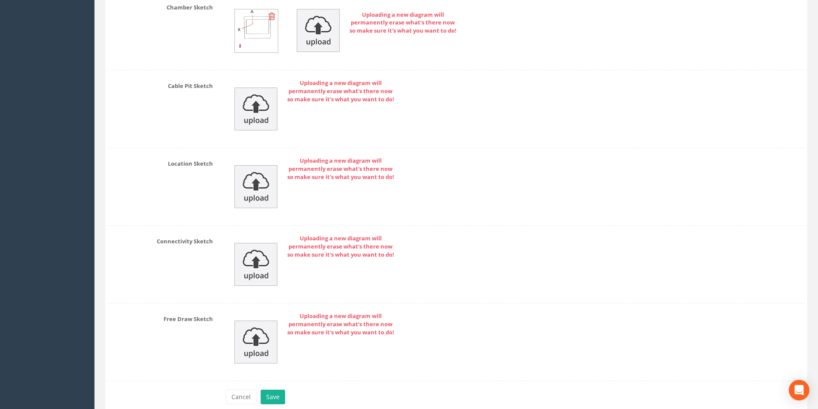
scroll to position [1857, 0]
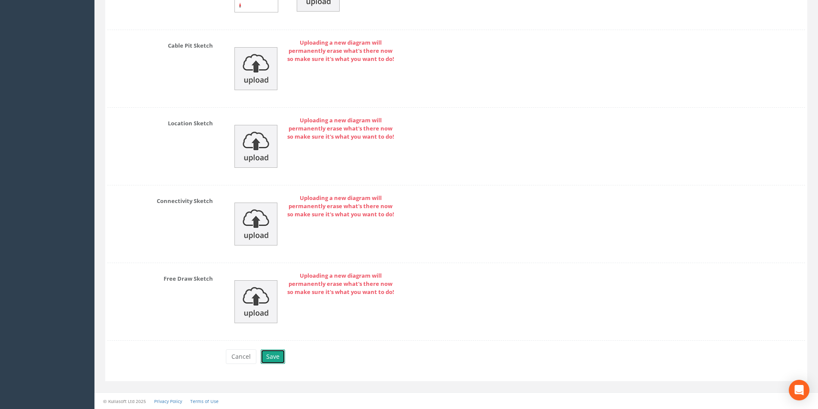
click at [271, 356] on button "Save" at bounding box center [273, 357] width 24 height 15
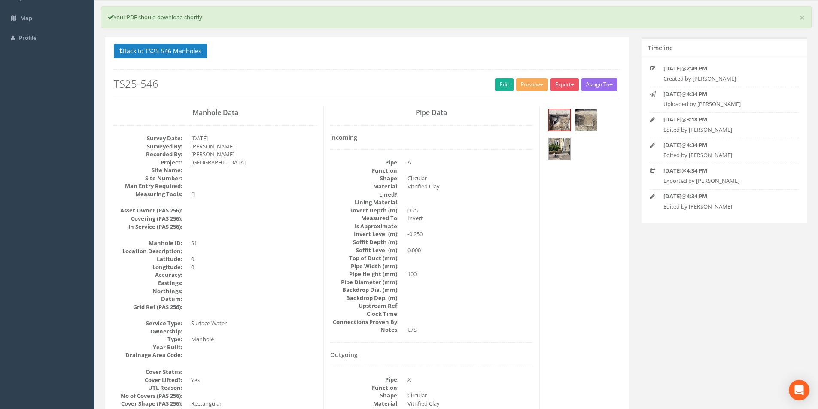
scroll to position [0, 0]
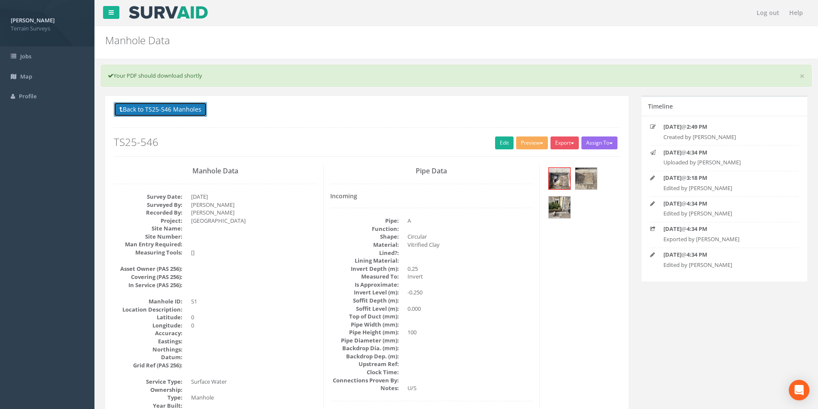
click at [158, 112] on button "Back to TS25-546 Manholes" at bounding box center [160, 109] width 93 height 15
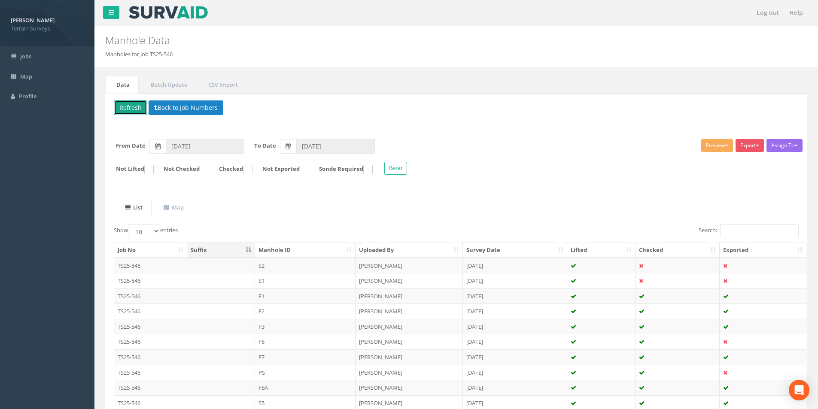
click at [128, 112] on button "Refresh" at bounding box center [130, 107] width 33 height 15
click at [406, 266] on td "[PERSON_NAME]" at bounding box center [409, 265] width 107 height 15
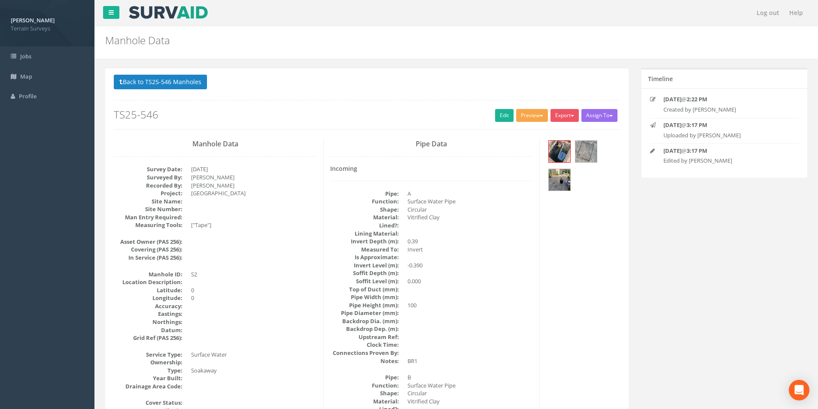
click at [527, 116] on button "Preview" at bounding box center [532, 115] width 32 height 13
click at [528, 147] on link "Terrain Manhole 3 Photo" at bounding box center [510, 148] width 76 height 13
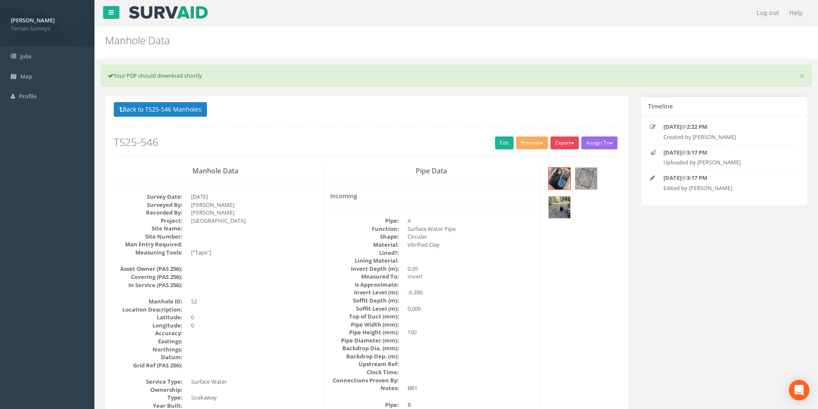
click at [566, 141] on button "Export" at bounding box center [565, 143] width 28 height 13
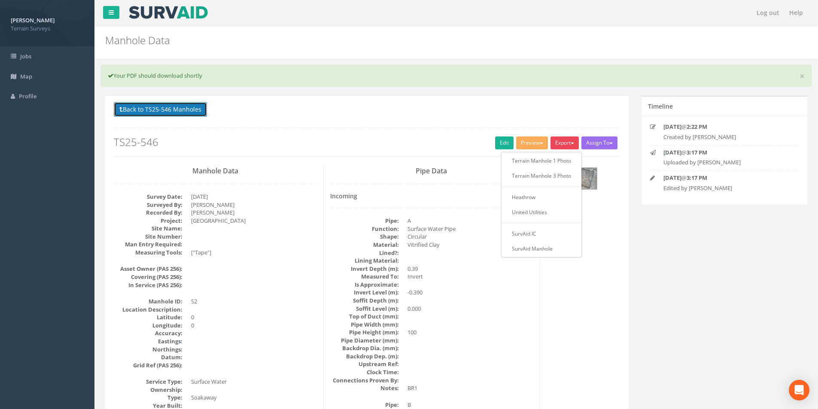
click at [183, 107] on button "Back to TS25-546 Manholes" at bounding box center [160, 109] width 93 height 15
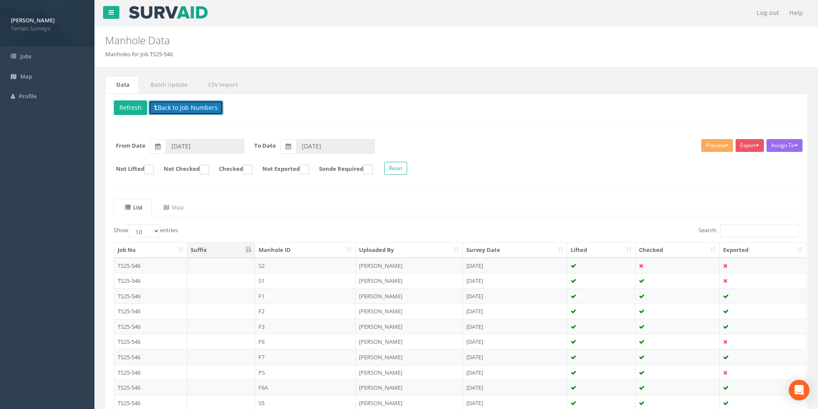
click at [176, 109] on button "Back to Job Numbers" at bounding box center [186, 107] width 75 height 15
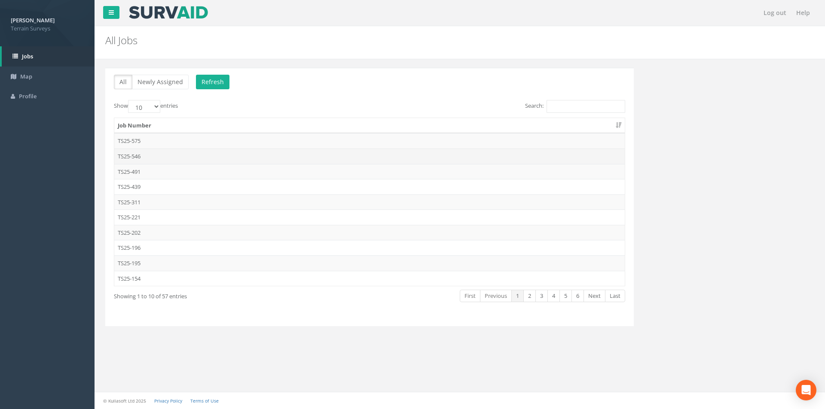
click at [146, 155] on td "TS25-546" at bounding box center [369, 156] width 510 height 15
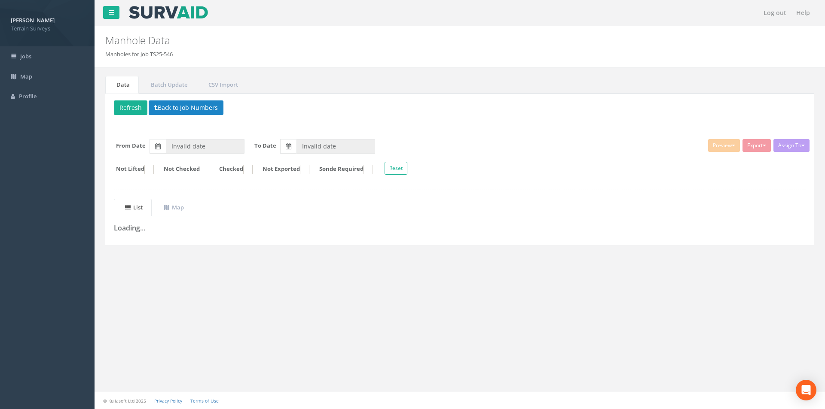
type input "[DATE]"
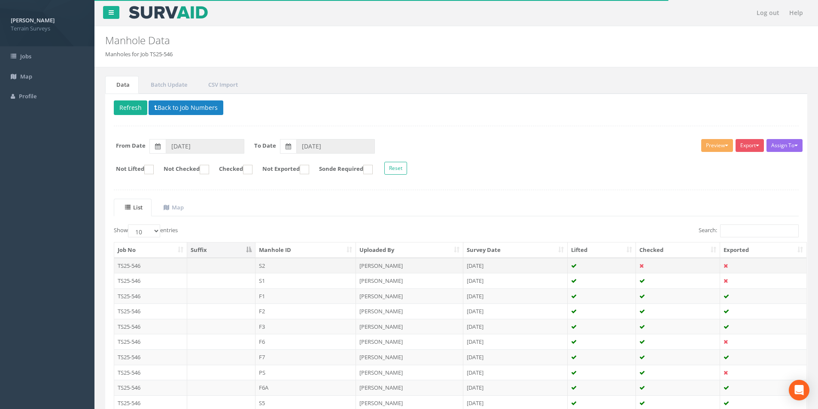
click at [308, 265] on td "S2" at bounding box center [306, 265] width 101 height 15
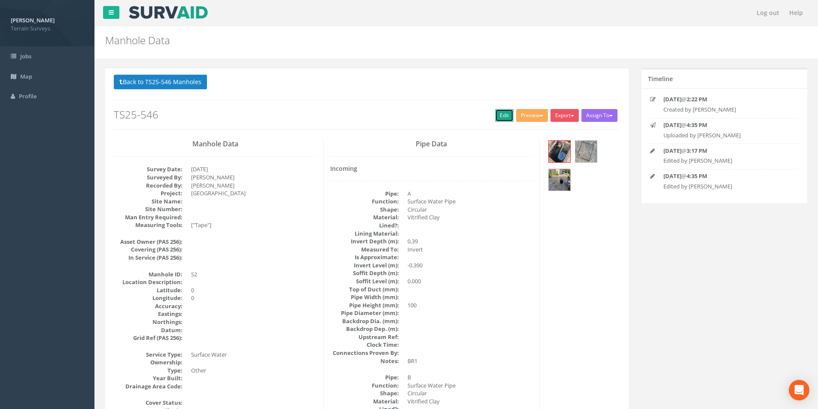
click at [502, 119] on link "Edit" at bounding box center [504, 115] width 18 height 13
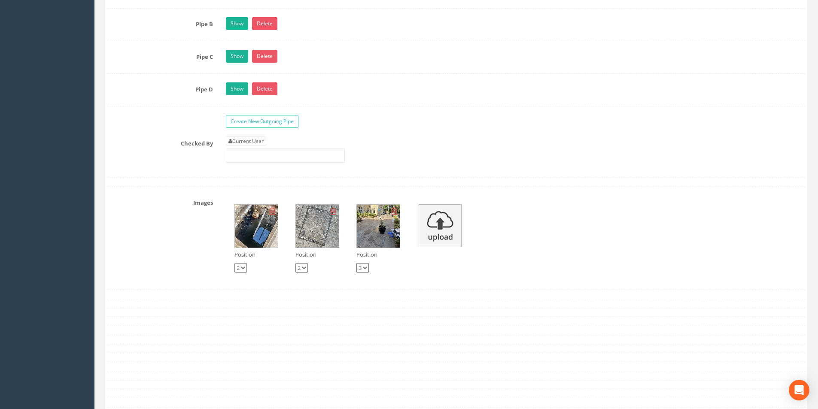
scroll to position [1503, 0]
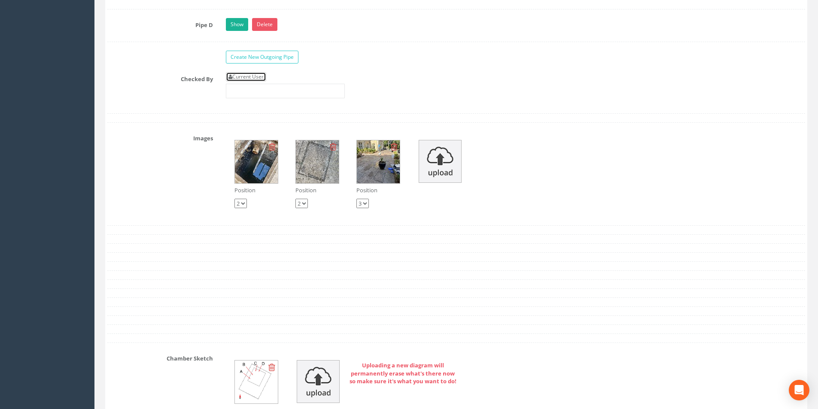
click at [253, 74] on link "Current User" at bounding box center [246, 76] width 40 height 9
type input "[PERSON_NAME]"
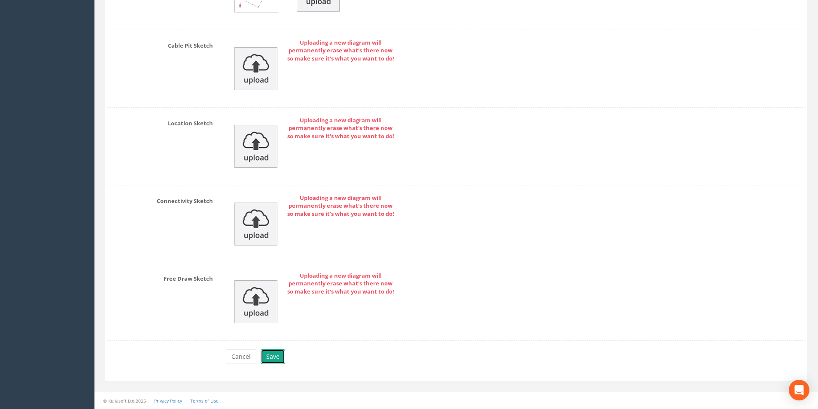
click at [280, 353] on button "Save" at bounding box center [273, 357] width 24 height 15
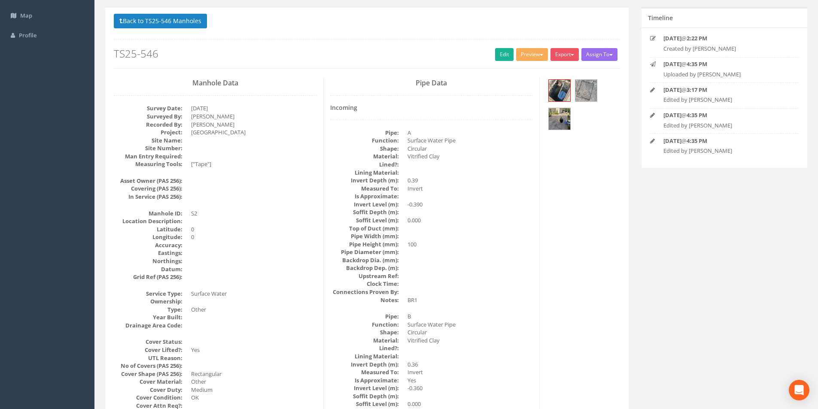
scroll to position [0, 0]
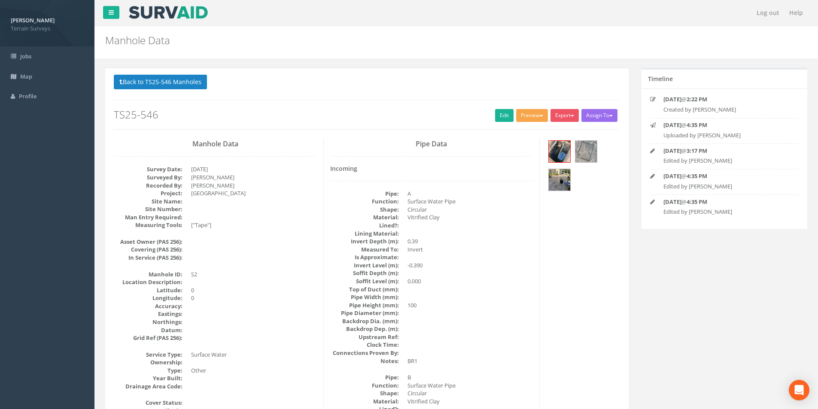
click at [525, 121] on button "Preview" at bounding box center [532, 115] width 32 height 13
click at [521, 147] on link "Terrain Manhole 3 Photo" at bounding box center [510, 148] width 76 height 13
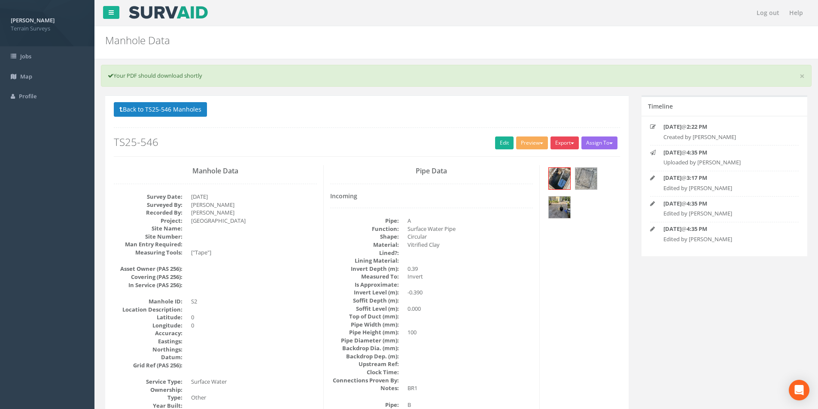
click at [559, 143] on button "Export" at bounding box center [565, 143] width 28 height 13
click at [550, 172] on link "Terrain Manhole 3 Photo" at bounding box center [541, 175] width 76 height 13
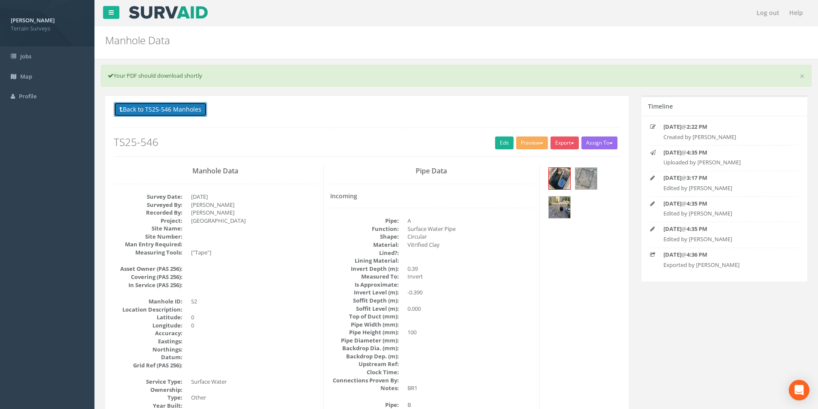
click at [172, 108] on button "Back to TS25-546 Manholes" at bounding box center [160, 109] width 93 height 15
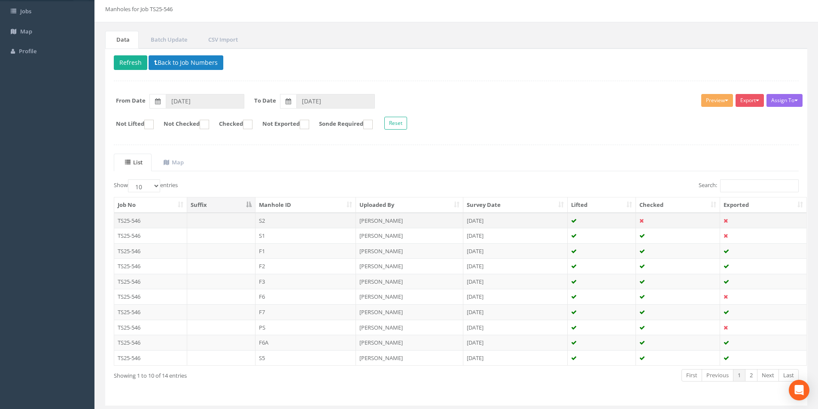
scroll to position [70, 0]
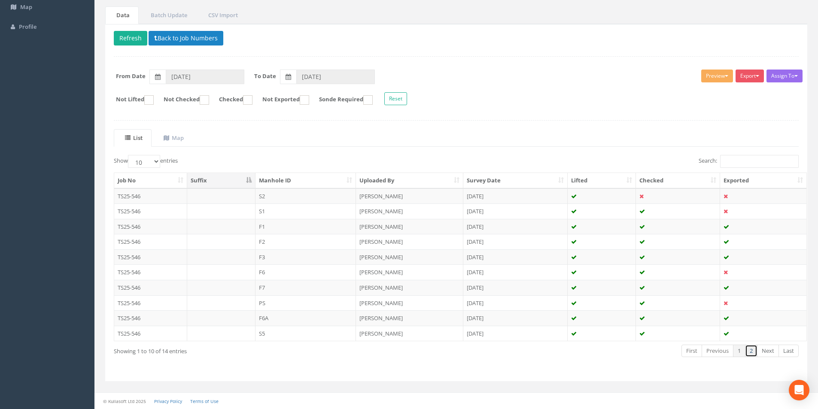
click at [755, 351] on link "2" at bounding box center [751, 351] width 12 height 12
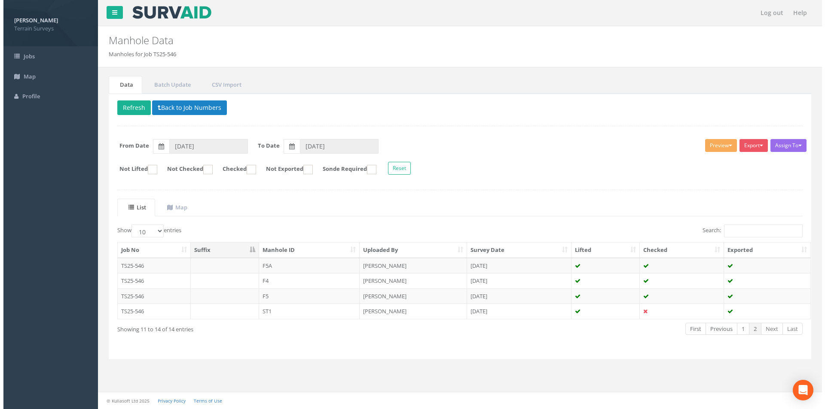
scroll to position [0, 0]
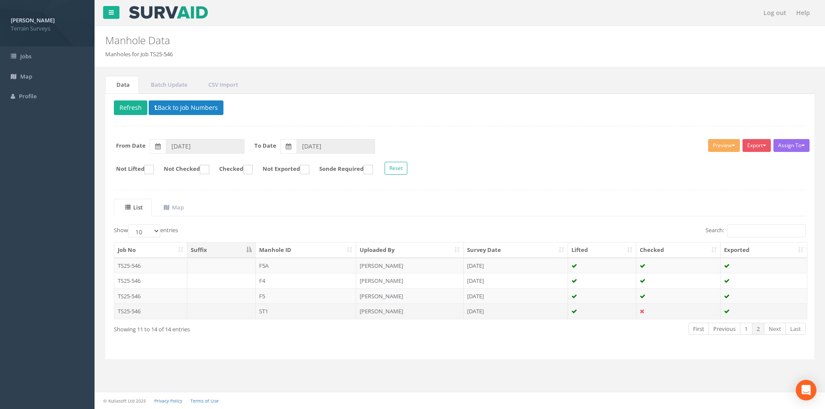
click at [292, 310] on td "ST1" at bounding box center [306, 311] width 101 height 15
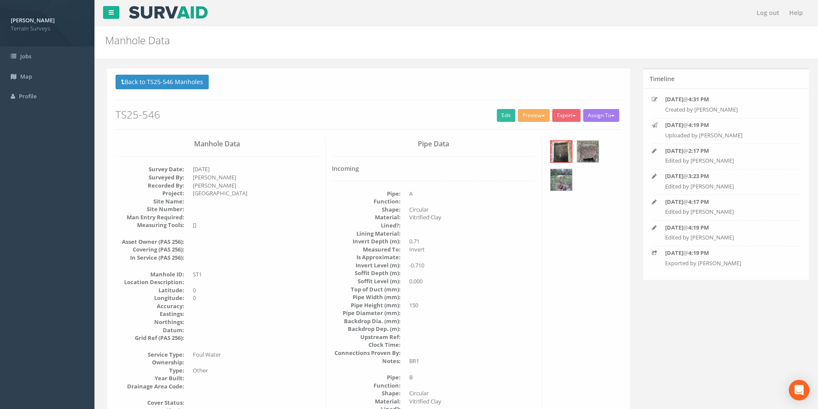
click at [529, 118] on button "Preview" at bounding box center [532, 115] width 32 height 13
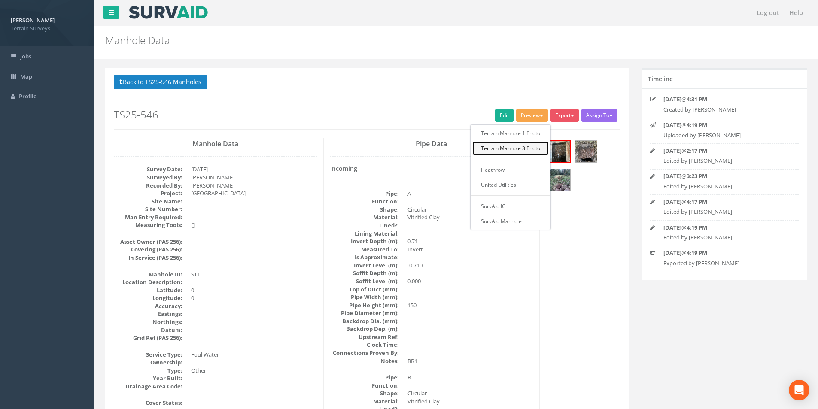
click at [514, 145] on link "Terrain Manhole 3 Photo" at bounding box center [510, 148] width 76 height 13
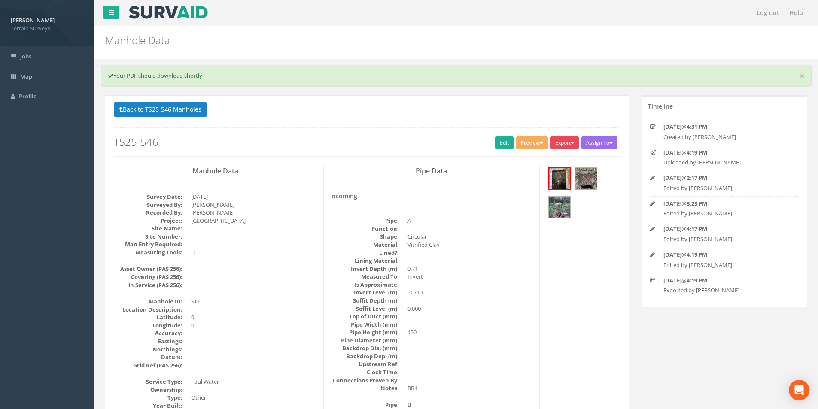
click at [575, 144] on button "Export" at bounding box center [565, 143] width 28 height 13
click at [551, 174] on link "Terrain Manhole 3 Photo" at bounding box center [541, 175] width 76 height 13
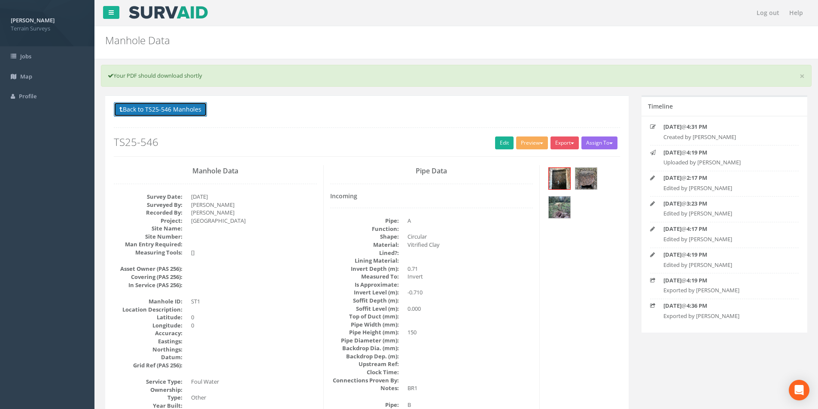
click at [163, 113] on button "Back to TS25-546 Manholes" at bounding box center [160, 109] width 93 height 15
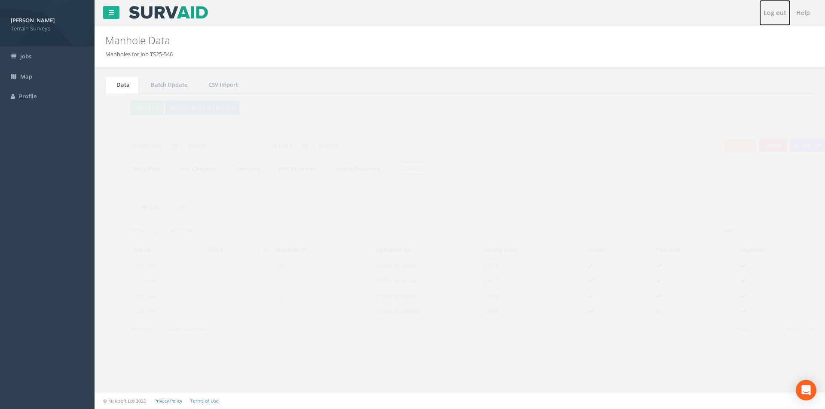
click at [768, 12] on link "Log out" at bounding box center [774, 13] width 31 height 26
